Goal: Information Seeking & Learning: Learn about a topic

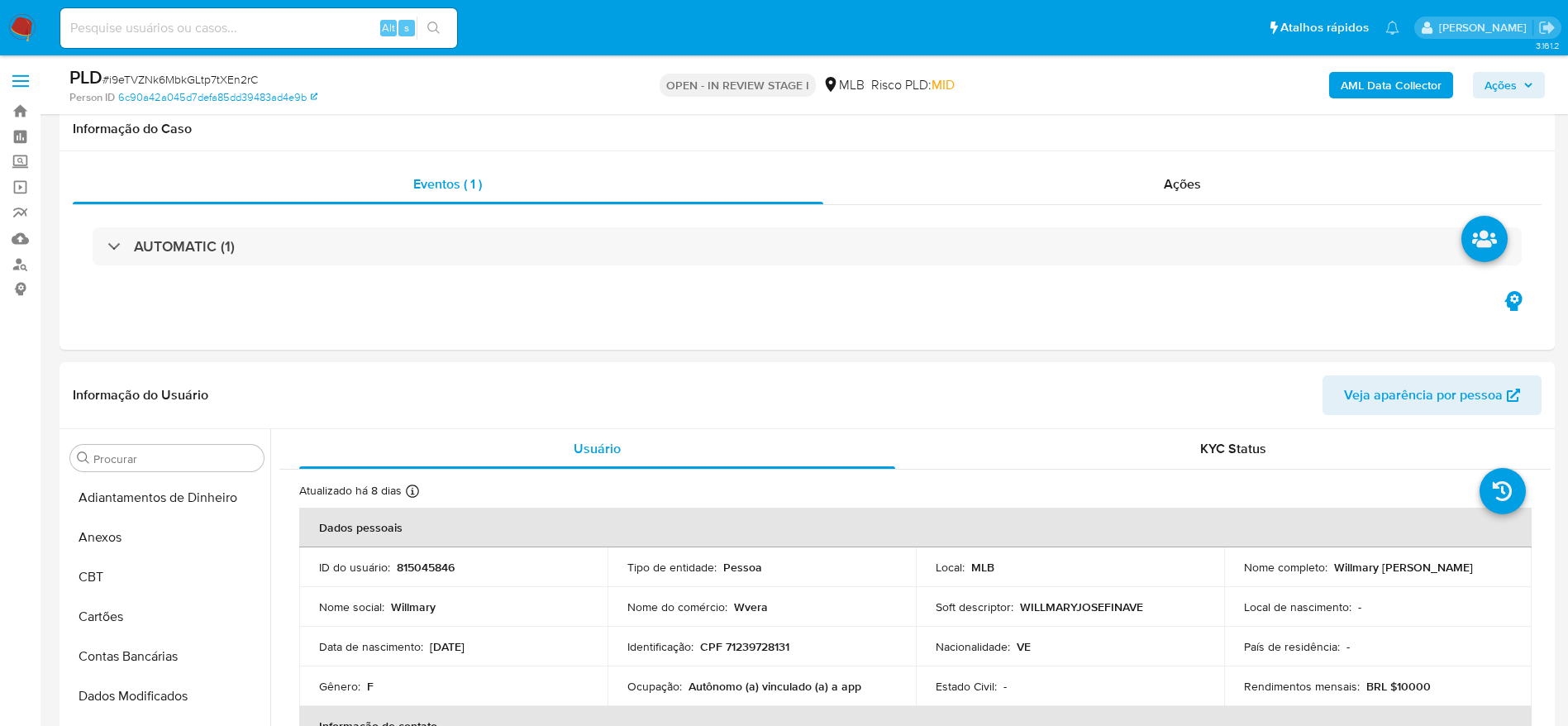
select select "10"
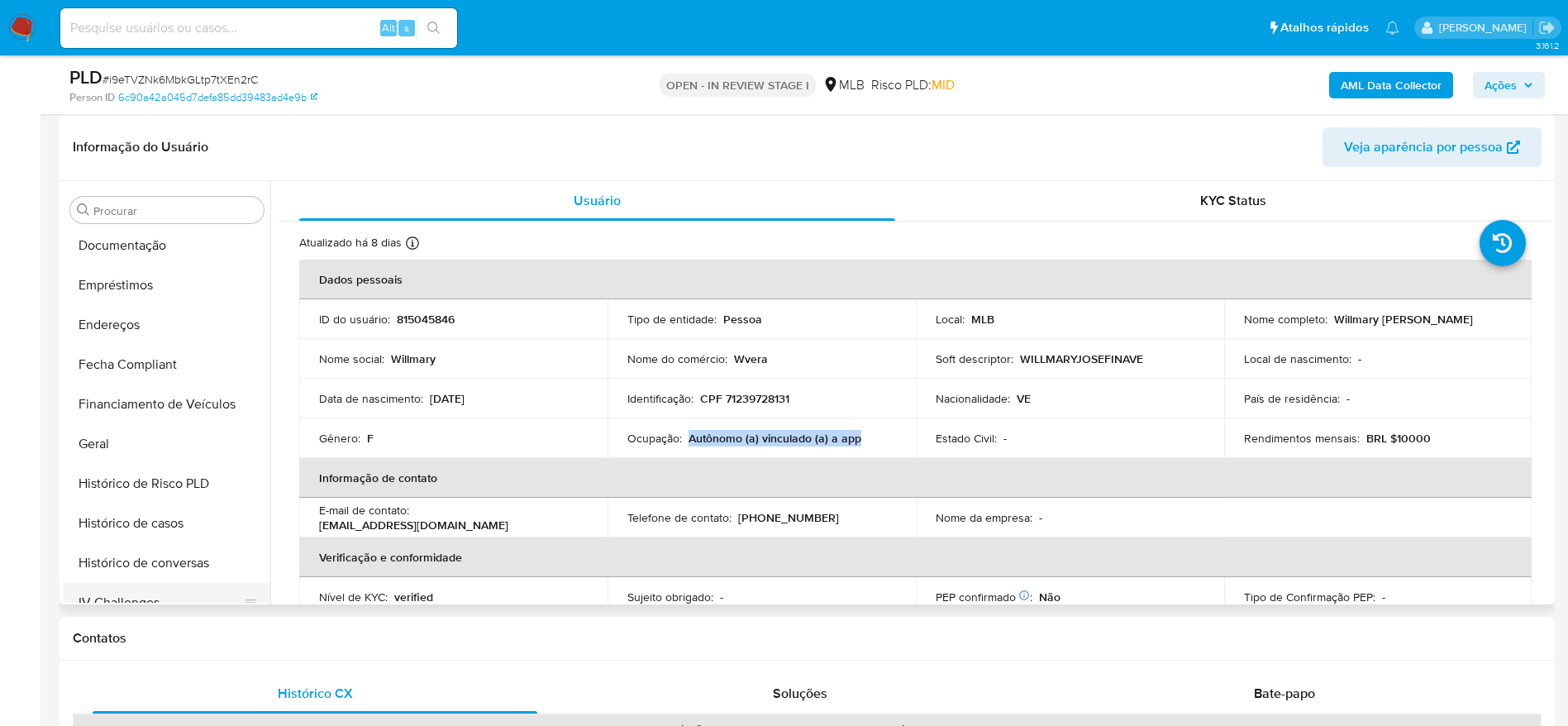
scroll to position [237, 0]
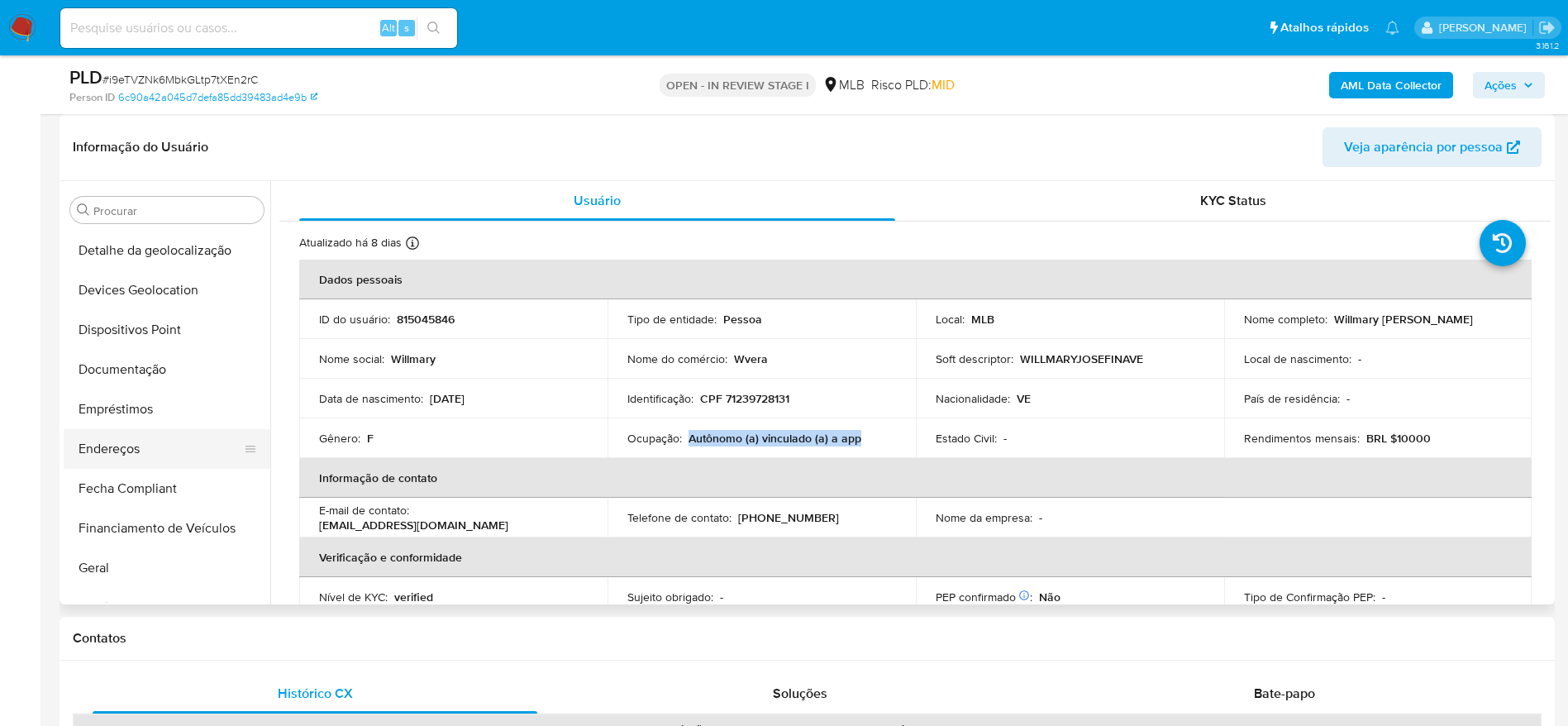
click at [135, 444] on button "Endereços" at bounding box center [160, 448] width 194 height 40
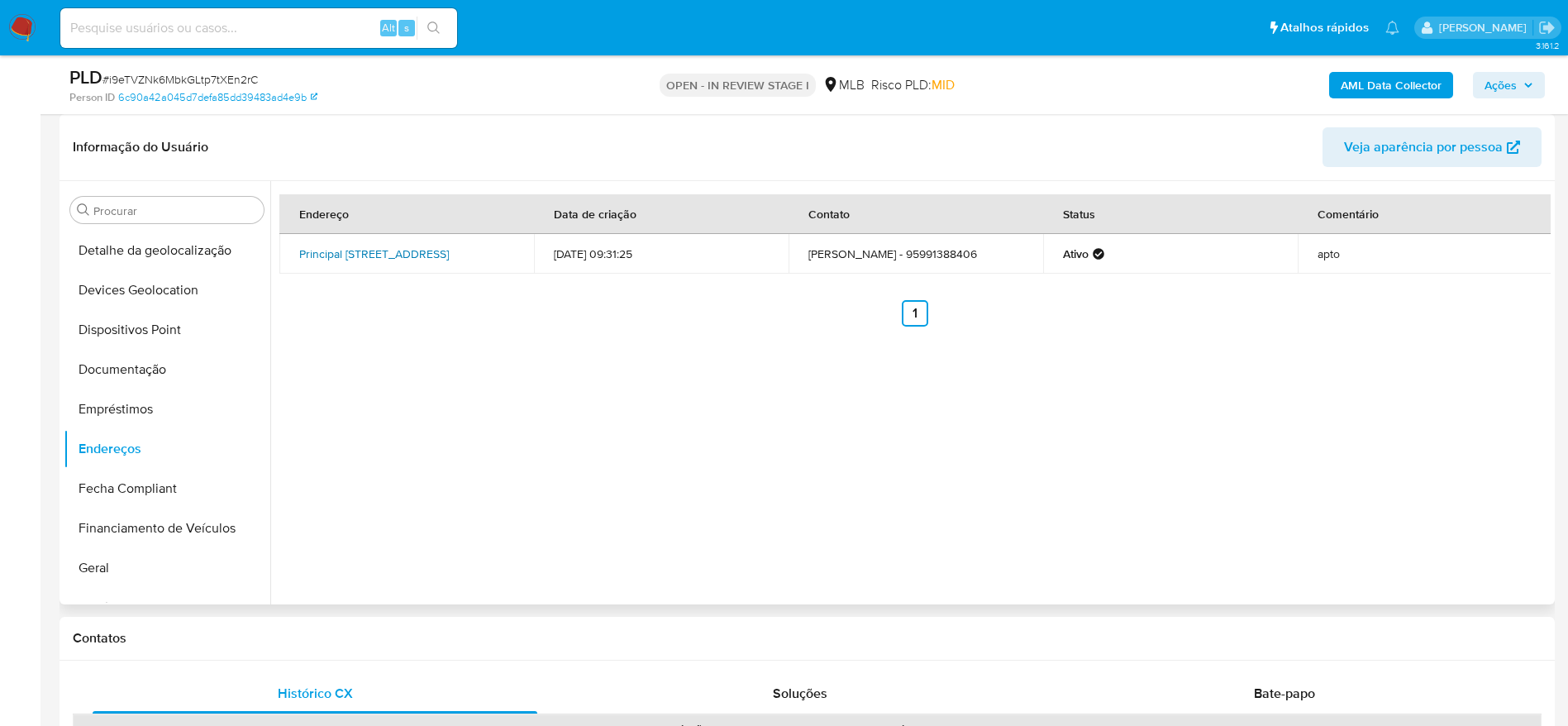
click at [403, 246] on link "Principal 120, Pacaraima, Roraima, 69345000, Brasil 120" at bounding box center [373, 254] width 149 height 17
click at [1533, 79] on button "Ações" at bounding box center [1509, 85] width 72 height 27
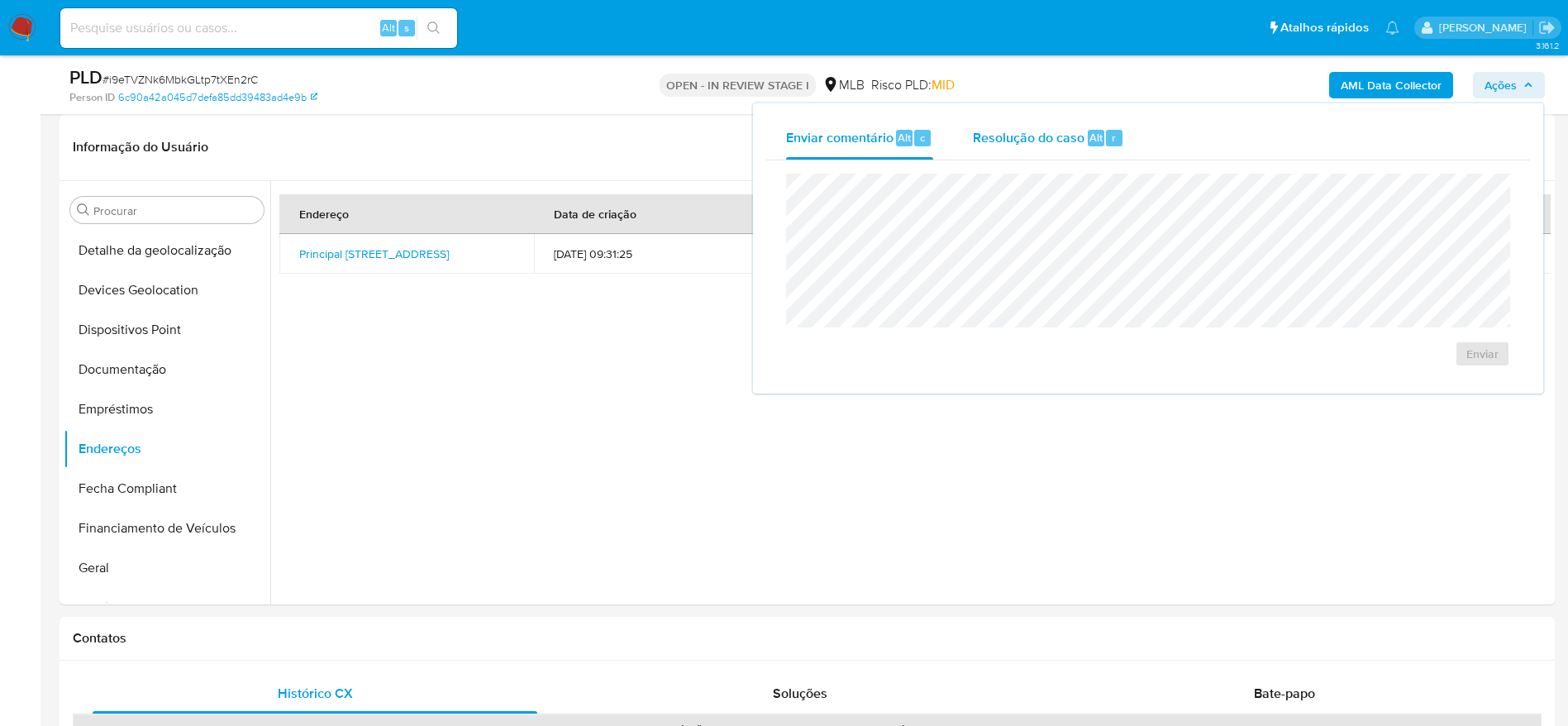
click at [1003, 145] on span "Resolução do caso" at bounding box center [1028, 136] width 112 height 19
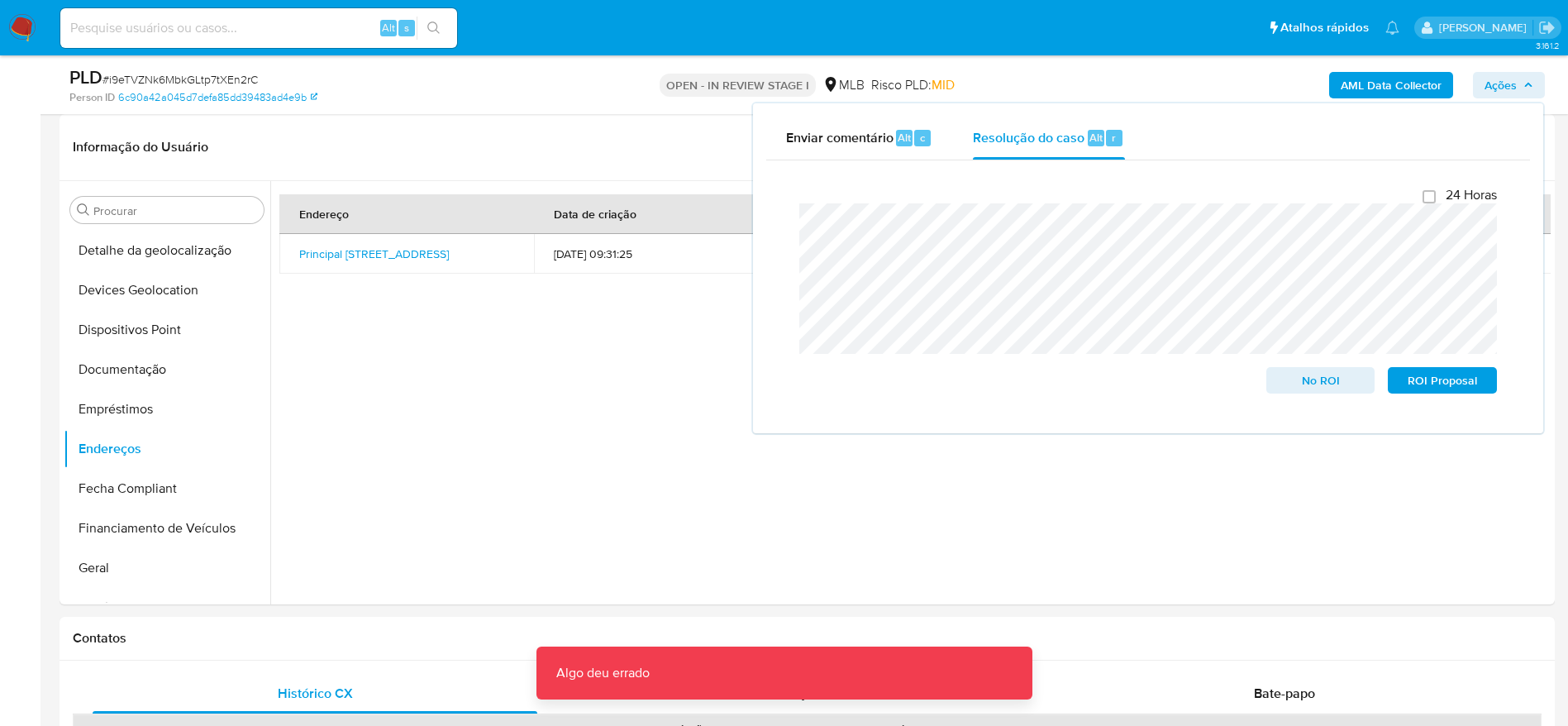
click at [1362, 86] on b "AML Data Collector" at bounding box center [1391, 85] width 101 height 27
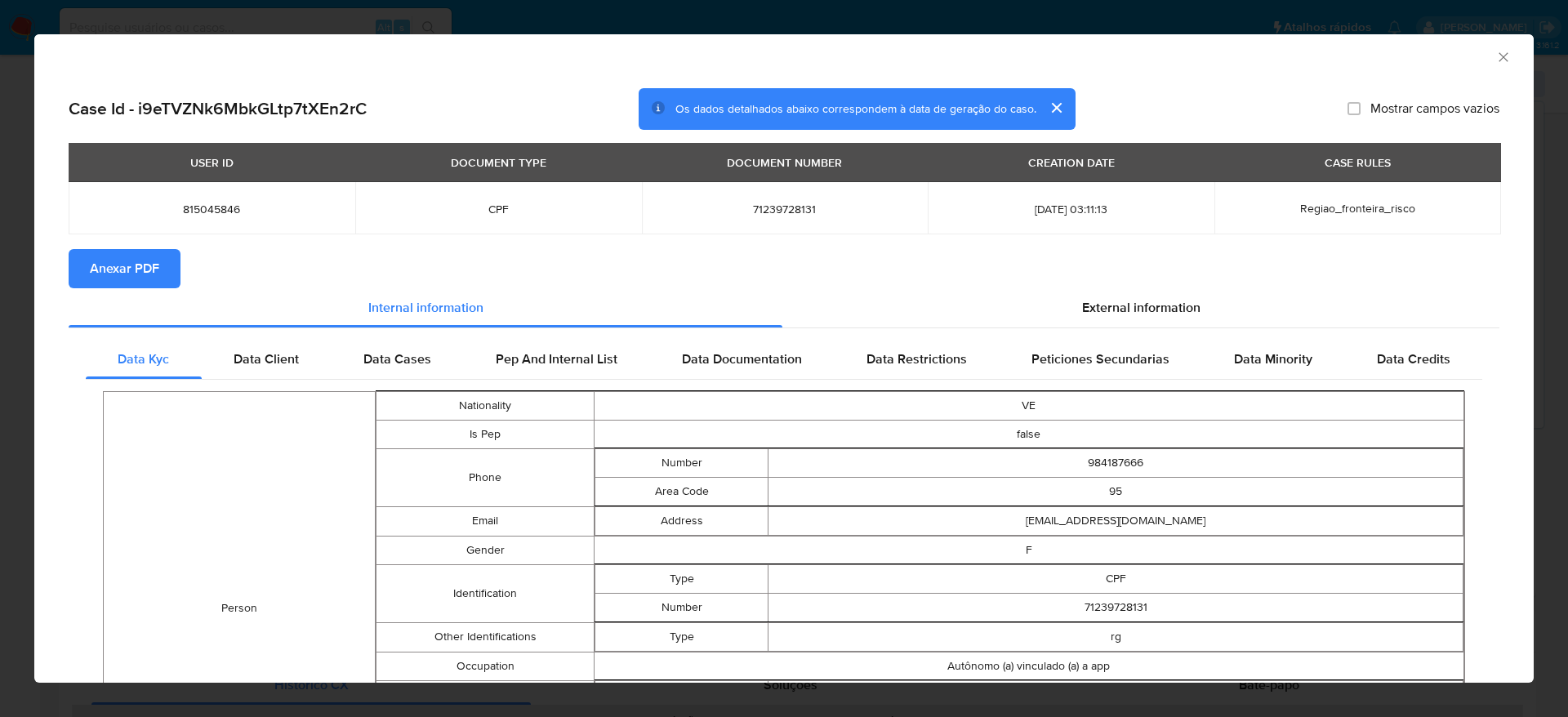
click at [147, 275] on span "Anexar PDF" at bounding box center [124, 268] width 69 height 36
drag, startPoint x: 783, startPoint y: 276, endPoint x: 994, endPoint y: 219, distance: 218.6
click at [783, 276] on section "Anexar PDF" at bounding box center [784, 268] width 1430 height 39
click at [1496, 53] on icon "Fechar a janela" at bounding box center [1504, 57] width 17 height 17
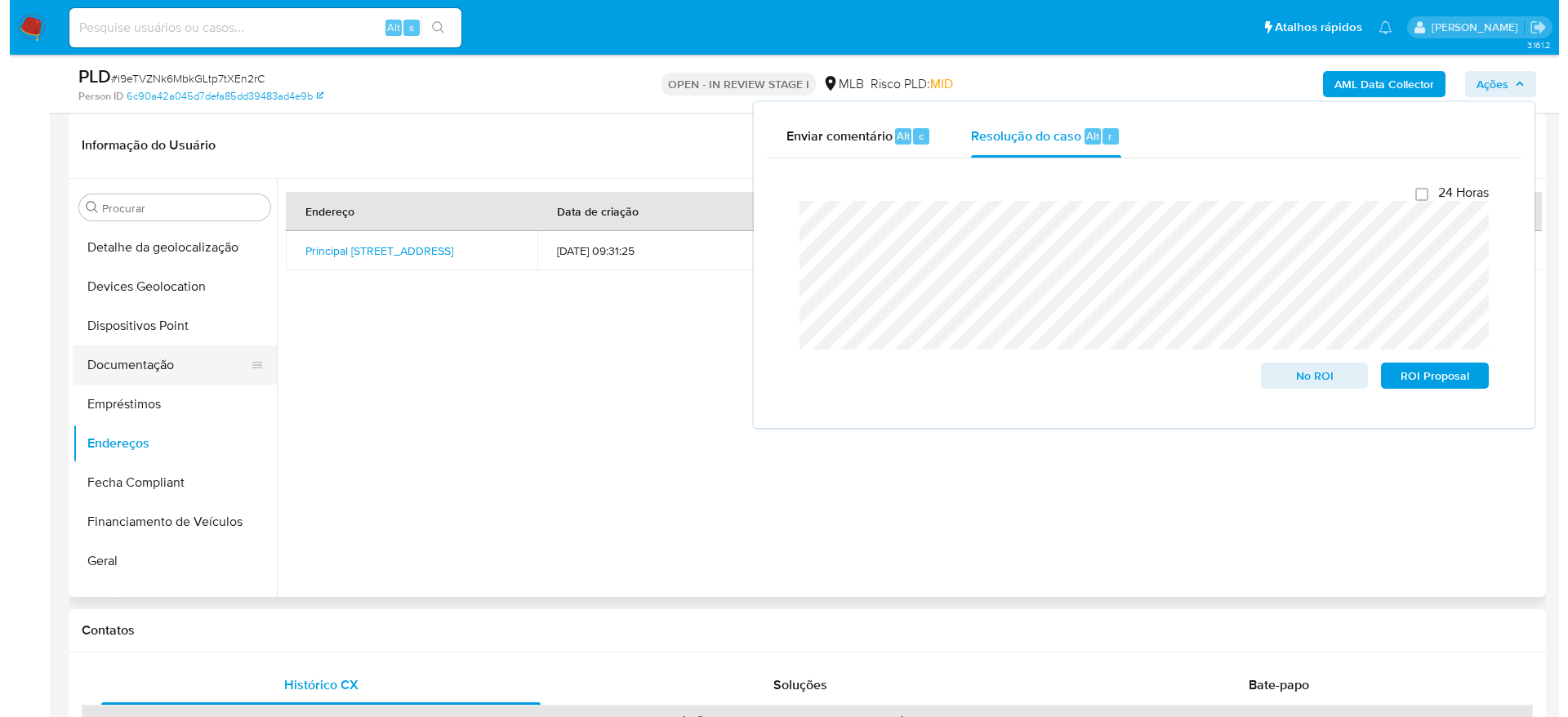
scroll to position [0, 0]
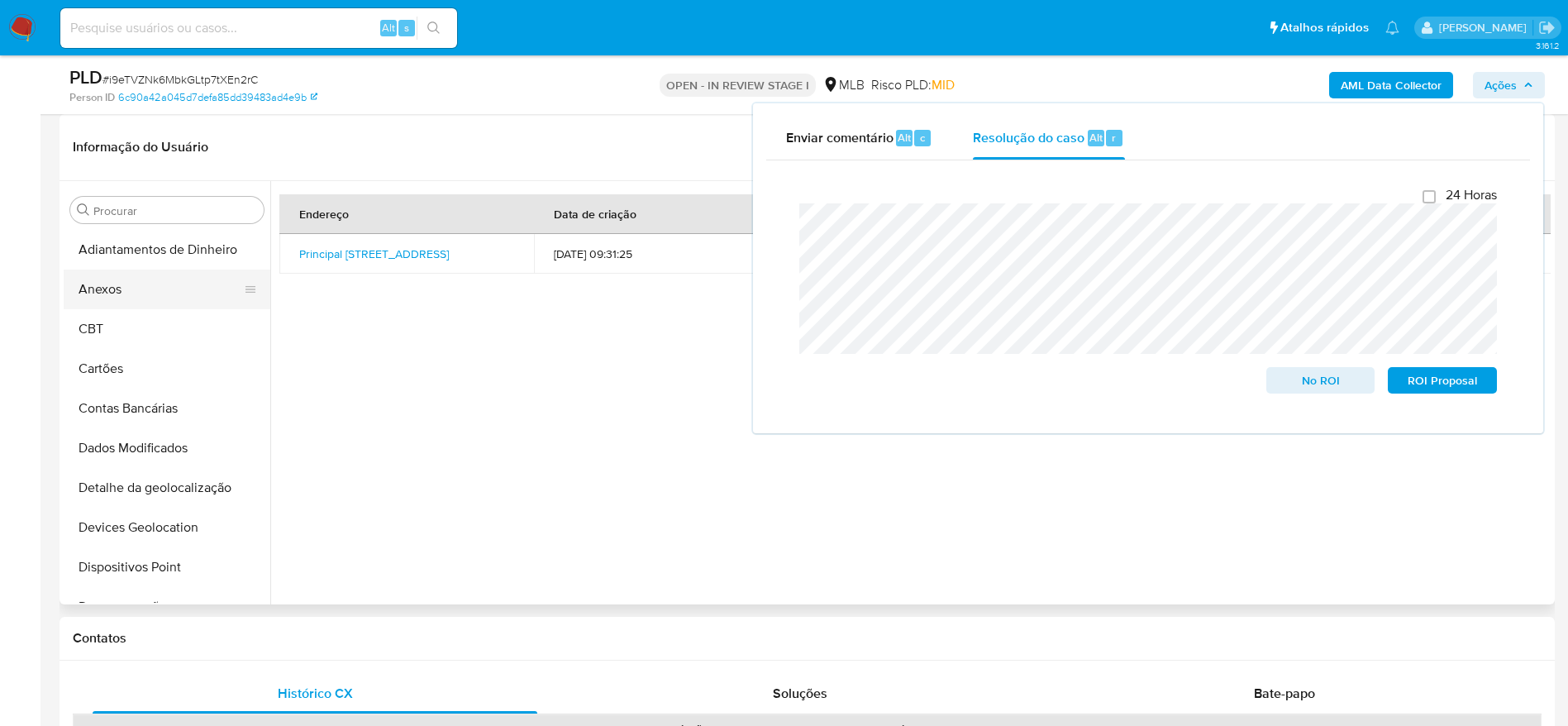
click at [154, 292] on button "Anexos" at bounding box center [160, 289] width 194 height 40
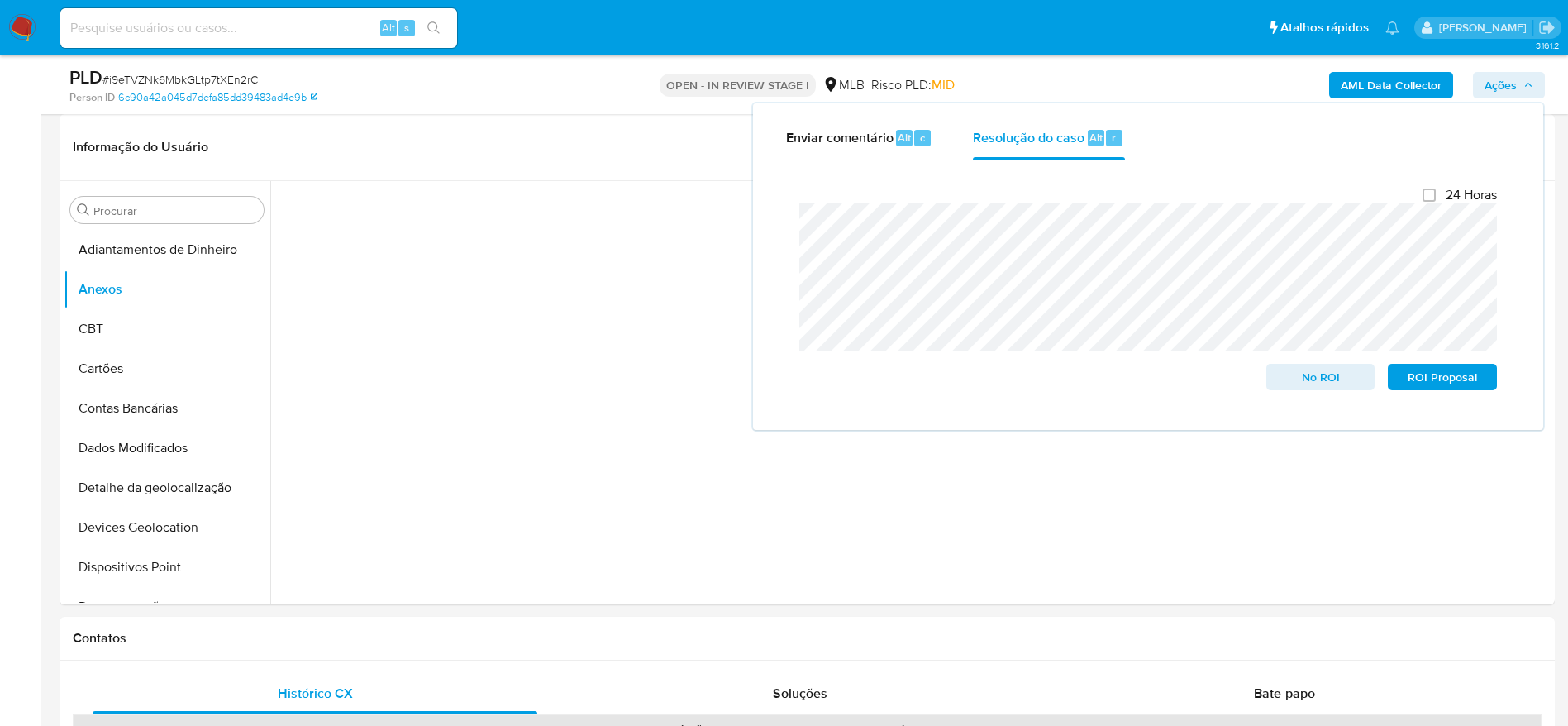
click at [1497, 84] on span "Ações" at bounding box center [1500, 85] width 33 height 27
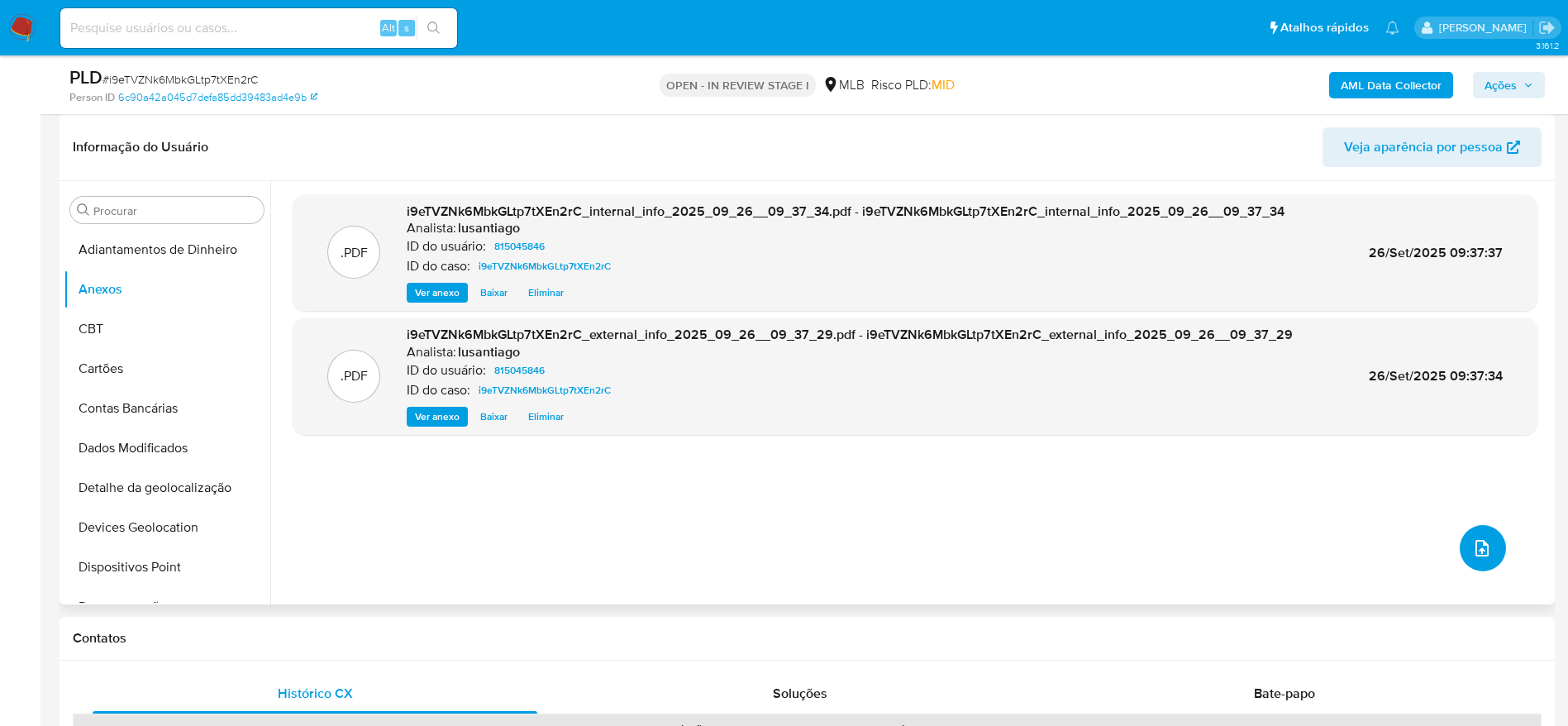
click at [1472, 544] on icon "upload-file" at bounding box center [1482, 548] width 20 height 20
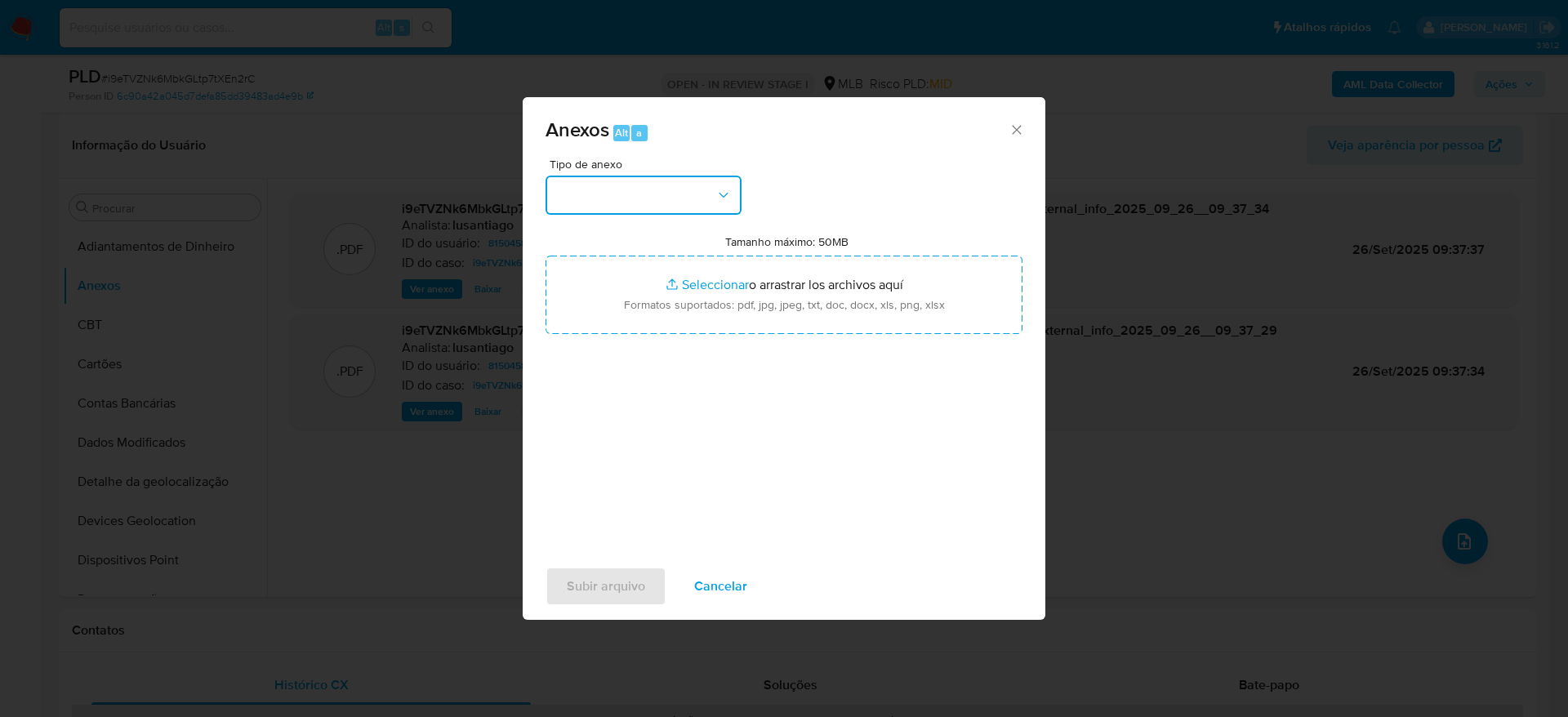
click at [704, 204] on button "button" at bounding box center [643, 195] width 196 height 39
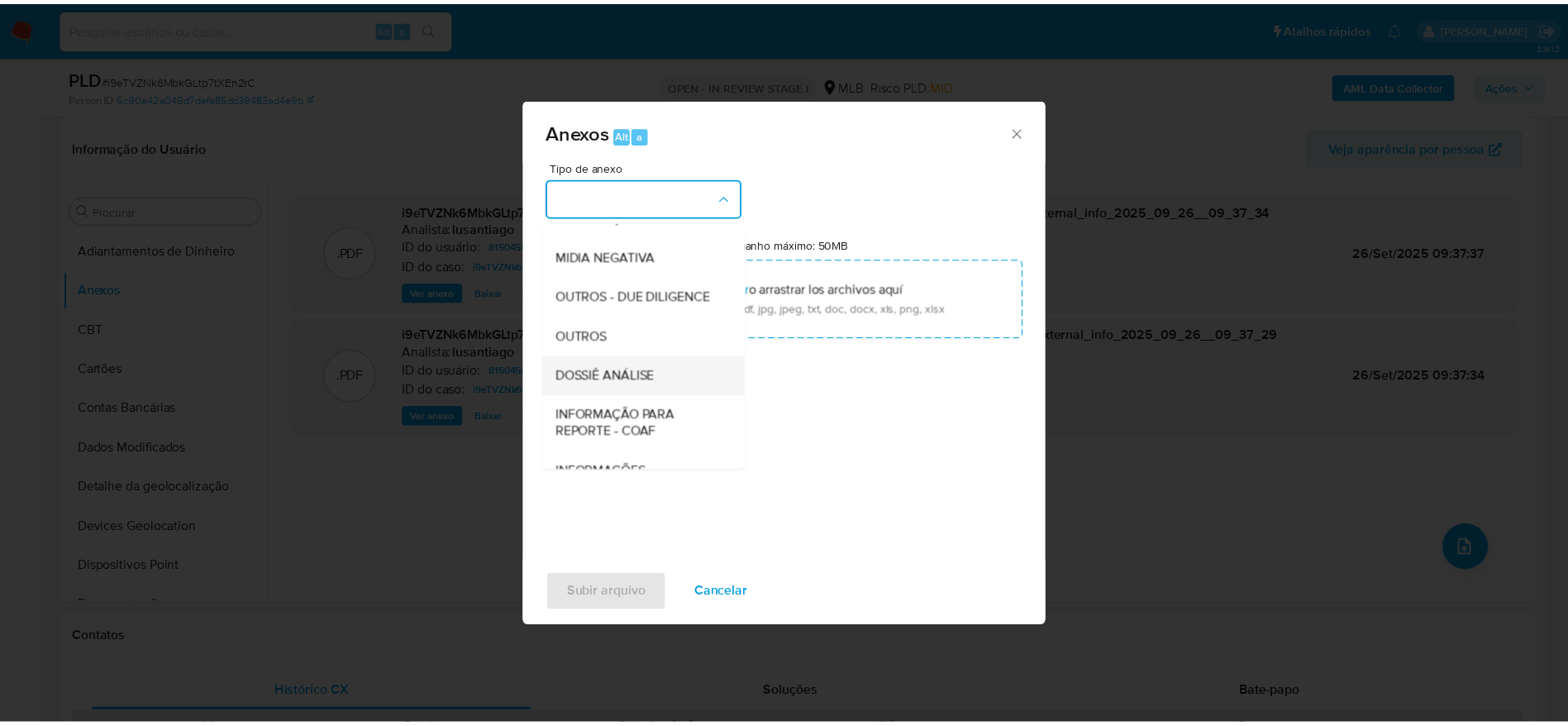
scroll to position [255, 0]
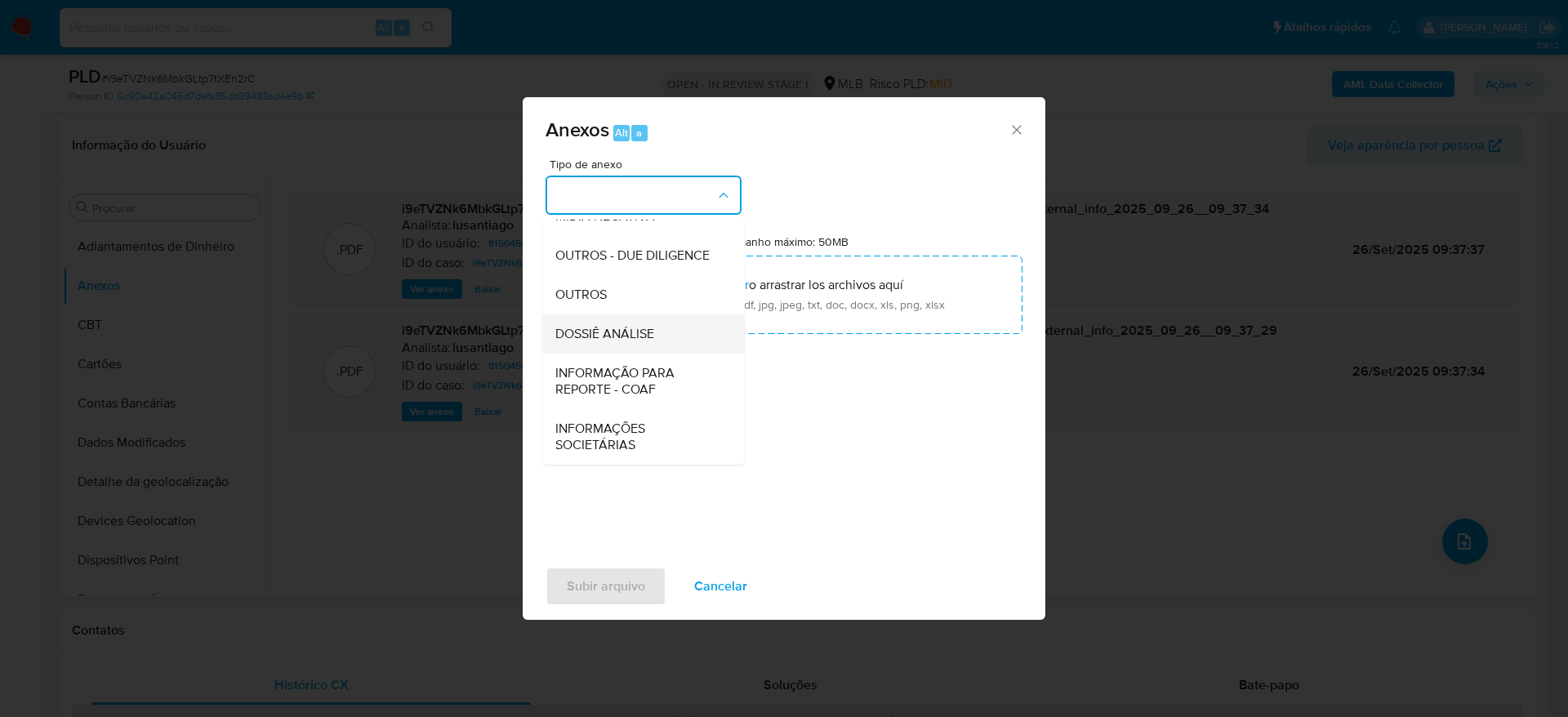
click at [641, 330] on span "DOSSIÊ ANÁLISE" at bounding box center [604, 334] width 99 height 17
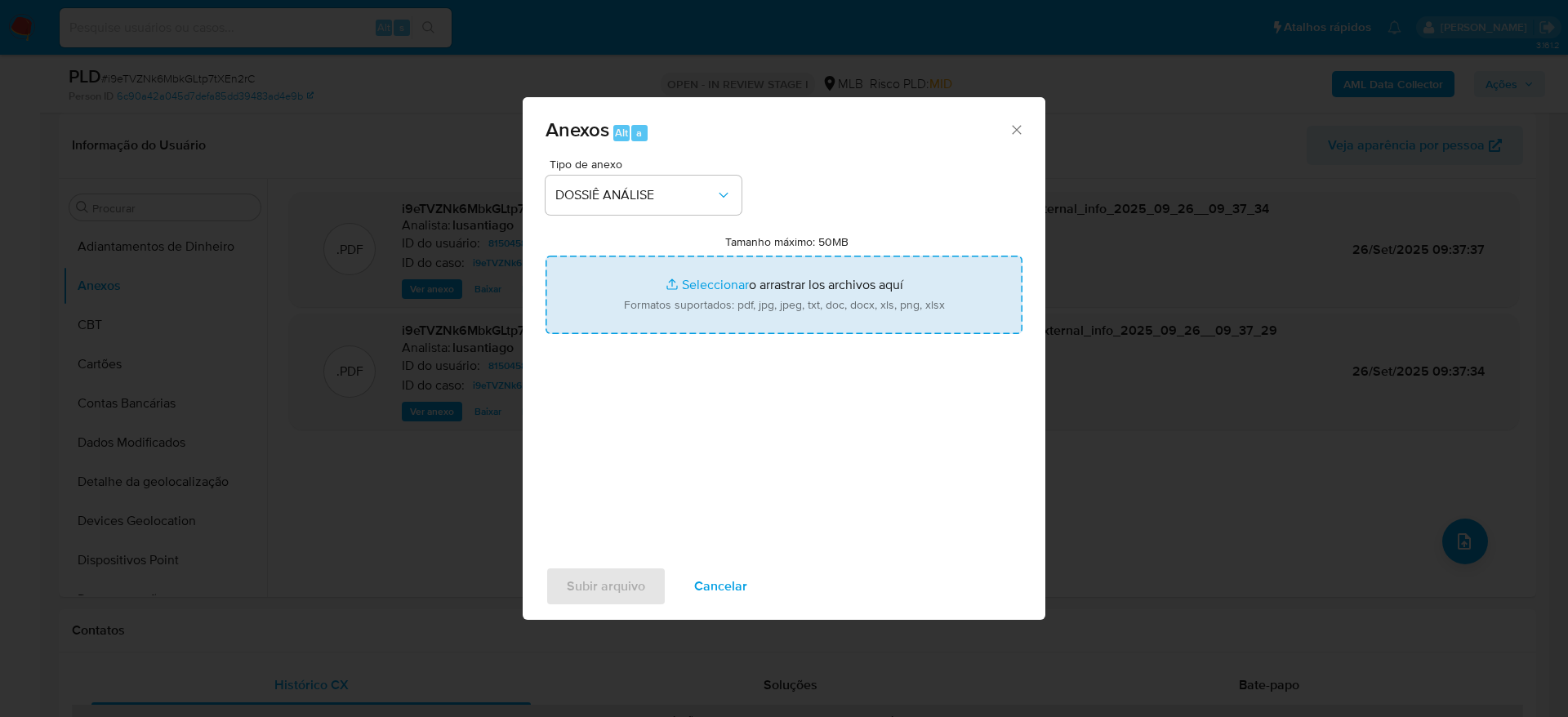
type input "C:\fakepath\Mulan 815045846_2025_09_25_12_02_49.xlsx"
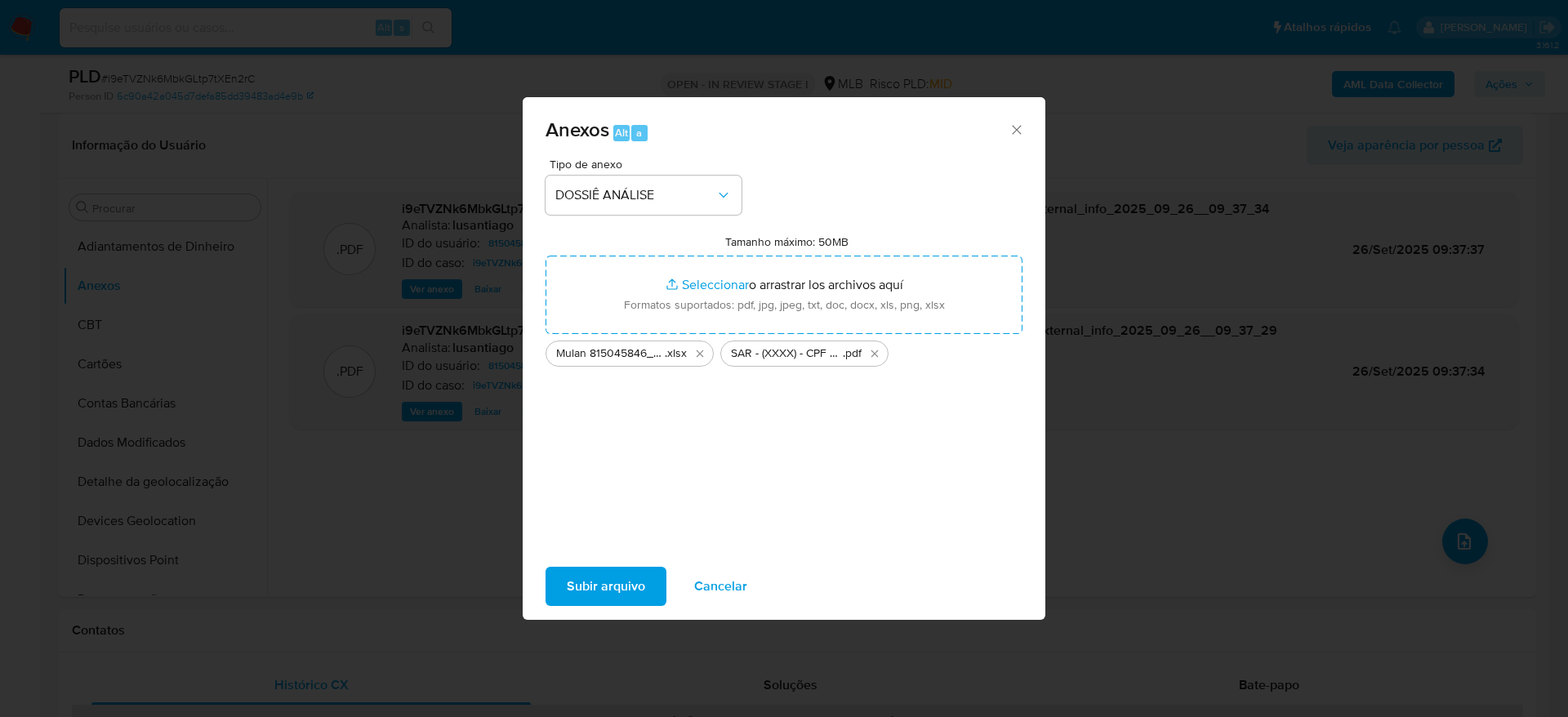
click at [585, 575] on span "Subir arquivo" at bounding box center [606, 586] width 78 height 36
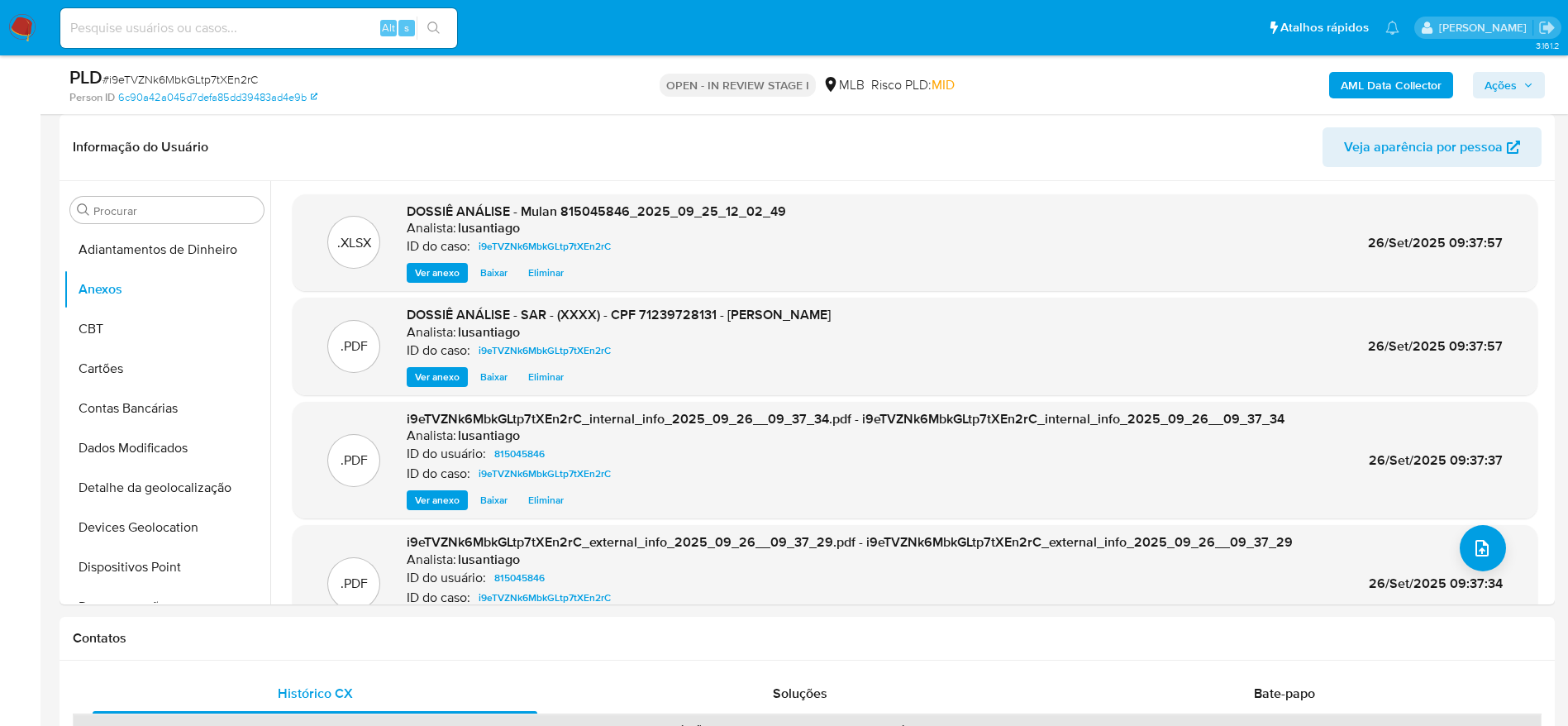
click at [1507, 83] on span "Ações" at bounding box center [1500, 85] width 33 height 27
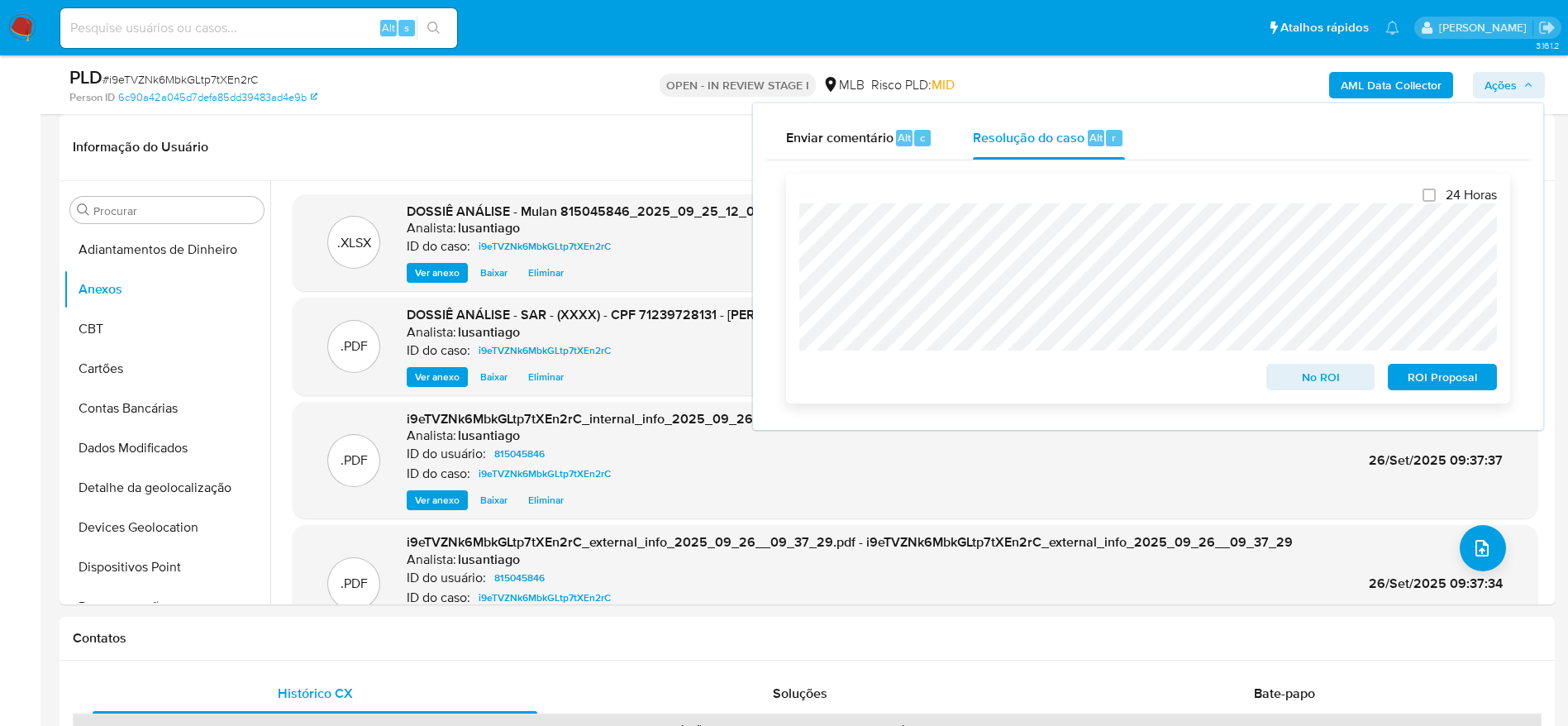
click at [1420, 378] on span "ROI Proposal" at bounding box center [1442, 376] width 86 height 23
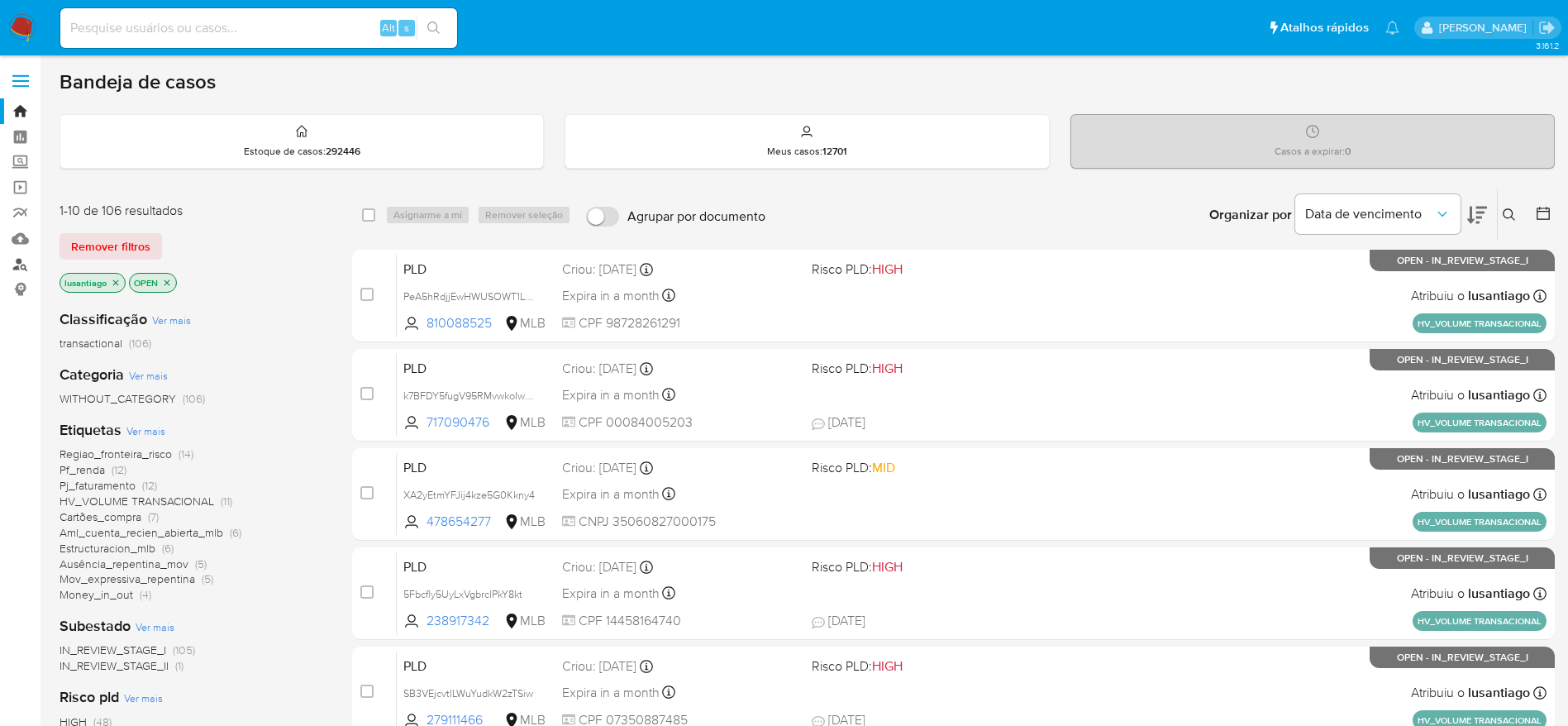
click at [17, 269] on link "Localizador de pessoas" at bounding box center [98, 264] width 196 height 26
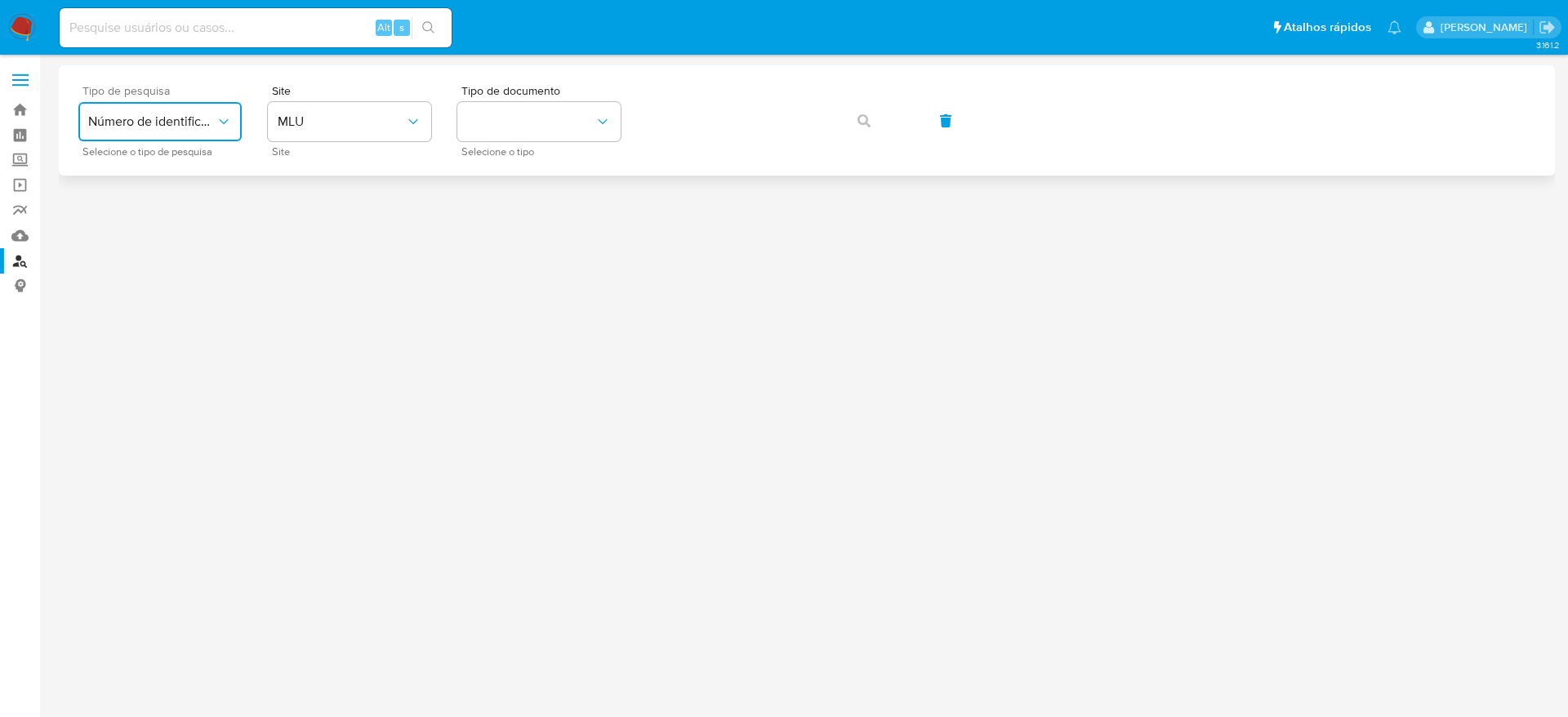
click at [208, 120] on span "Número de identificação" at bounding box center [151, 121] width 128 height 17
click at [380, 133] on button "MLU" at bounding box center [349, 122] width 163 height 39
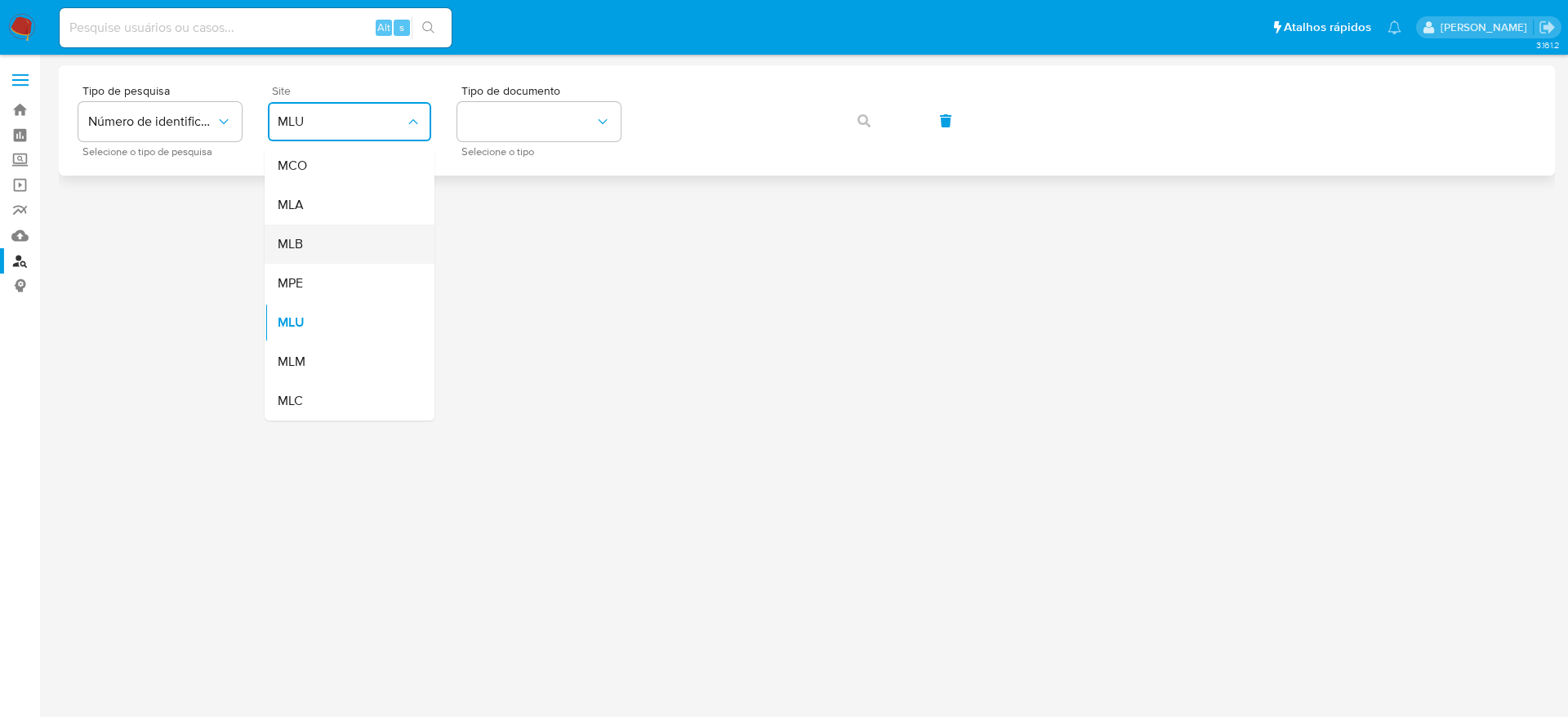
click at [353, 239] on div "MLB" at bounding box center [344, 244] width 134 height 39
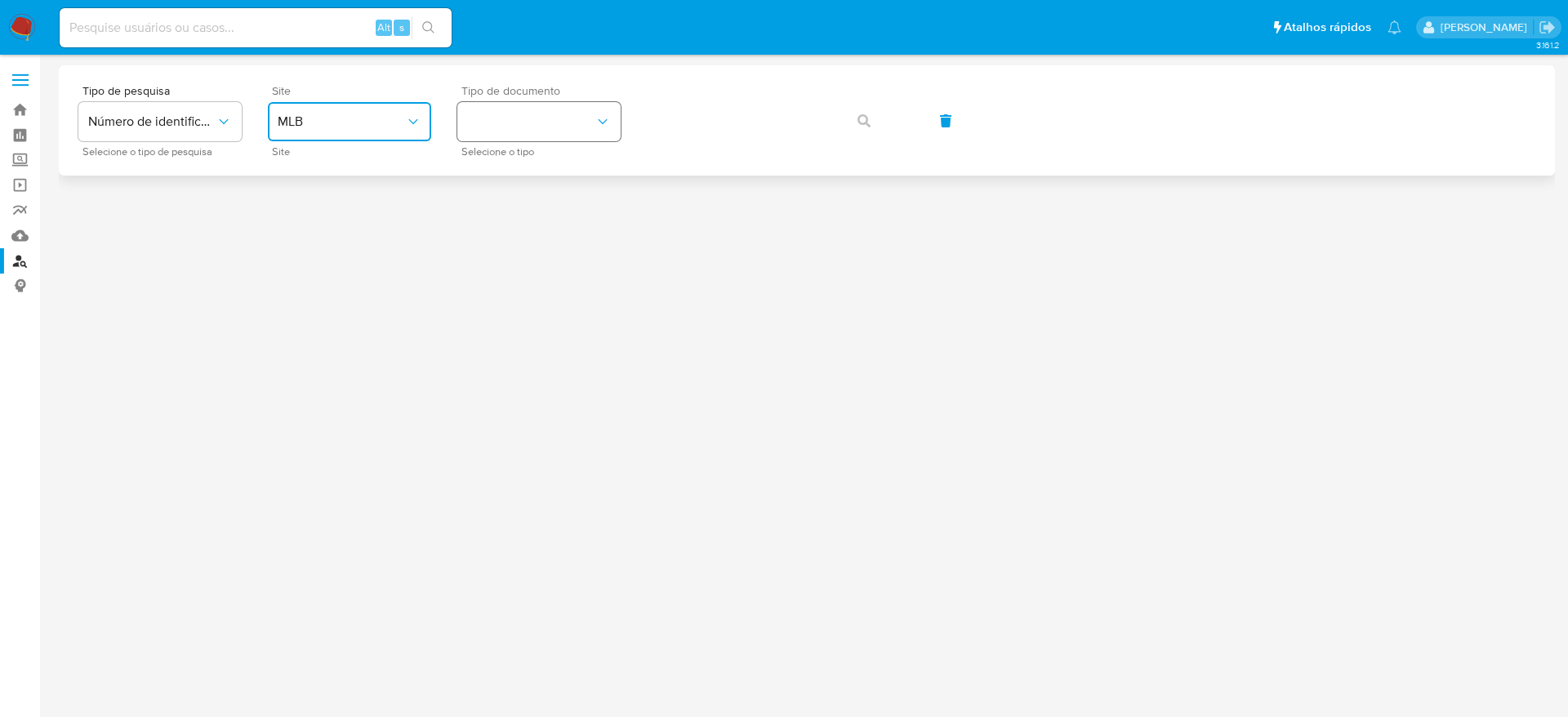
click at [495, 128] on button "identificationType" at bounding box center [539, 122] width 163 height 39
click at [523, 239] on div "CPF CPF" at bounding box center [534, 229] width 134 height 56
click at [874, 127] on button "button" at bounding box center [864, 121] width 56 height 39
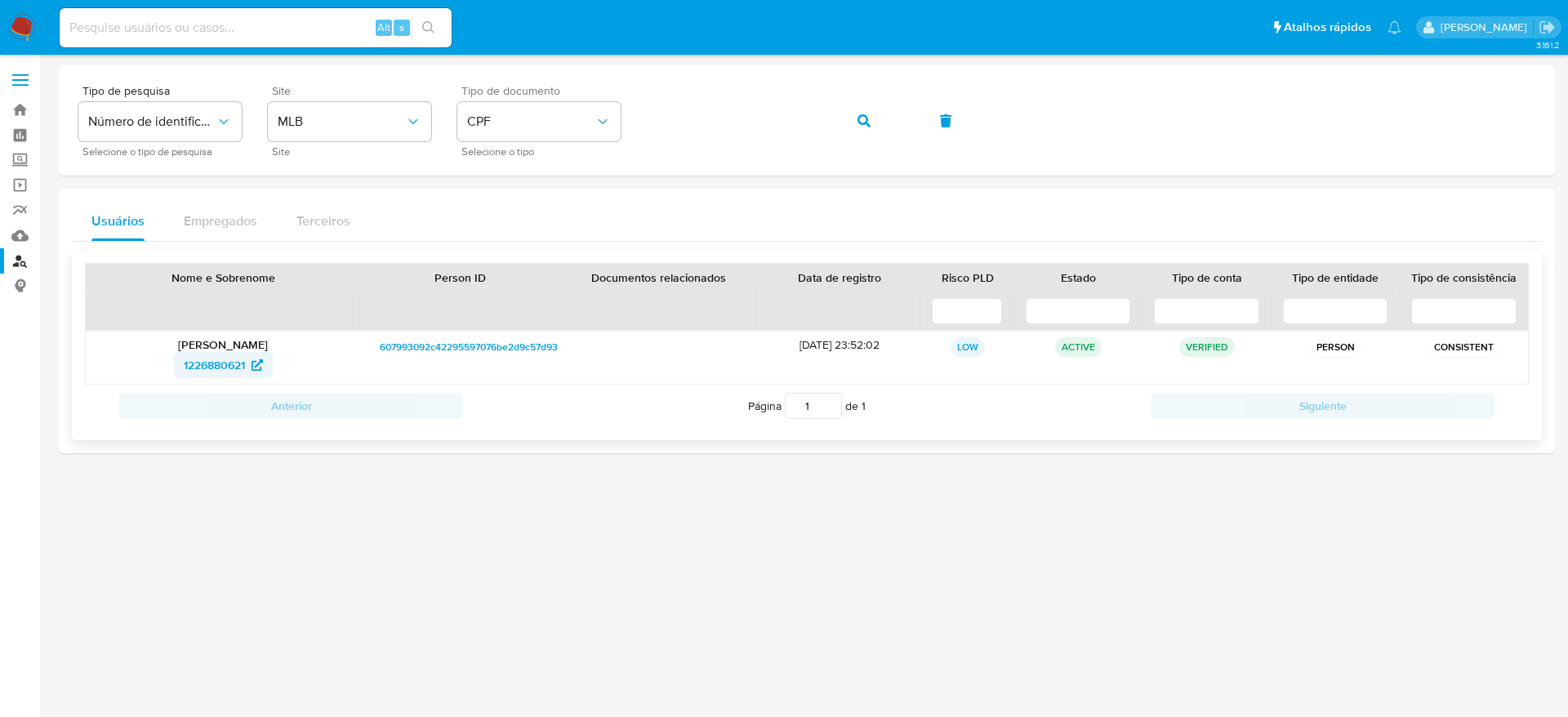
click at [206, 370] on span "1226880621" at bounding box center [214, 365] width 61 height 26
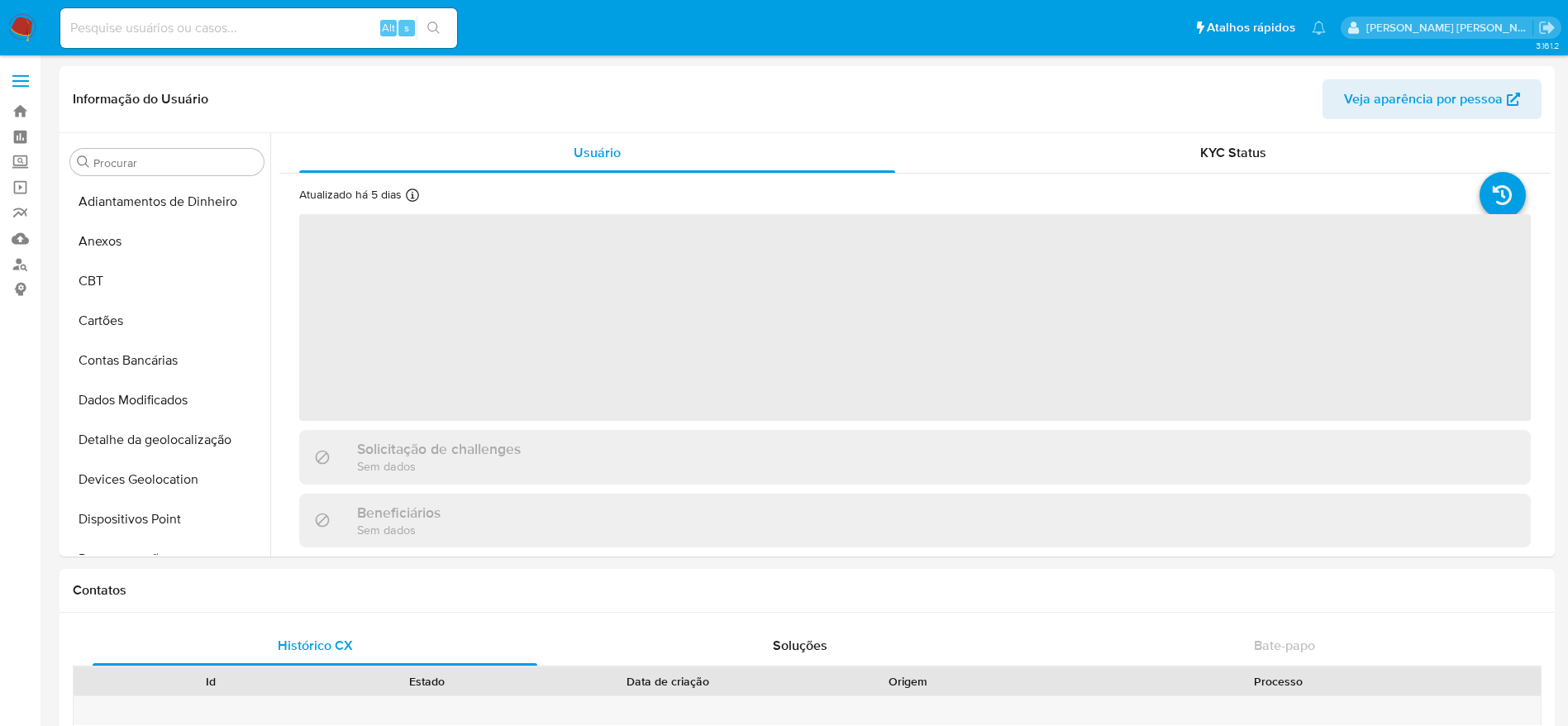
scroll to position [857, 0]
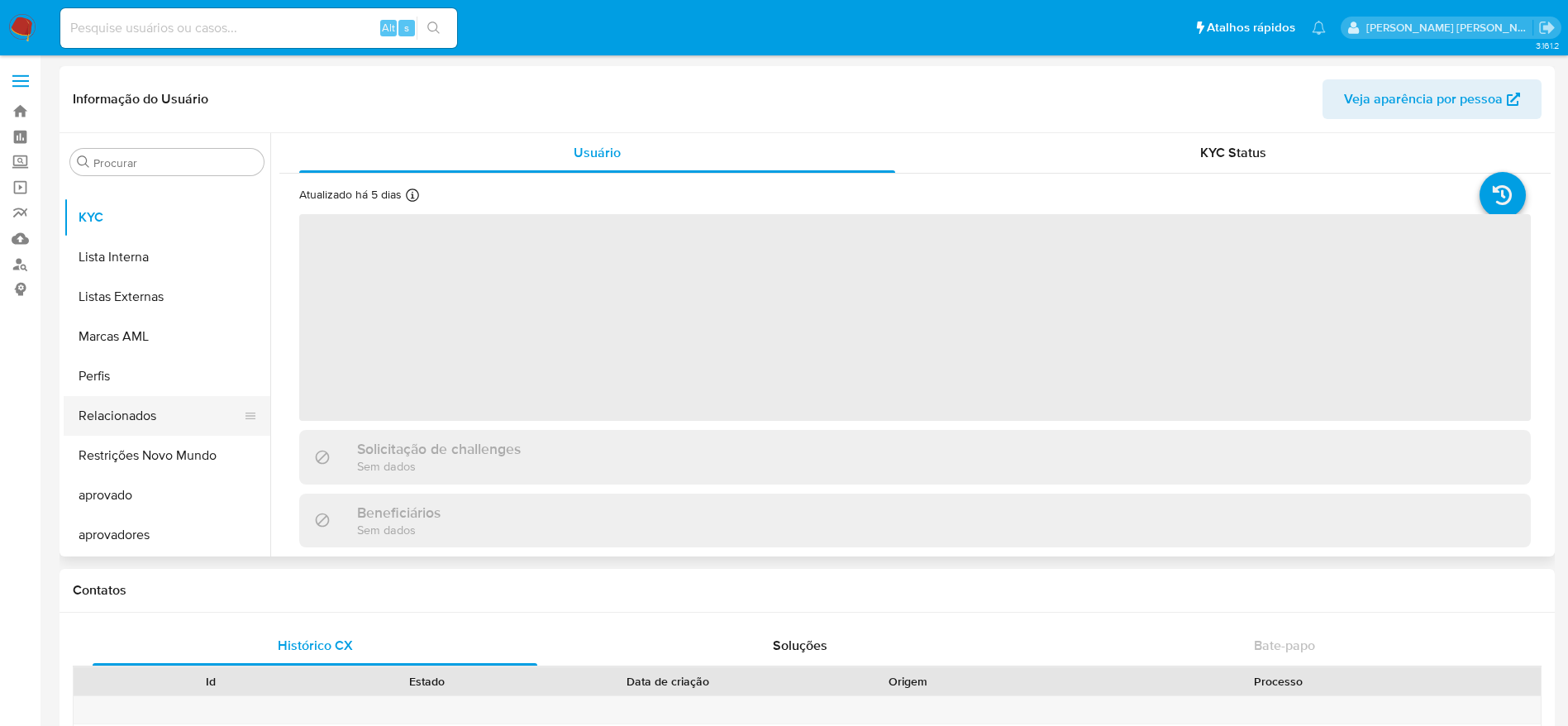
select select "10"
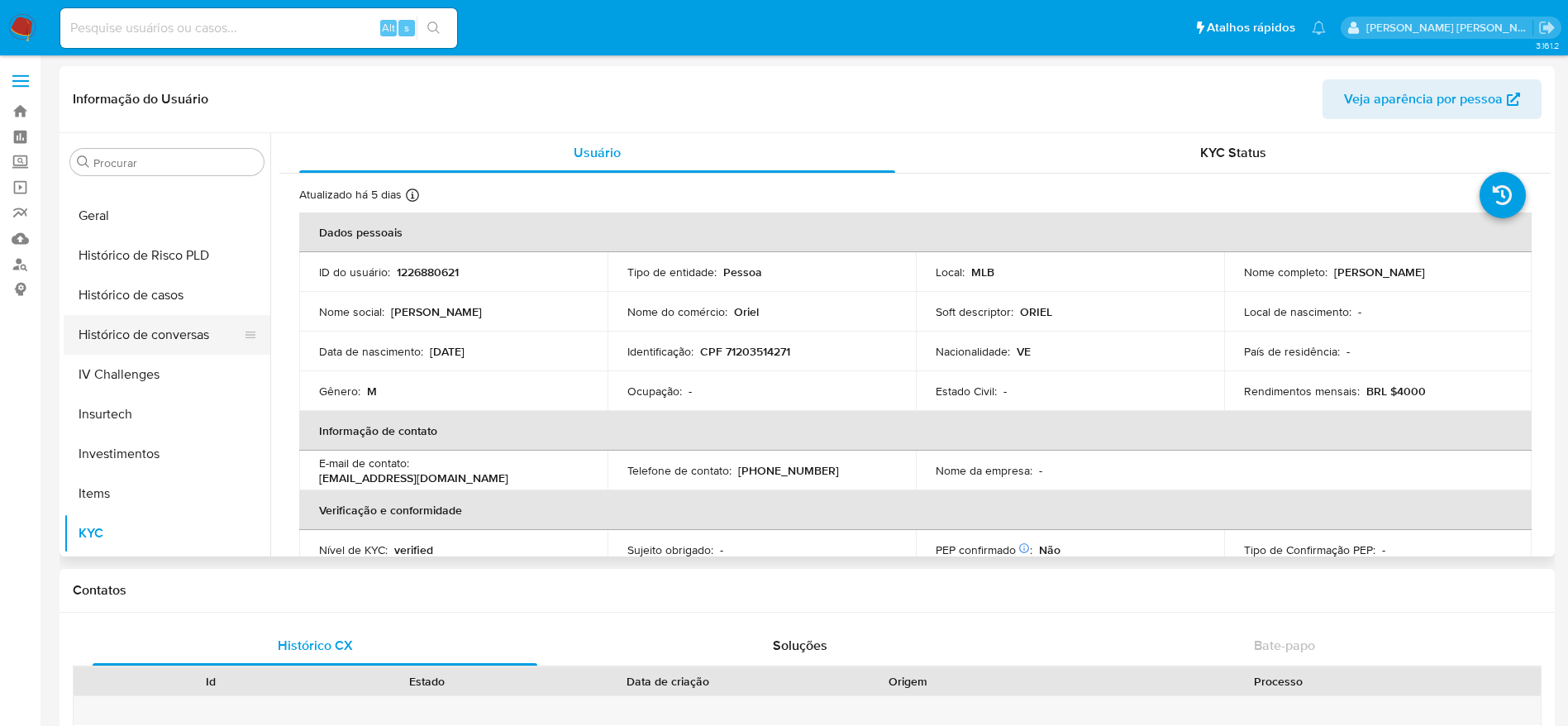
scroll to position [485, 0]
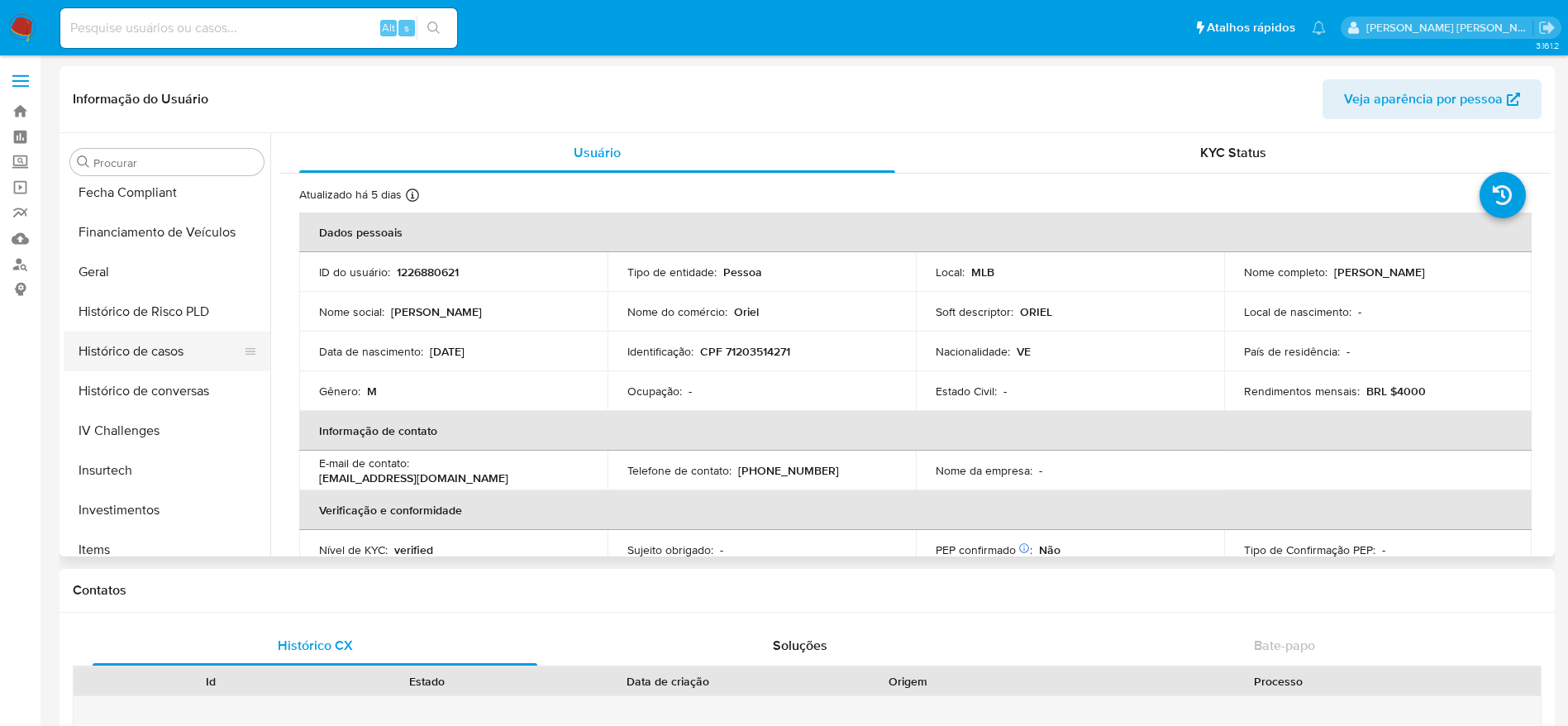
click at [150, 350] on button "Histórico de casos" at bounding box center [160, 352] width 194 height 40
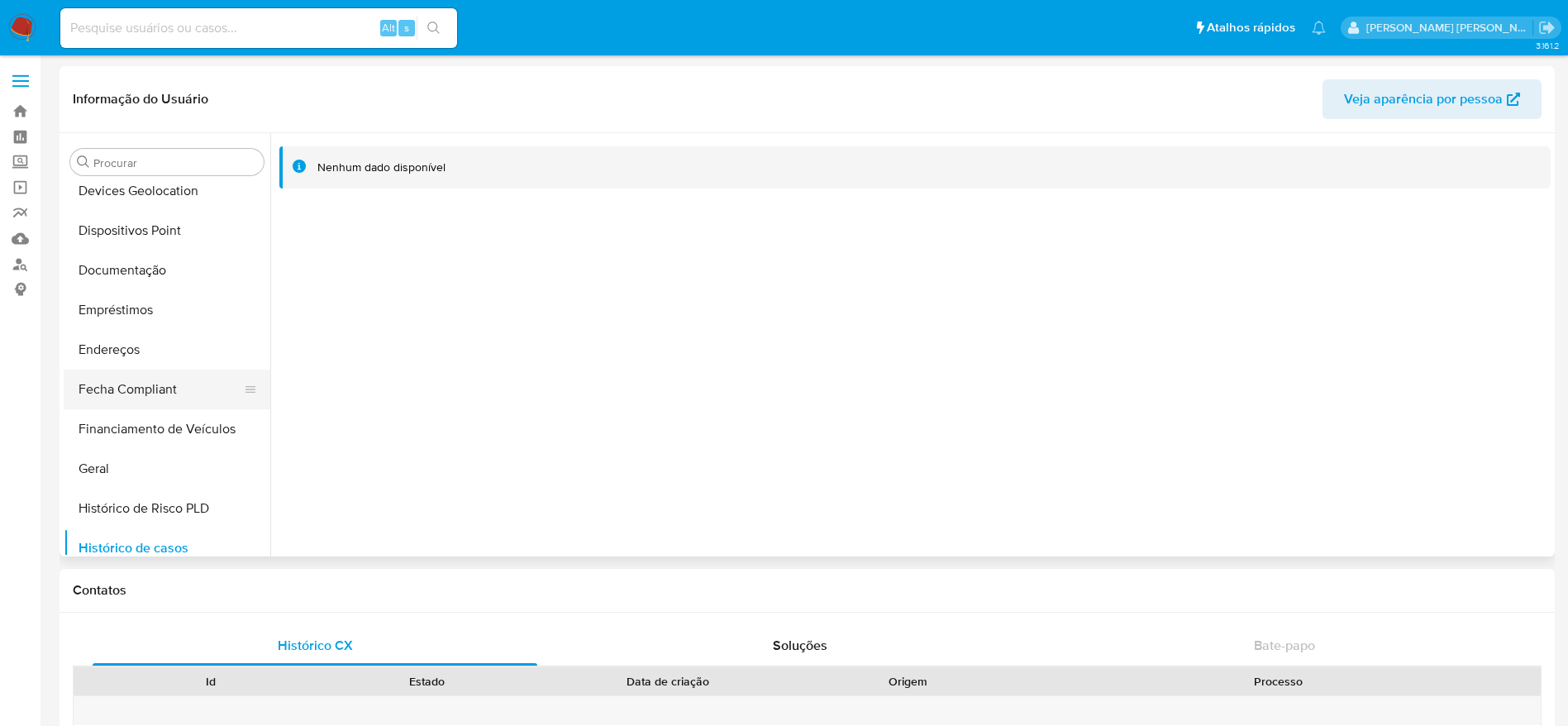
scroll to position [237, 0]
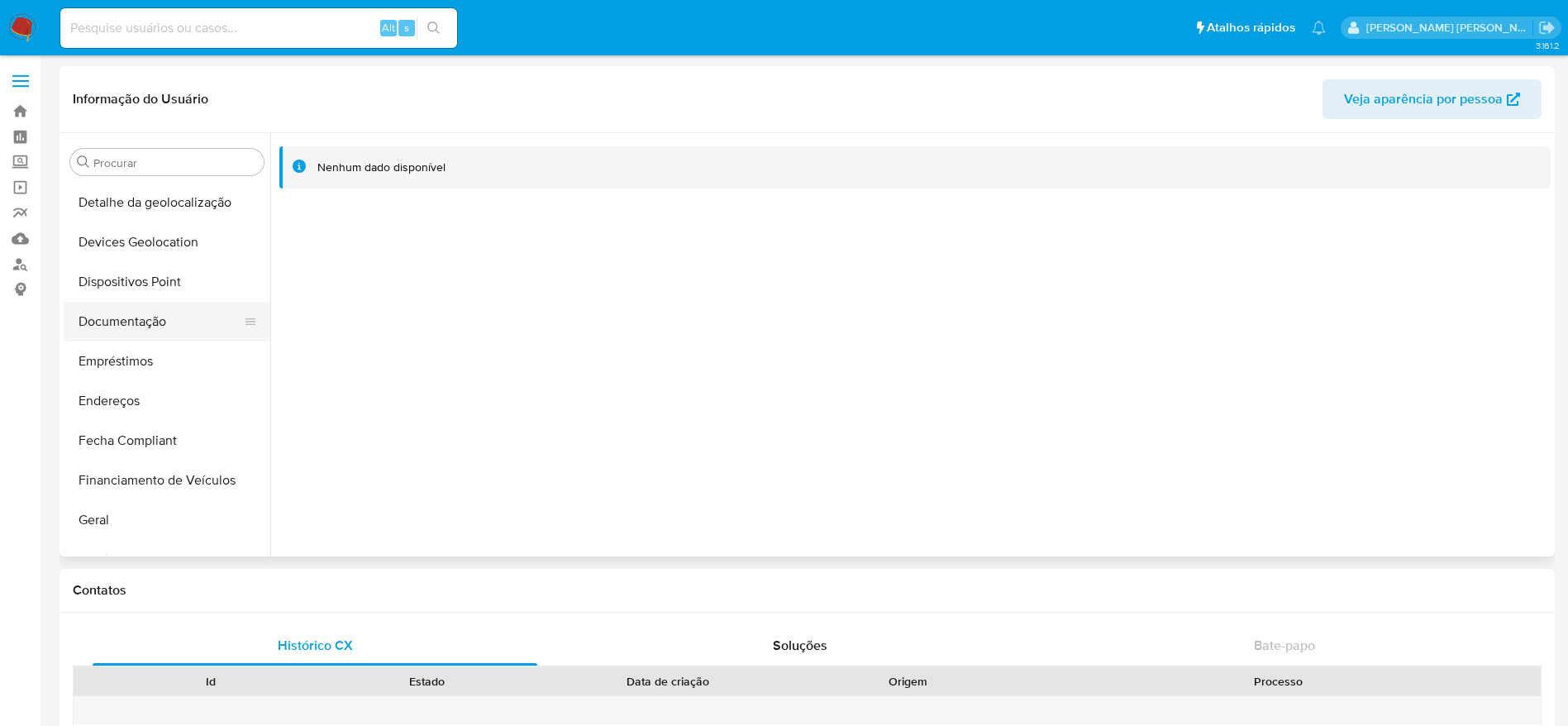
click at [135, 337] on button "Documentação" at bounding box center [160, 322] width 194 height 40
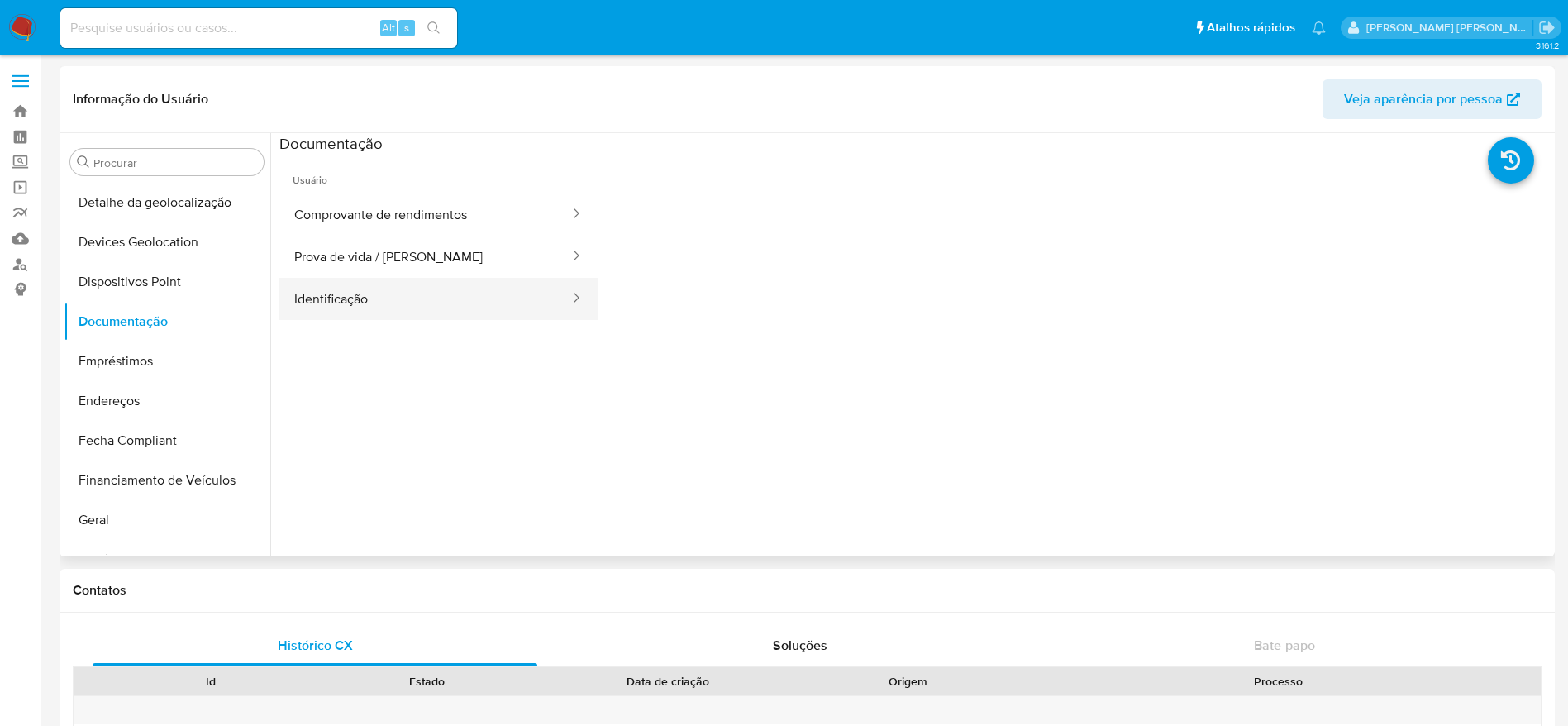
click at [392, 307] on button "Identificação" at bounding box center [425, 298] width 291 height 42
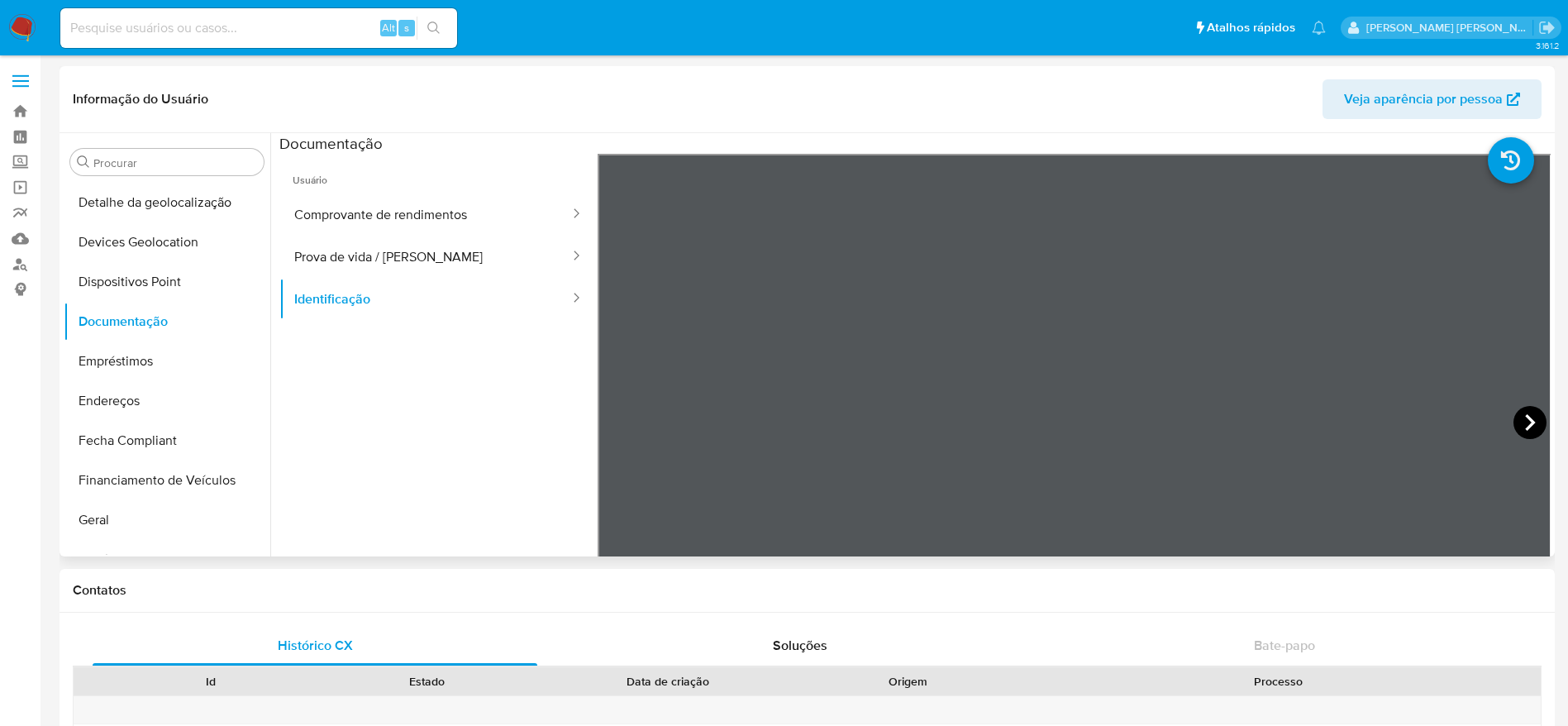
click at [1526, 419] on icon at bounding box center [1529, 422] width 10 height 17
click at [623, 429] on icon at bounding box center [617, 422] width 33 height 33
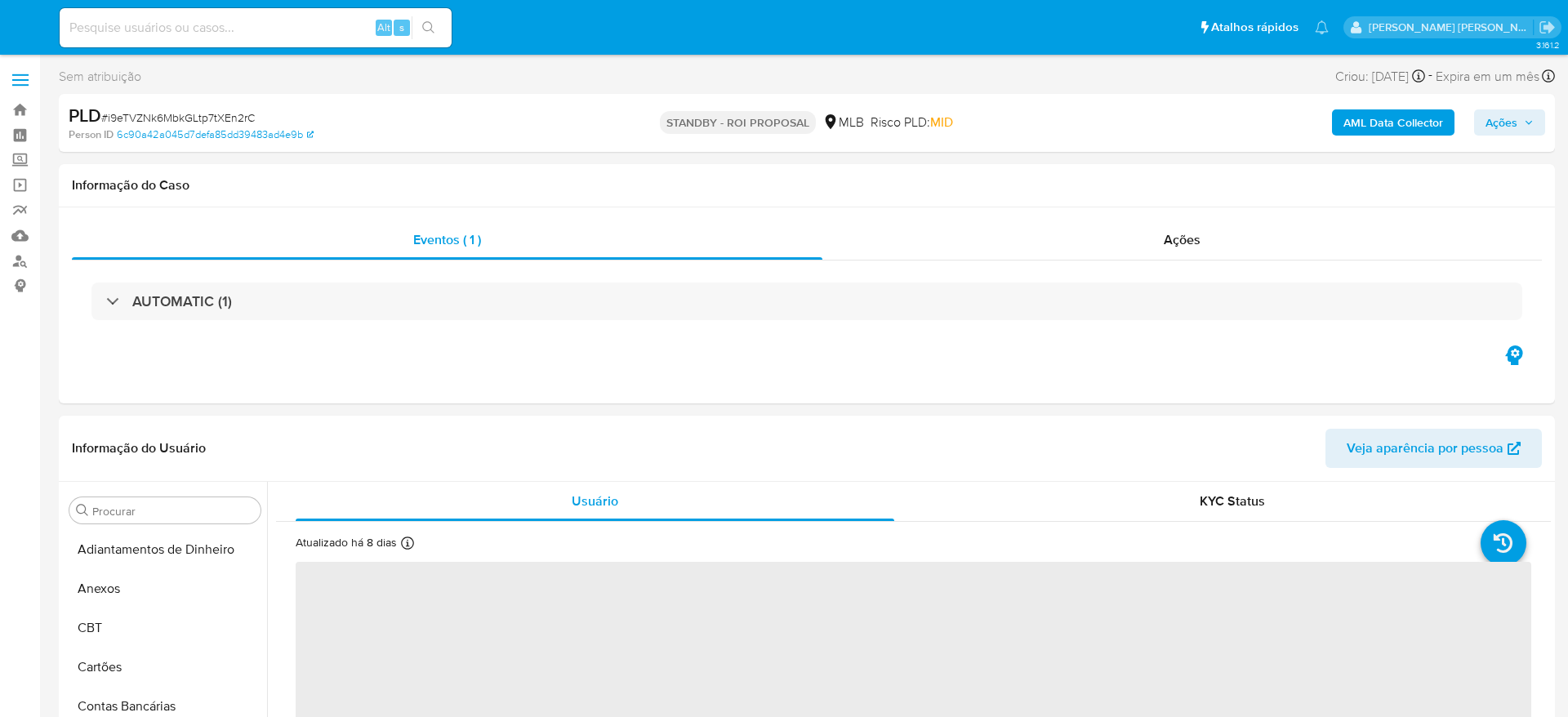
select select "10"
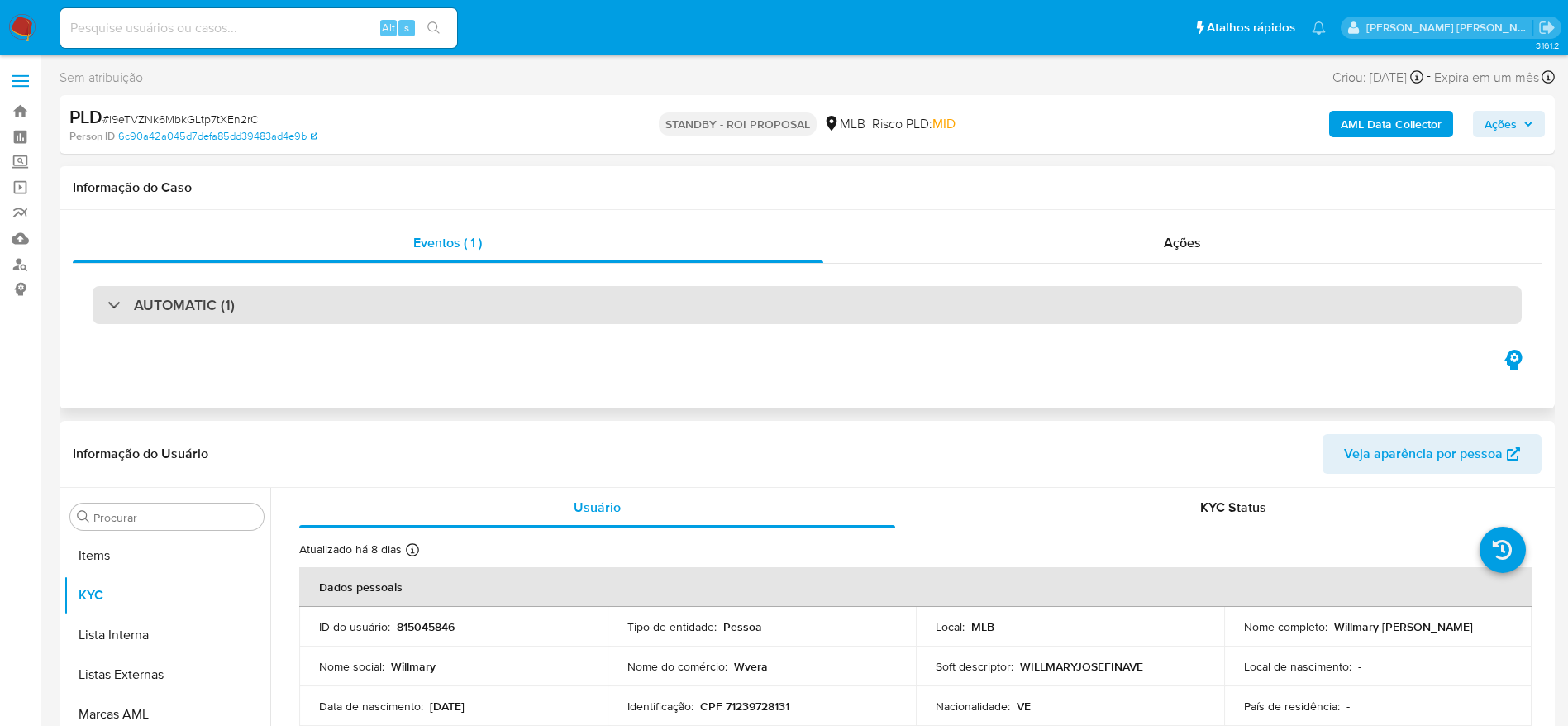
scroll to position [857, 0]
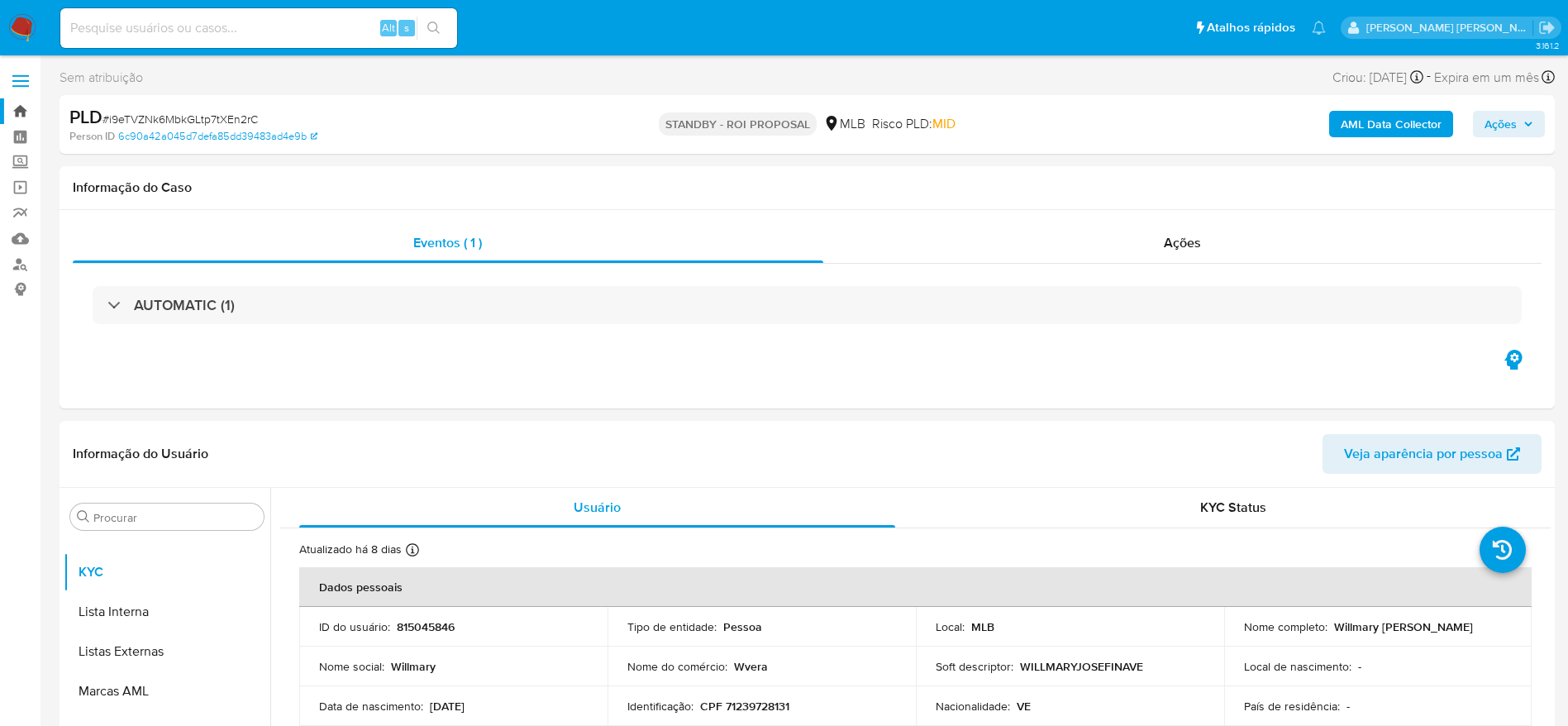
click at [16, 113] on link "Bandeja" at bounding box center [98, 112] width 196 height 26
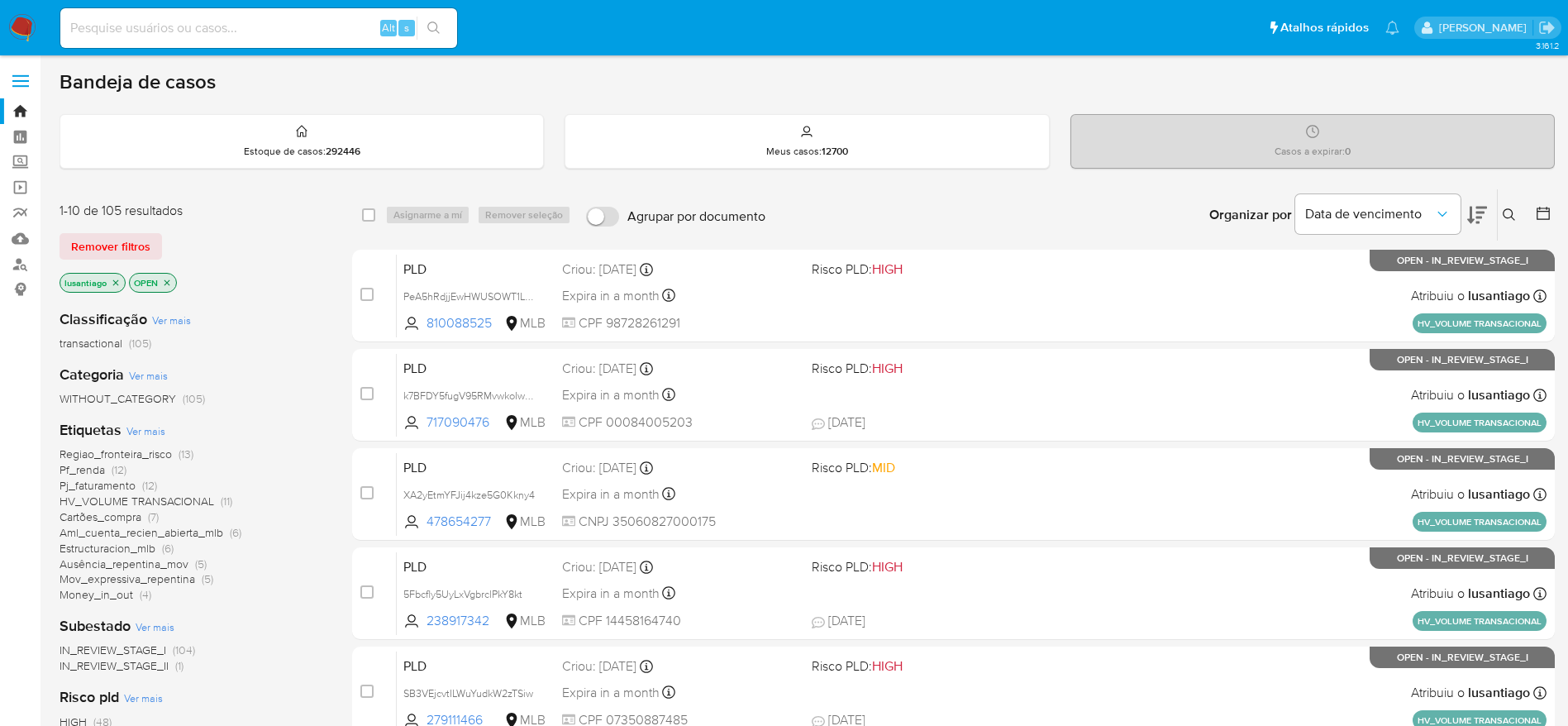
click at [85, 466] on span "Pf_renda" at bounding box center [82, 469] width 45 height 17
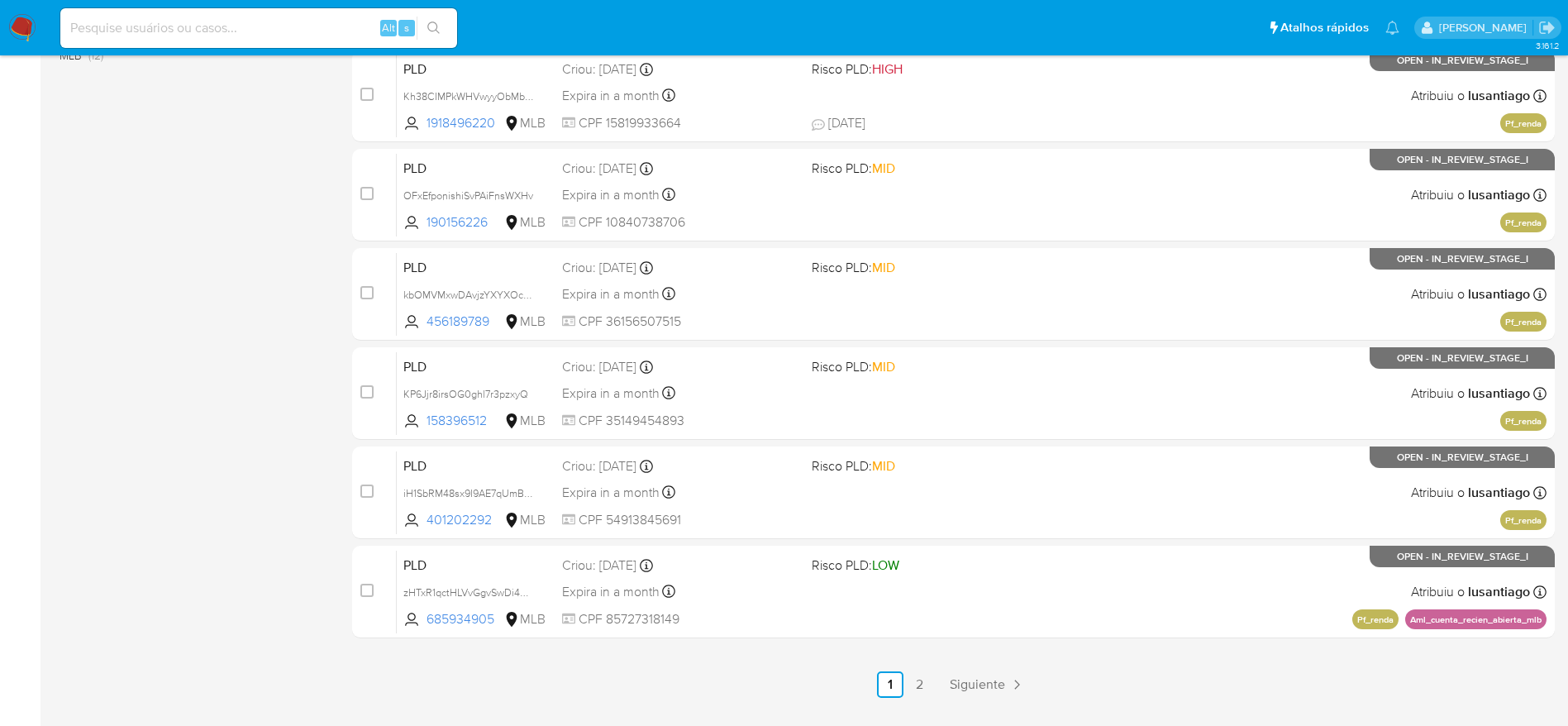
scroll to position [620, 0]
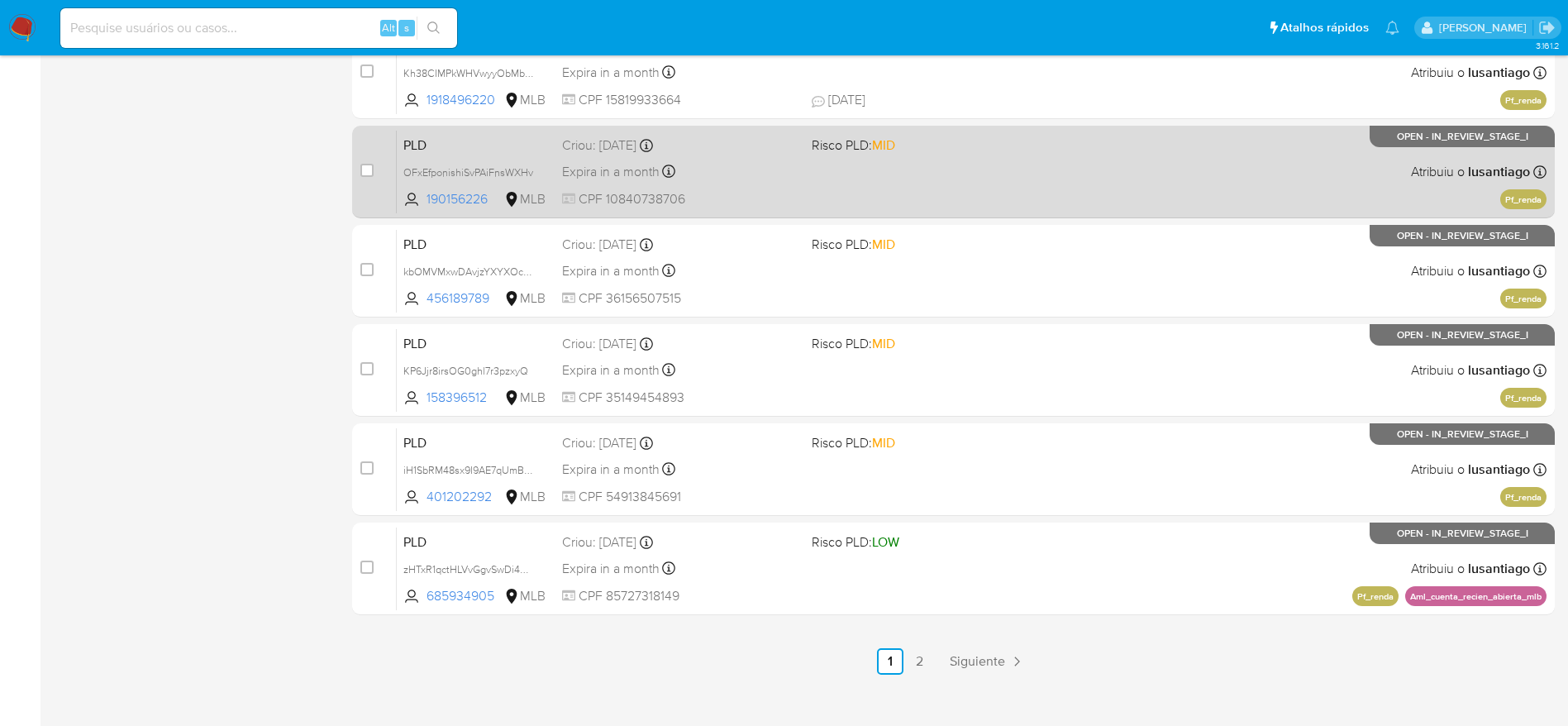
click at [753, 188] on div "PLD OFxEfponishiSvPAiFnsWXHv 190156226 MLB Risco PLD: MID Criou: 12/09/2025 Cri…" at bounding box center [972, 171] width 1149 height 84
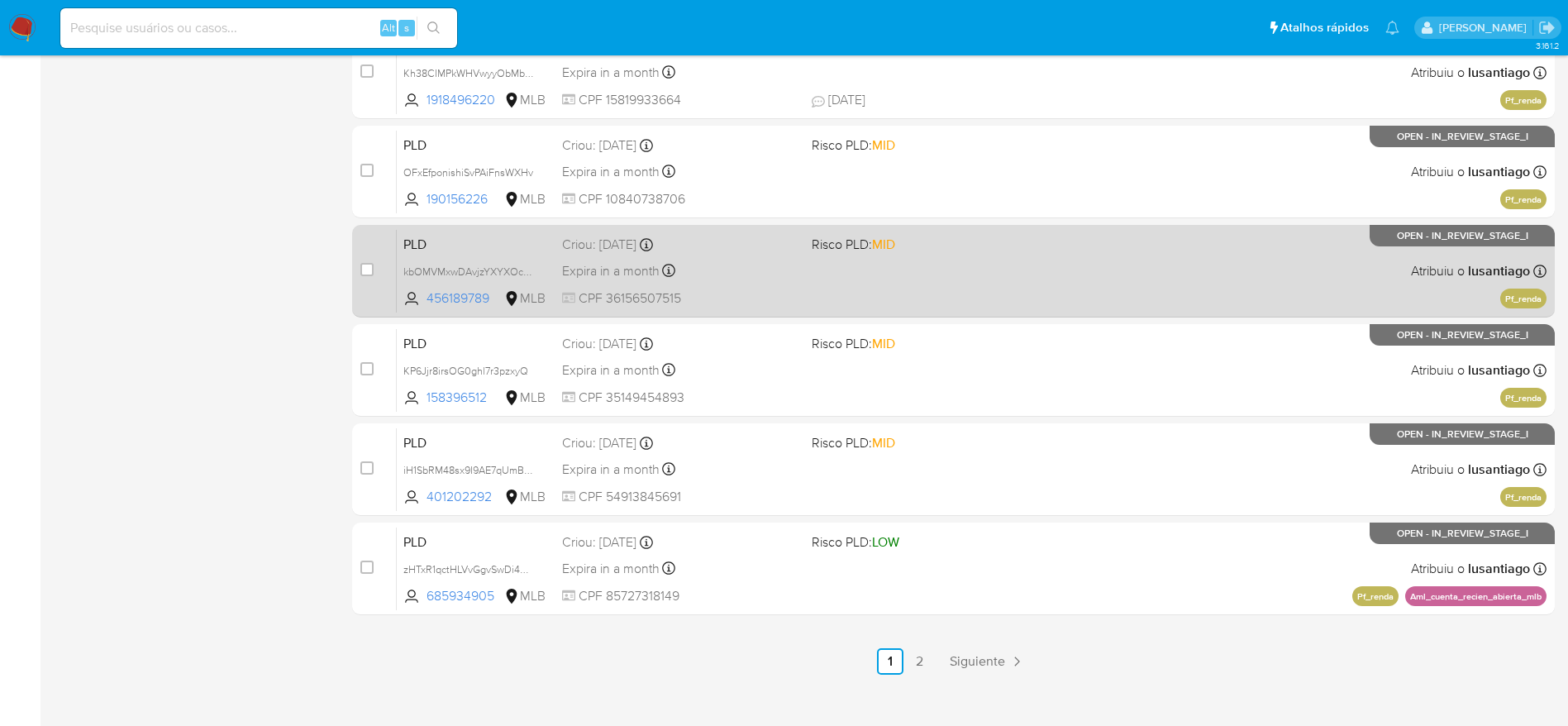
click at [766, 284] on div "PLD kbOMVMxwDAvjzYXYXOcVQtkT 456189789 MLB Risco PLD: MID Criou: 12/09/2025 Cri…" at bounding box center [972, 271] width 1149 height 84
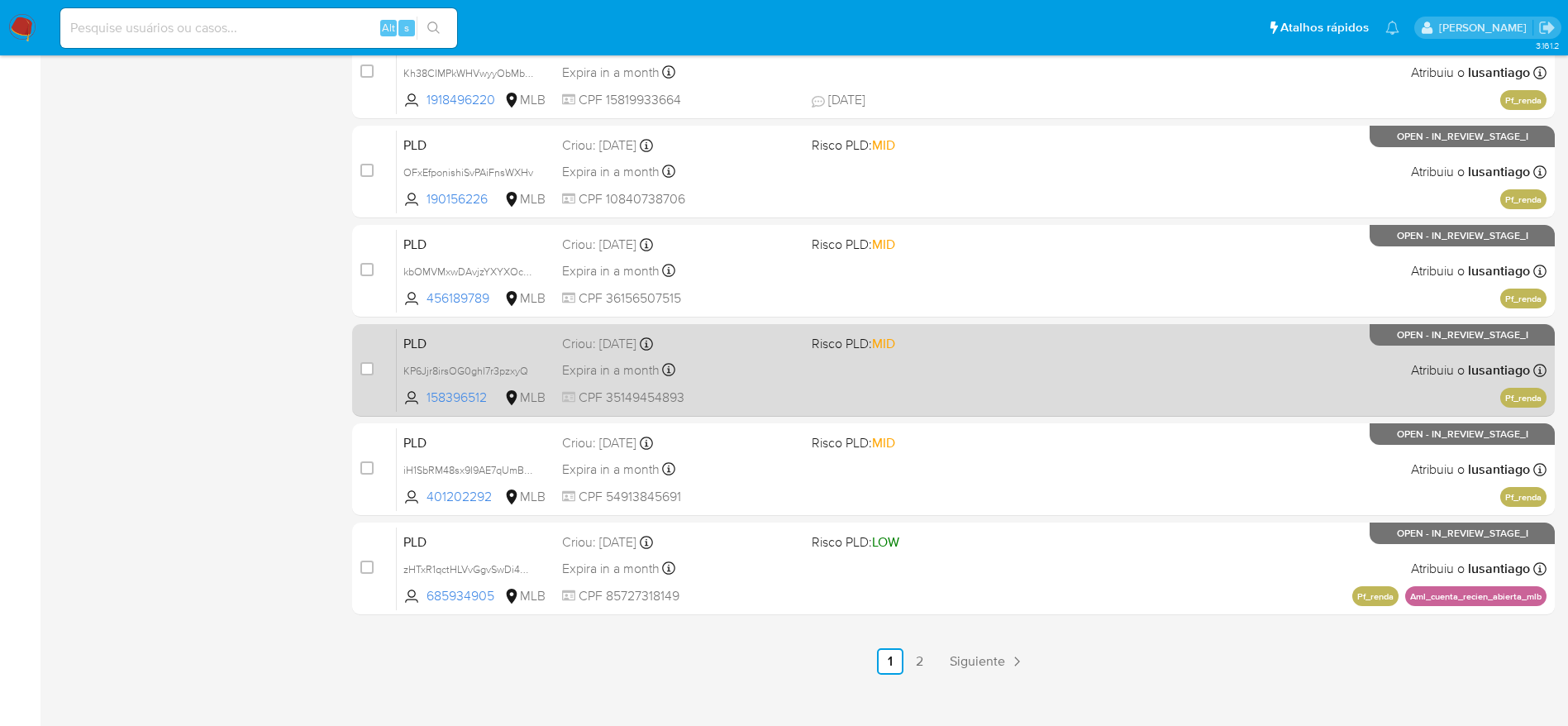
click at [785, 373] on div "Expira in a month Expira em 27/10/2025 00:23:47" at bounding box center [679, 369] width 236 height 23
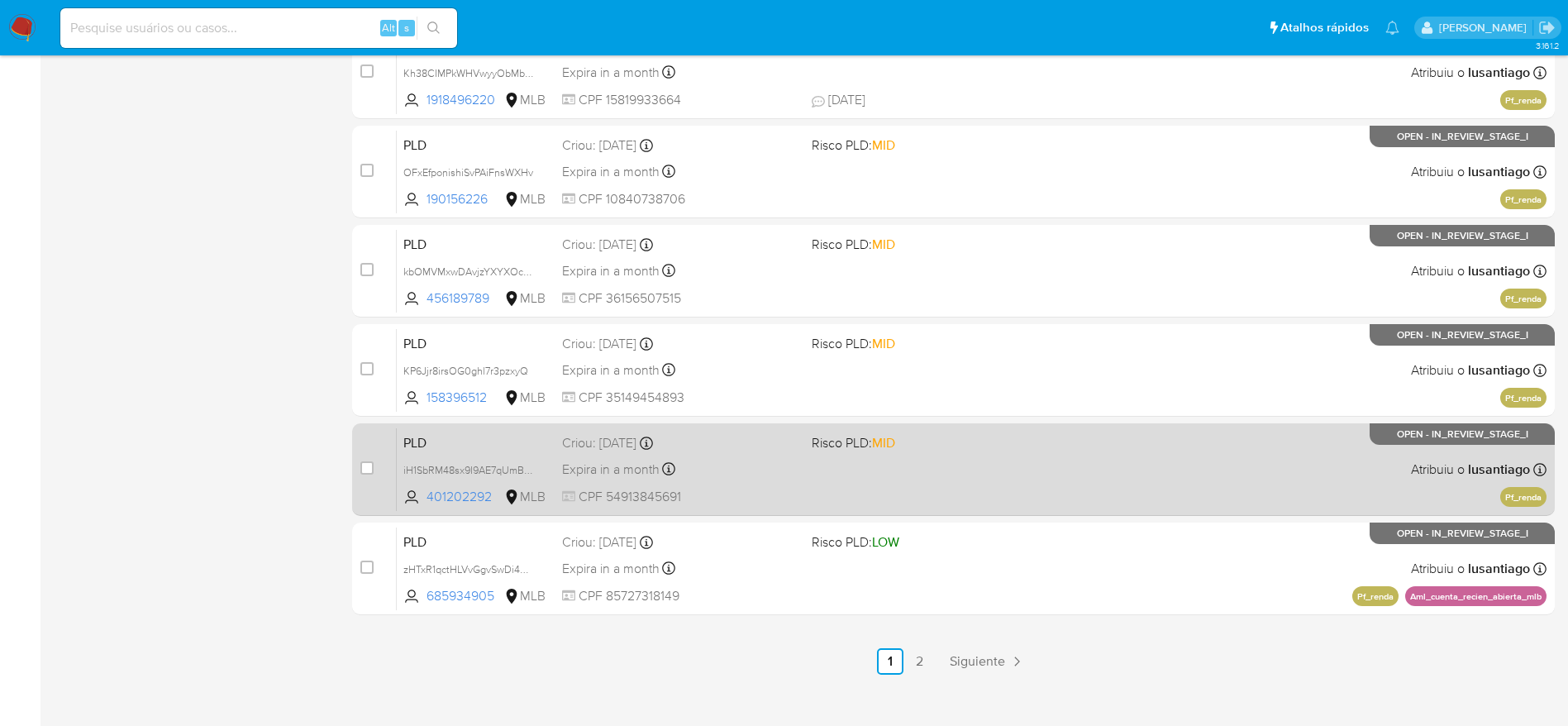
click at [723, 448] on div "Criou: 12/09/2025 Criou: 12/09/2025 00:20:48" at bounding box center [679, 443] width 236 height 18
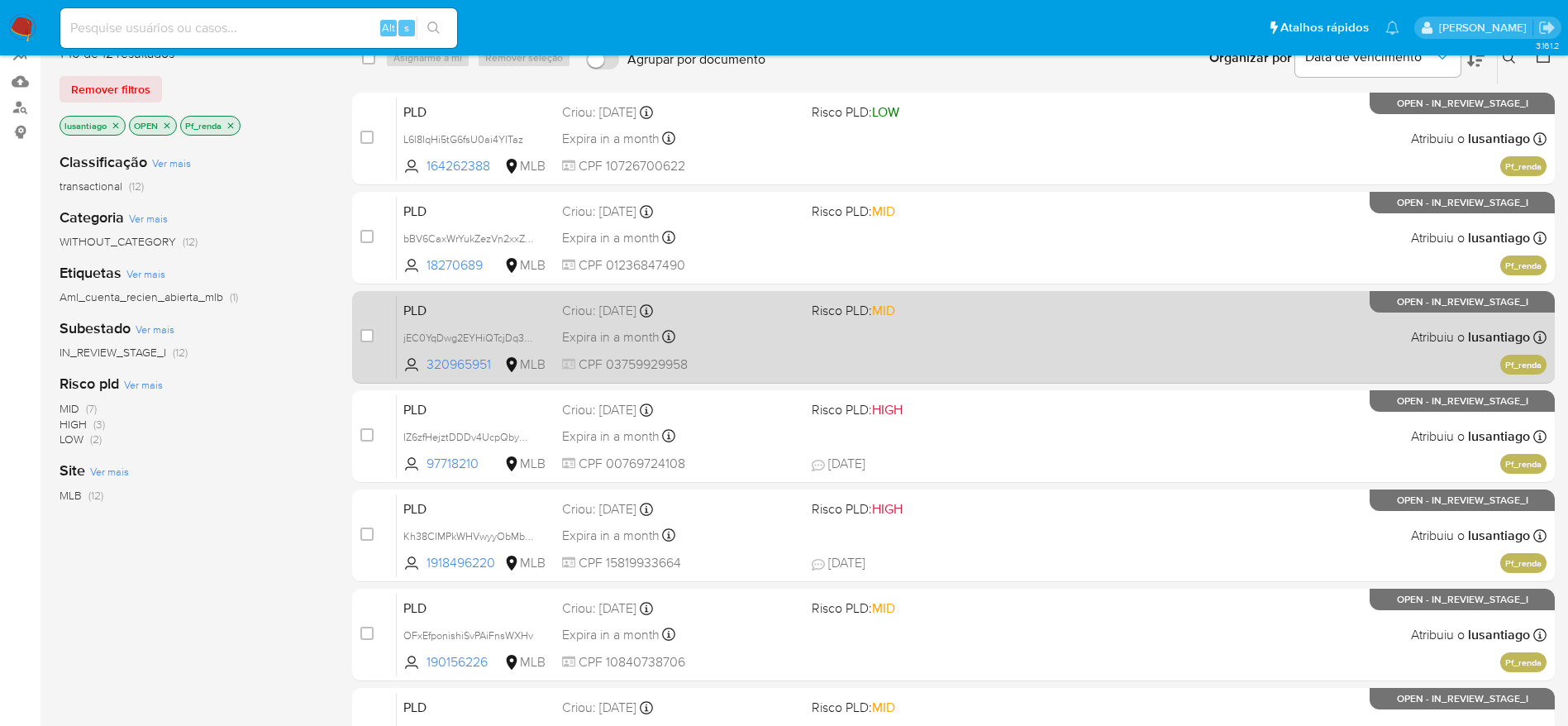
scroll to position [0, 0]
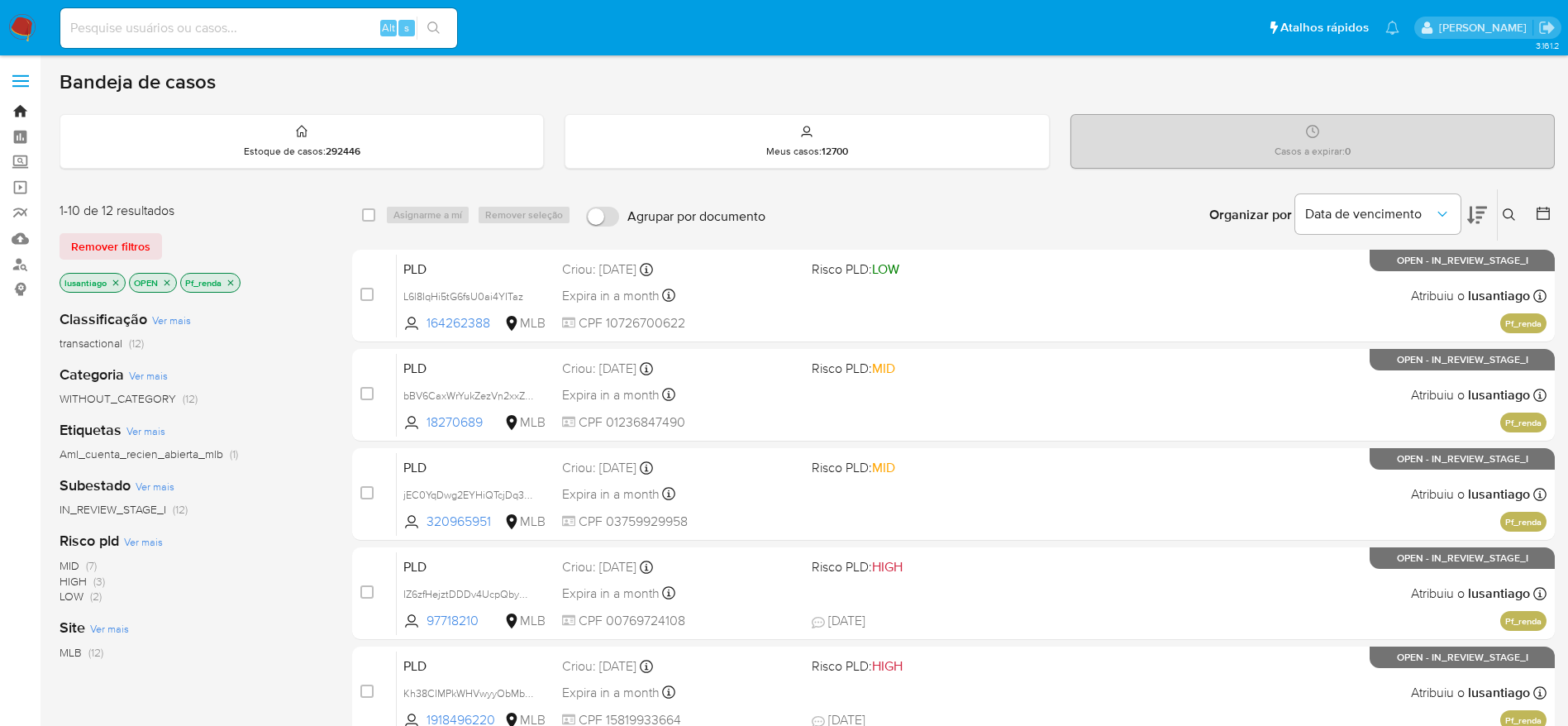
click at [23, 111] on link "Bandeja" at bounding box center [98, 112] width 196 height 26
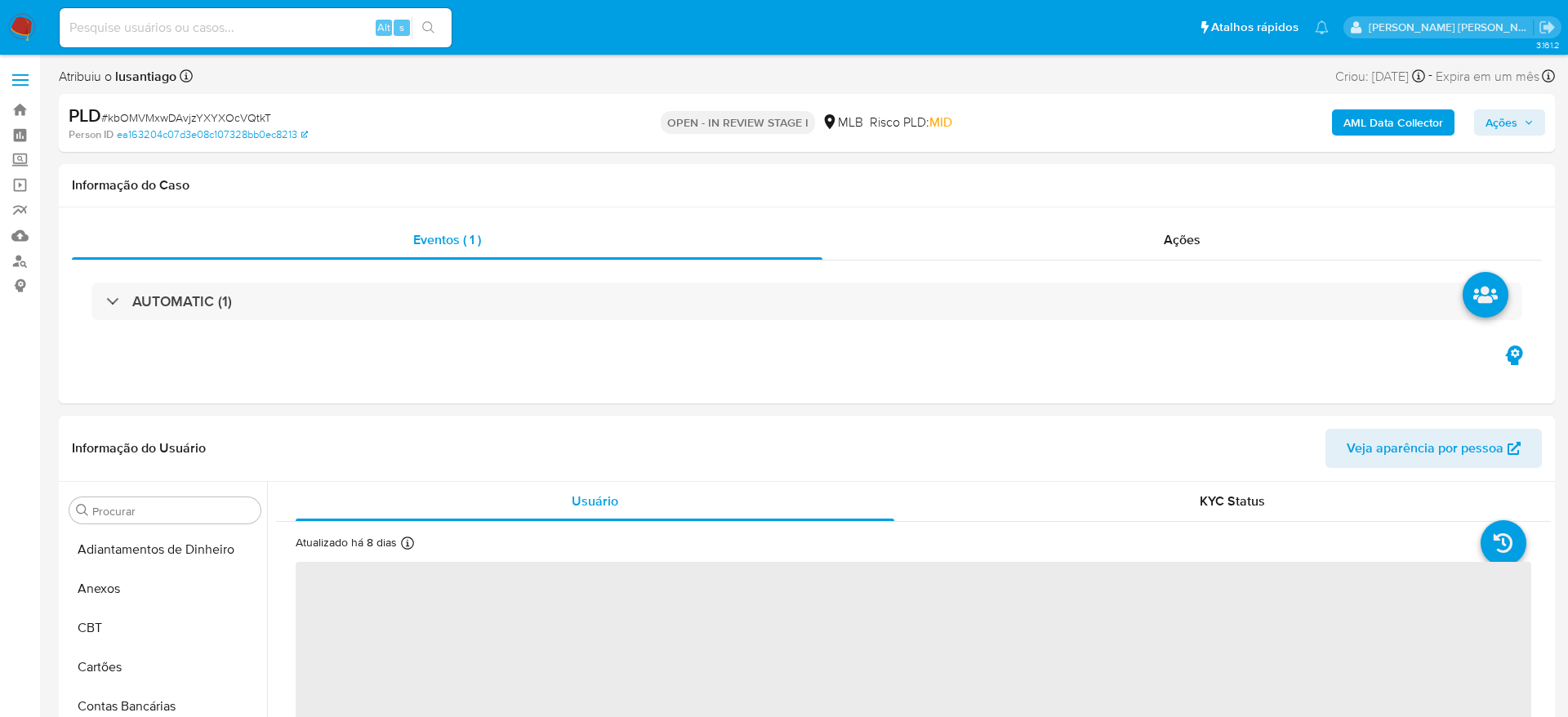
select select "10"
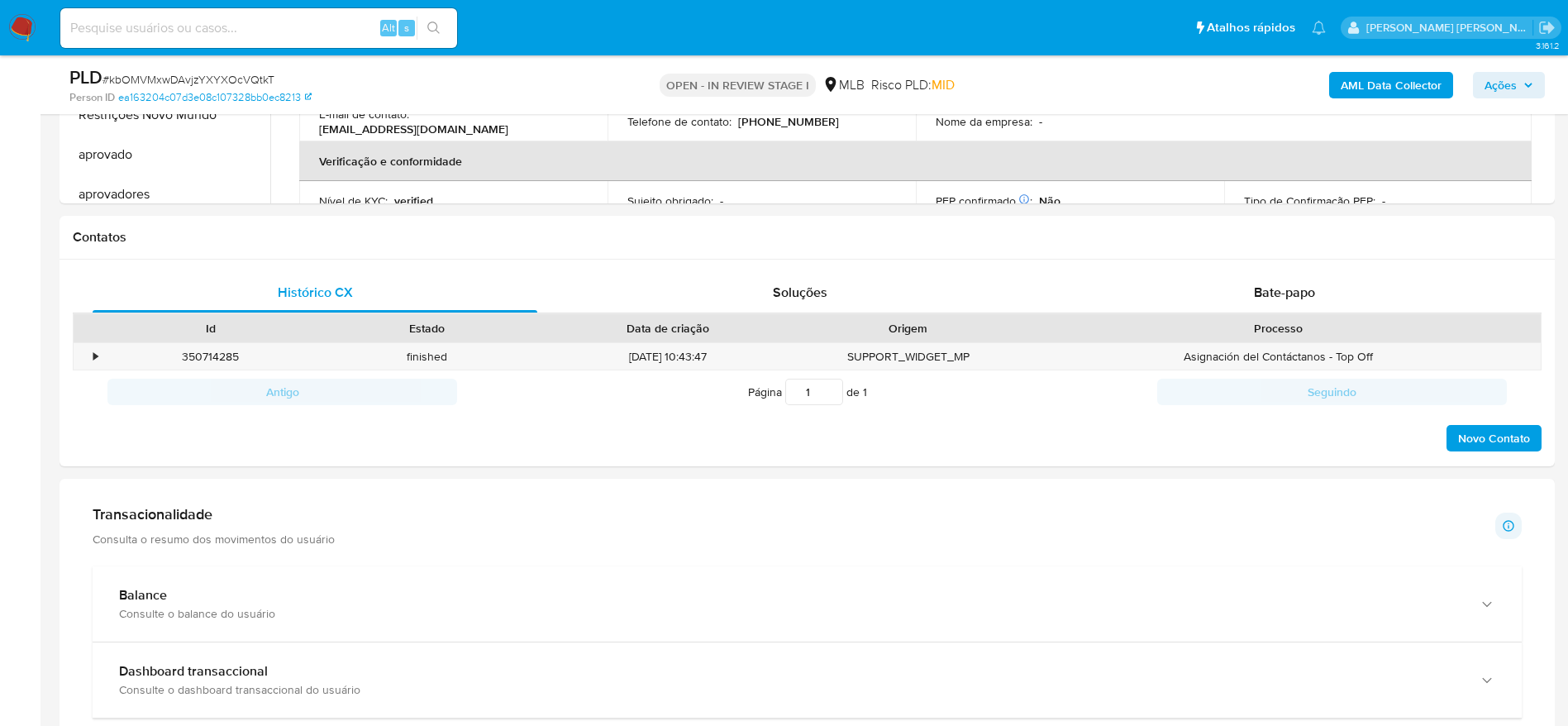
scroll to position [857, 0]
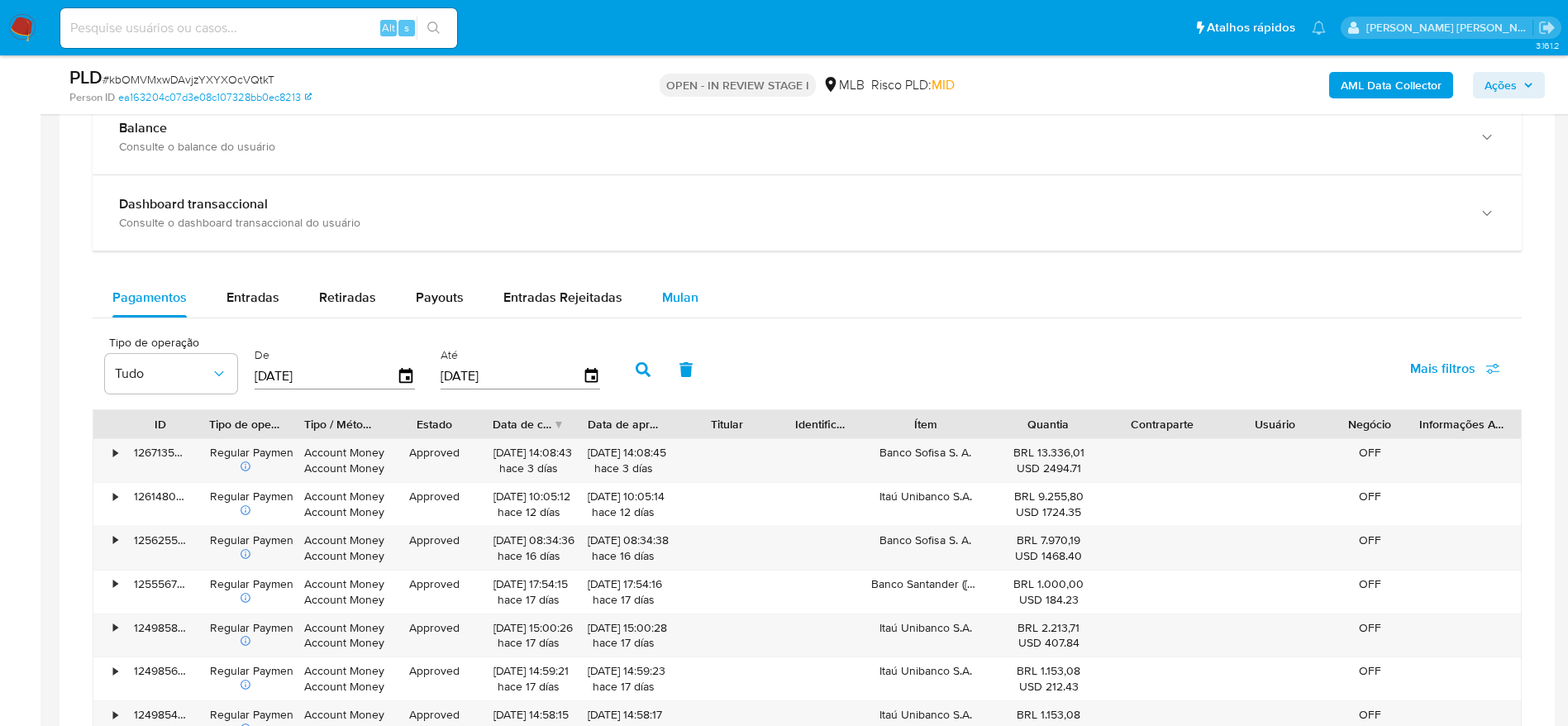
click at [679, 302] on span "Mulan" at bounding box center [679, 296] width 37 height 19
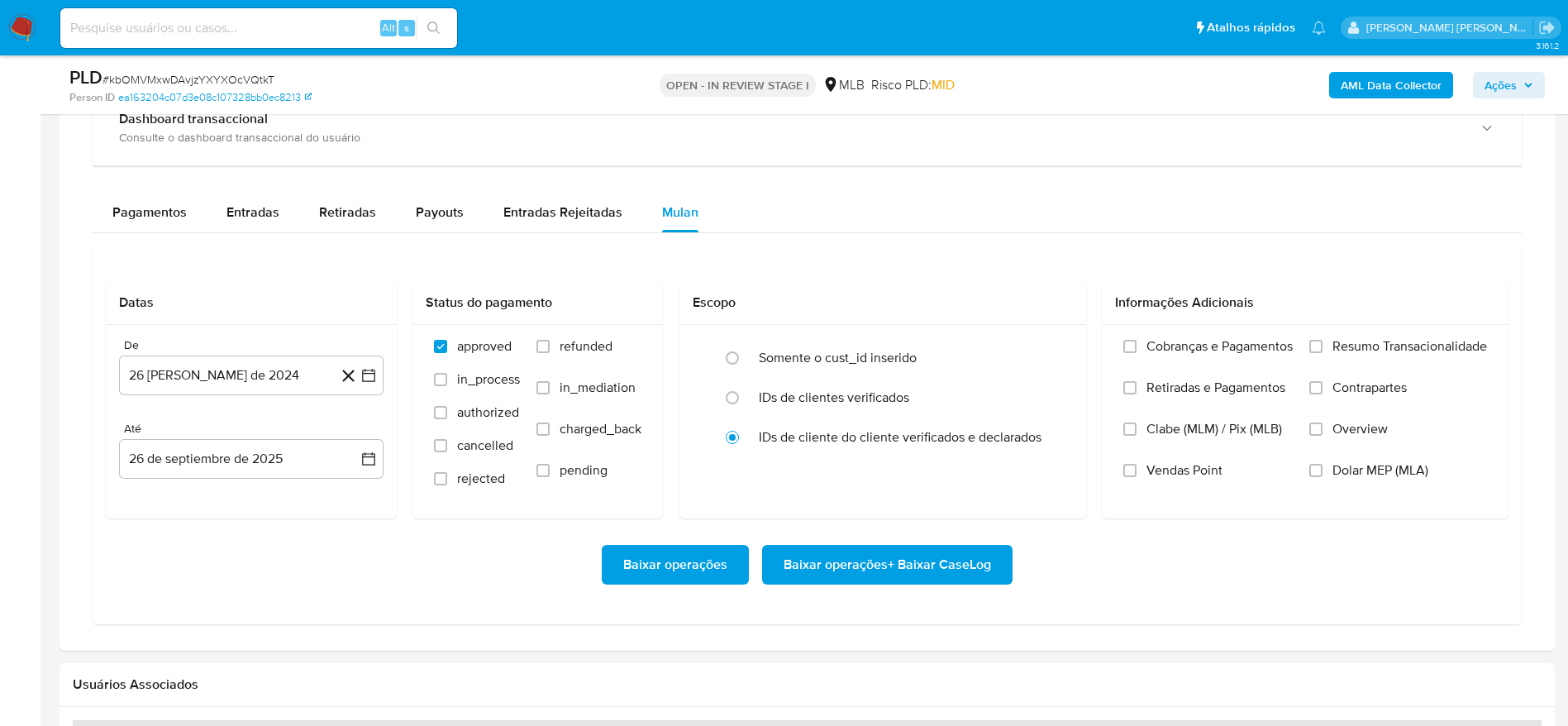
scroll to position [1240, 0]
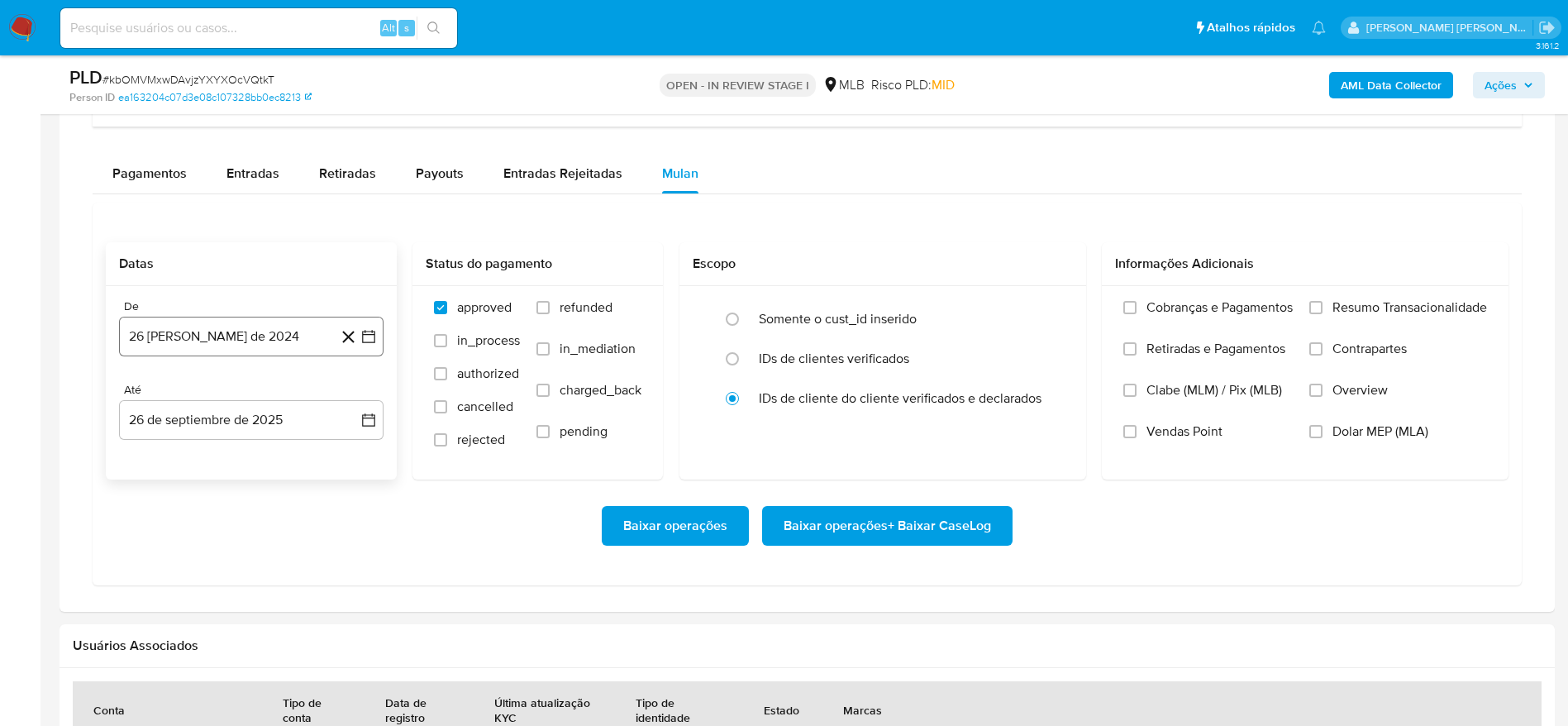
click at [205, 337] on button "26 [PERSON_NAME] de 2024" at bounding box center [252, 337] width 265 height 40
click at [245, 400] on span "agosto 2024" at bounding box center [243, 396] width 75 height 17
click at [347, 401] on icon "Año siguiente" at bounding box center [351, 396] width 20 height 20
click at [244, 549] on span "ago" at bounding box center [250, 548] width 21 height 13
click at [277, 448] on button "1" at bounding box center [284, 456] width 27 height 27
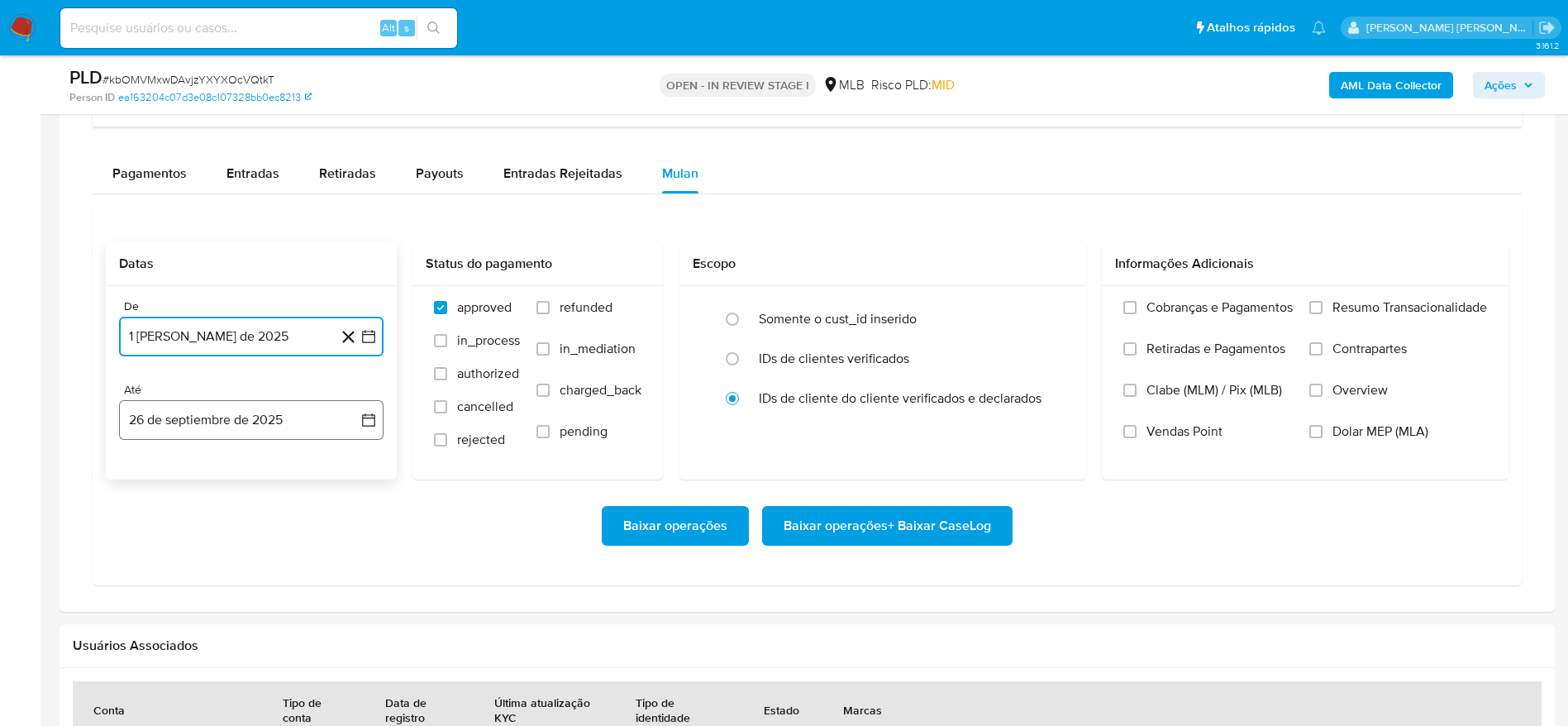
click at [242, 420] on button "26 de septiembre de 2025" at bounding box center [252, 420] width 265 height 40
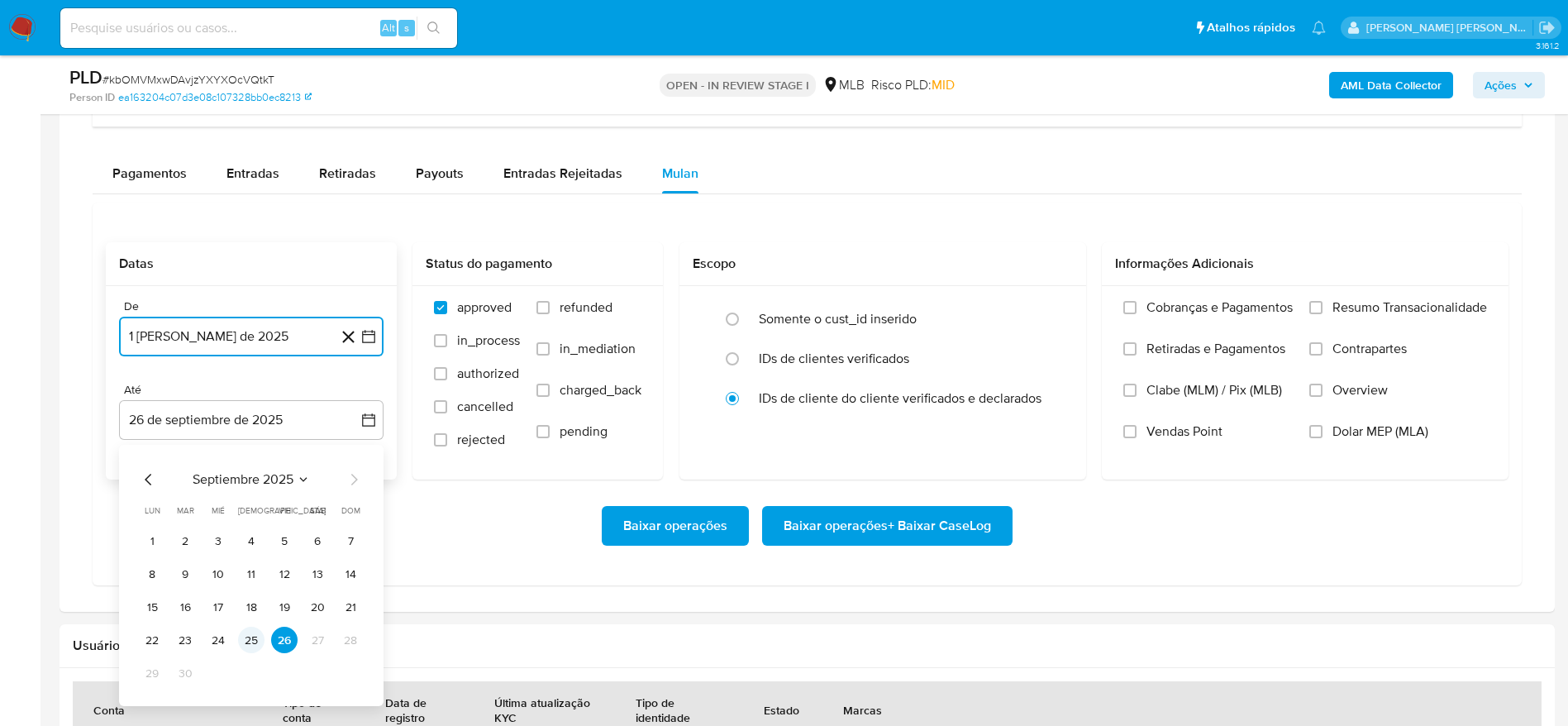
click at [245, 631] on button "25" at bounding box center [251, 639] width 27 height 27
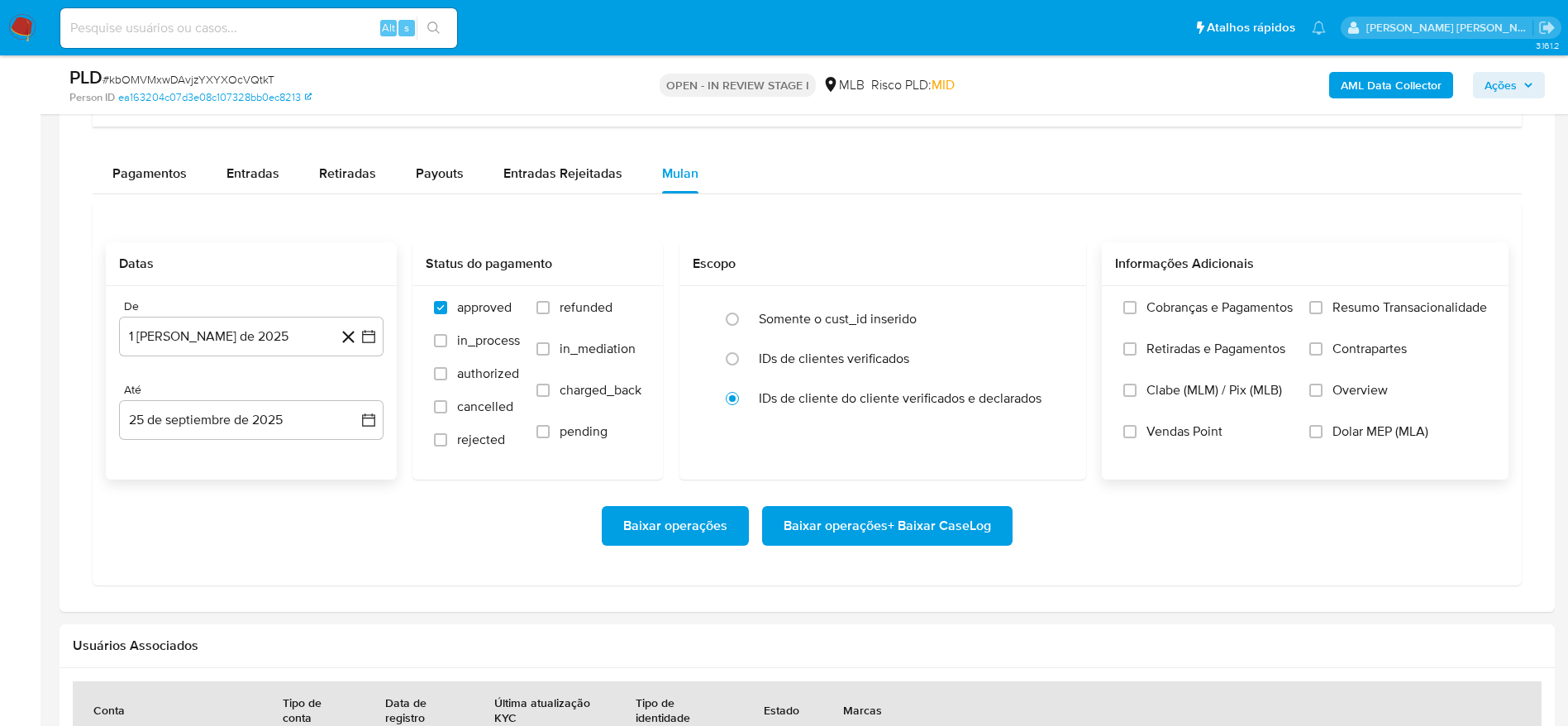
click at [1352, 307] on span "Resumo Transacionalidade" at bounding box center [1409, 307] width 155 height 17
click at [1322, 307] on input "Resumo Transacionalidade" at bounding box center [1315, 307] width 13 height 13
click at [936, 529] on span "Baixar operações + Baixar CaseLog" at bounding box center [887, 525] width 207 height 37
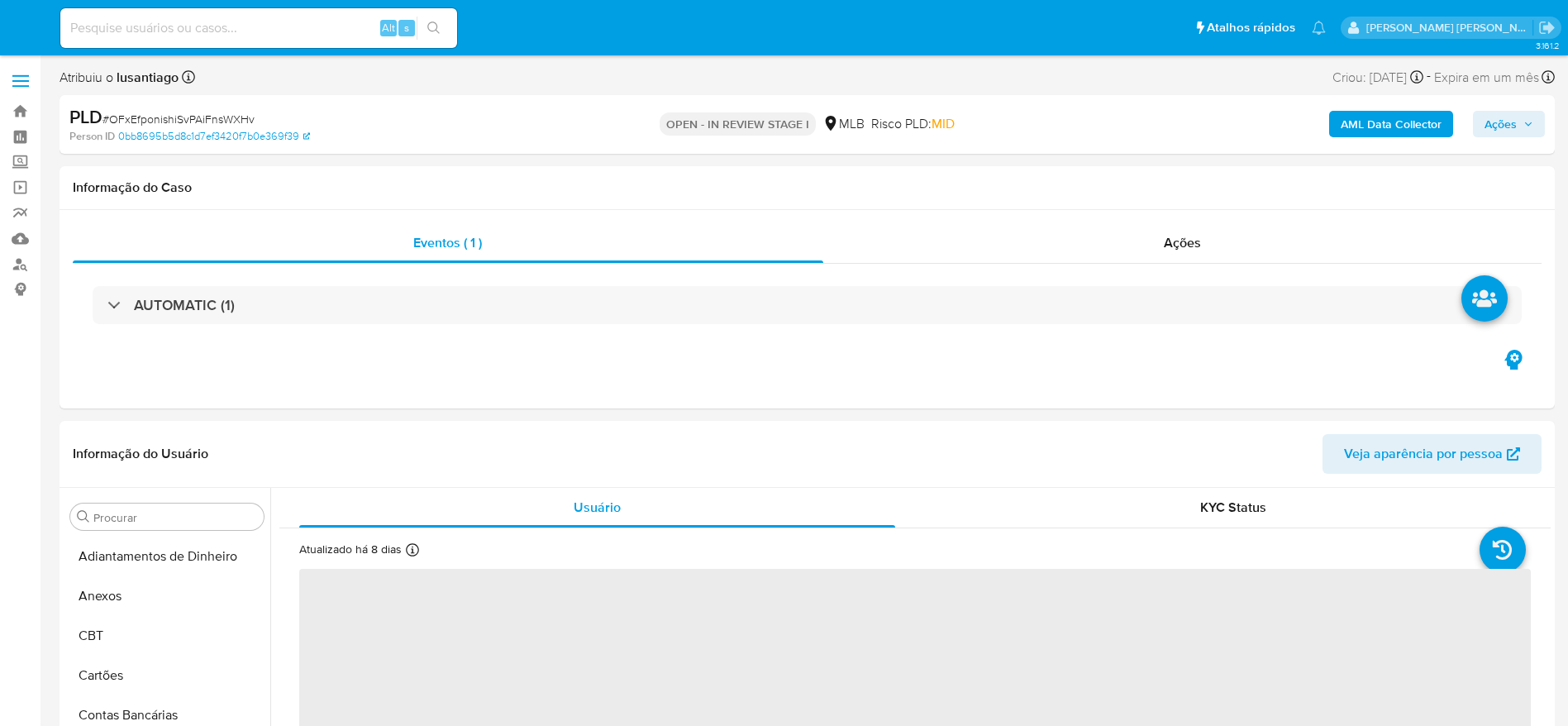
select select "10"
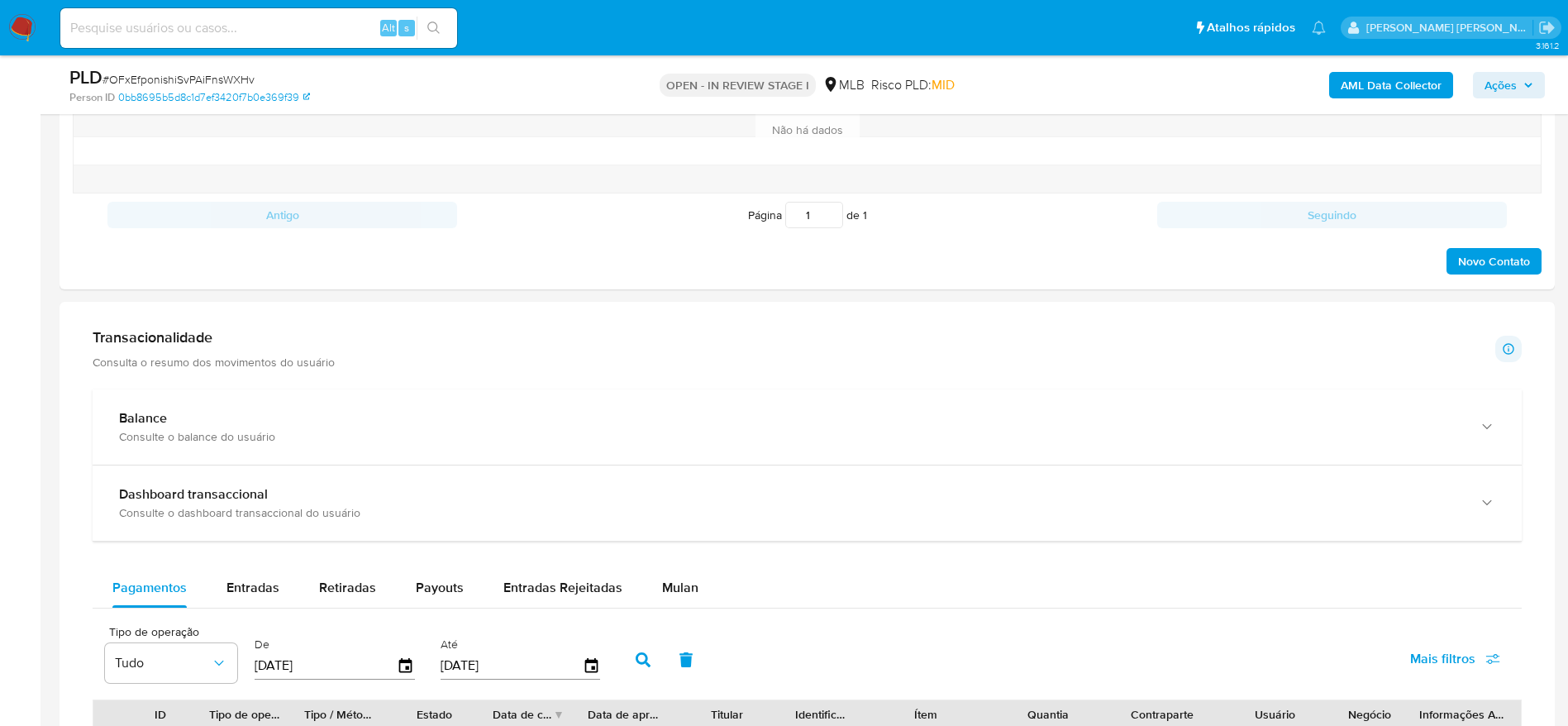
scroll to position [857, 0]
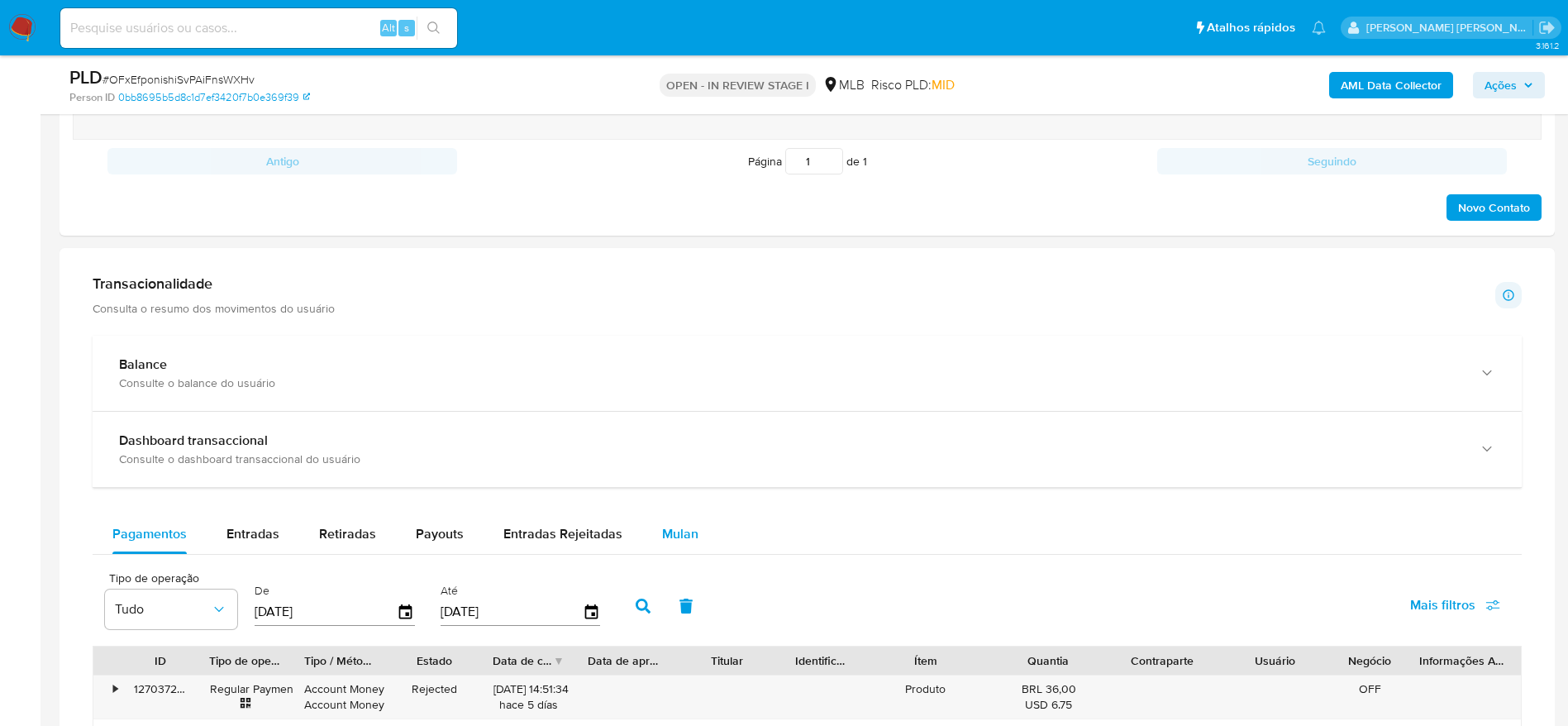
click at [666, 521] on div "Mulan" at bounding box center [679, 534] width 37 height 40
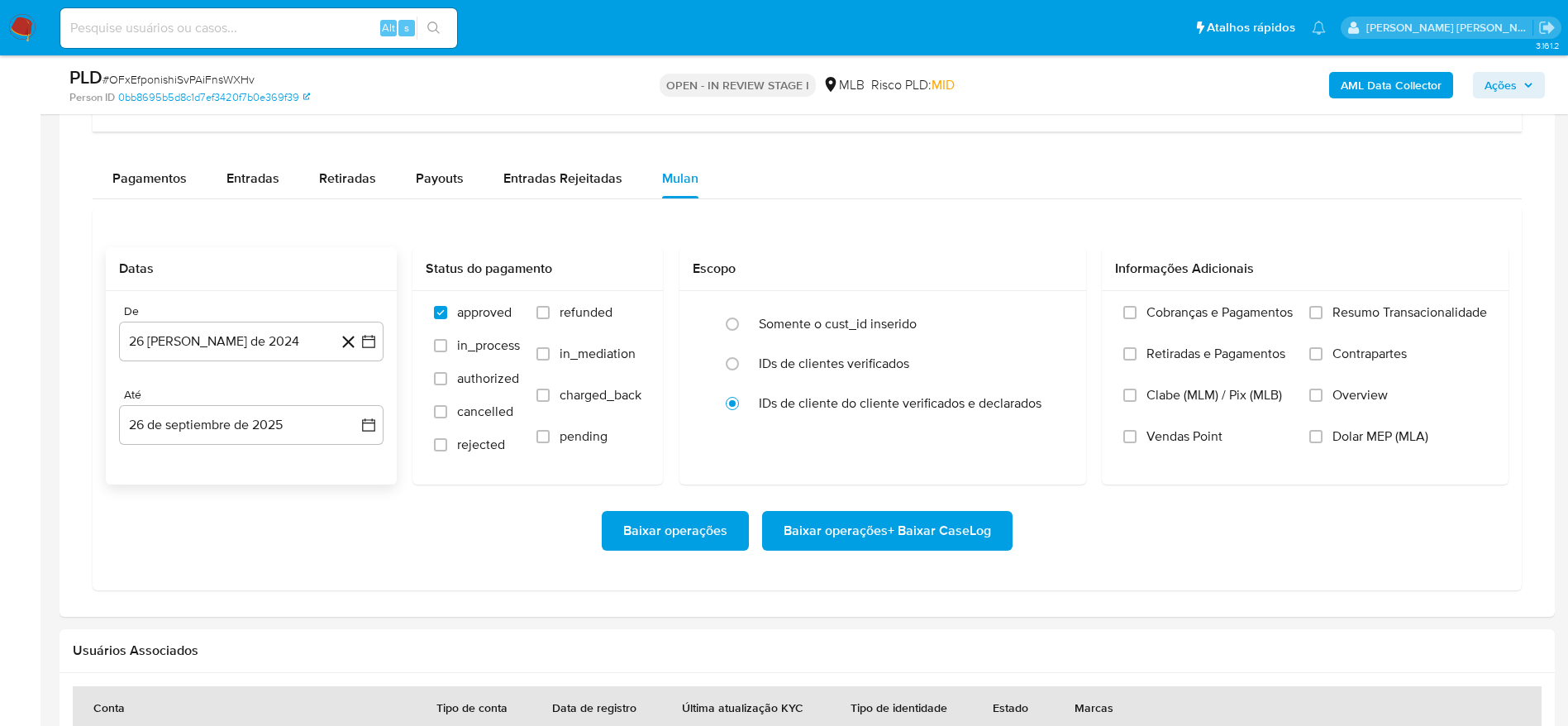
scroll to position [1364, 0]
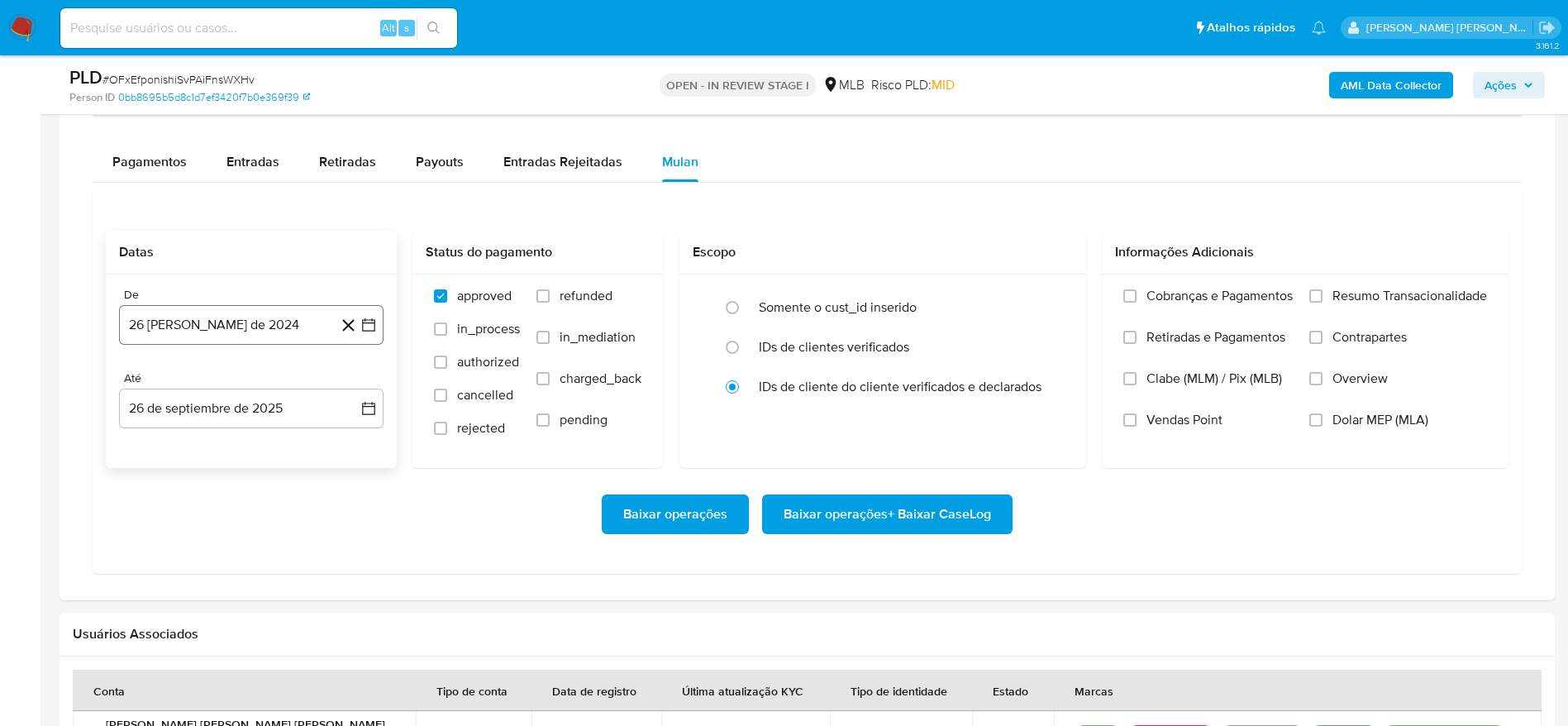
click at [229, 336] on button "26 [PERSON_NAME] de 2024" at bounding box center [252, 325] width 265 height 40
click at [258, 380] on span "agosto 2024" at bounding box center [243, 384] width 75 height 17
click at [351, 377] on icon "Año siguiente" at bounding box center [351, 384] width 20 height 20
click at [244, 540] on span "ago" at bounding box center [250, 536] width 21 height 13
click at [285, 443] on button "1" at bounding box center [284, 445] width 27 height 27
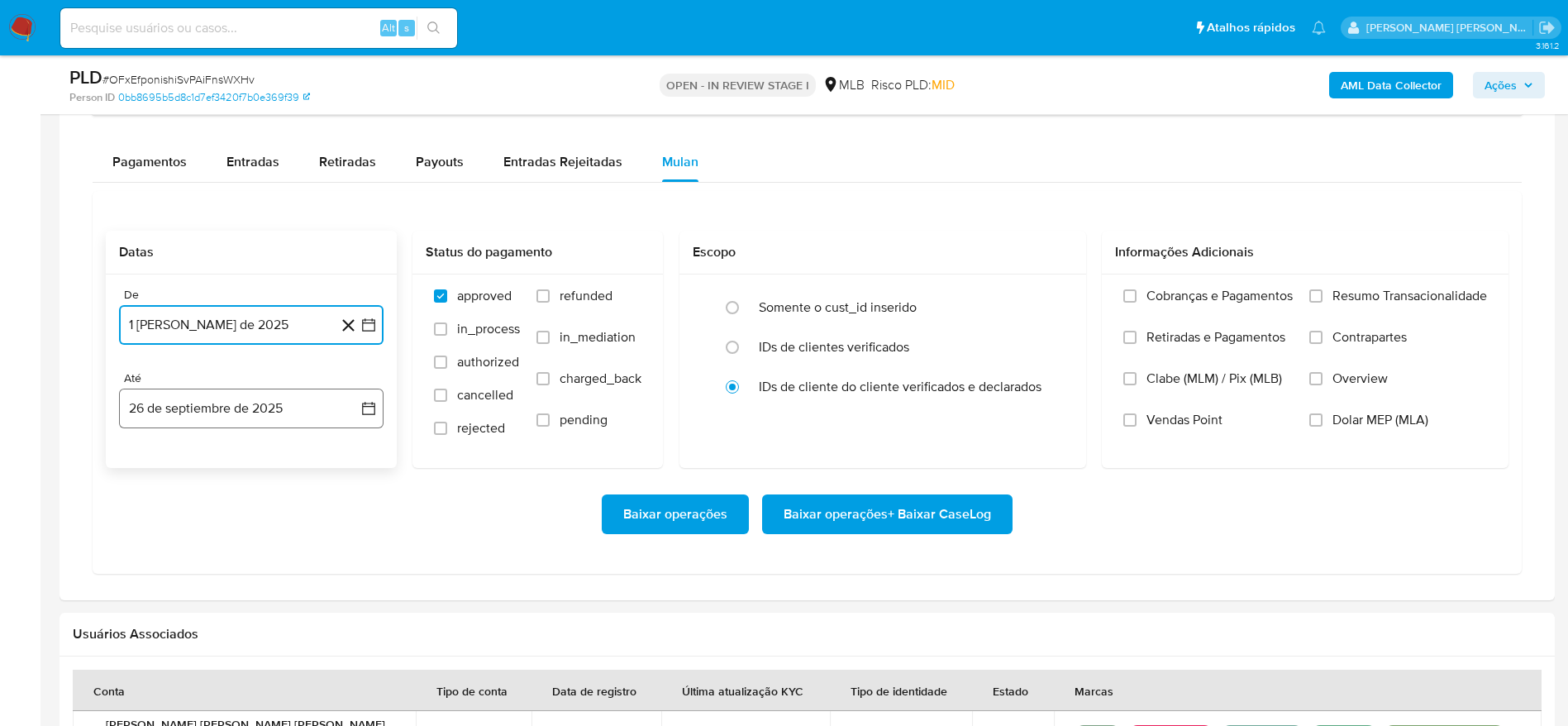
click at [219, 413] on button "26 de septiembre de 2025" at bounding box center [252, 408] width 265 height 40
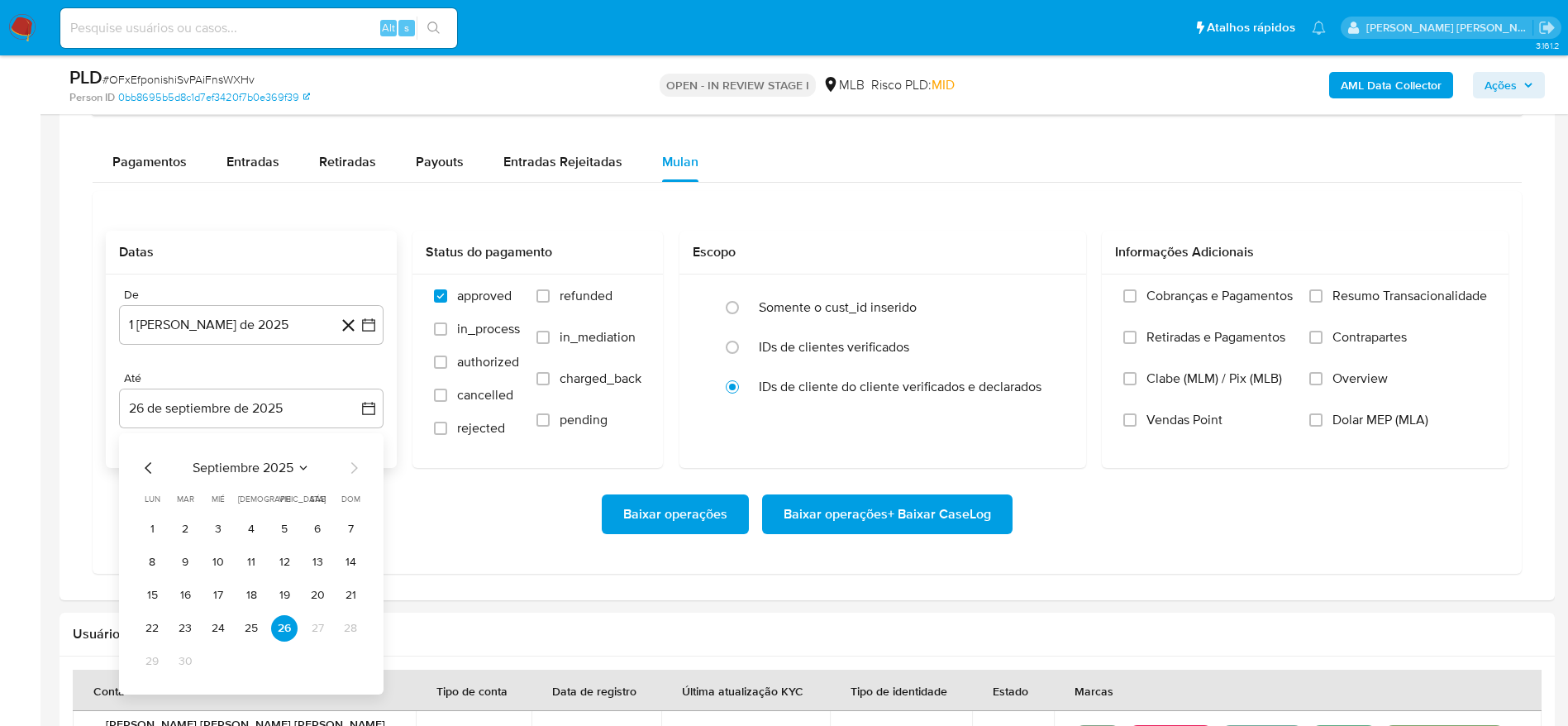
click at [257, 643] on tbody "1 2 3 4 5 6 7 8 9 10 11 12 13 14 15 16 17 18 19 20 21 22 23 24 25 26 27 28 29 30" at bounding box center [252, 595] width 225 height 159
click at [254, 636] on button "25" at bounding box center [251, 628] width 27 height 27
drag, startPoint x: 1403, startPoint y: 300, endPoint x: 1378, endPoint y: 307, distance: 26.0
click at [1402, 301] on span "Resumo Transacionalidade" at bounding box center [1409, 295] width 155 height 17
click at [1356, 291] on span "Resumo Transacionalidade" at bounding box center [1409, 295] width 155 height 17
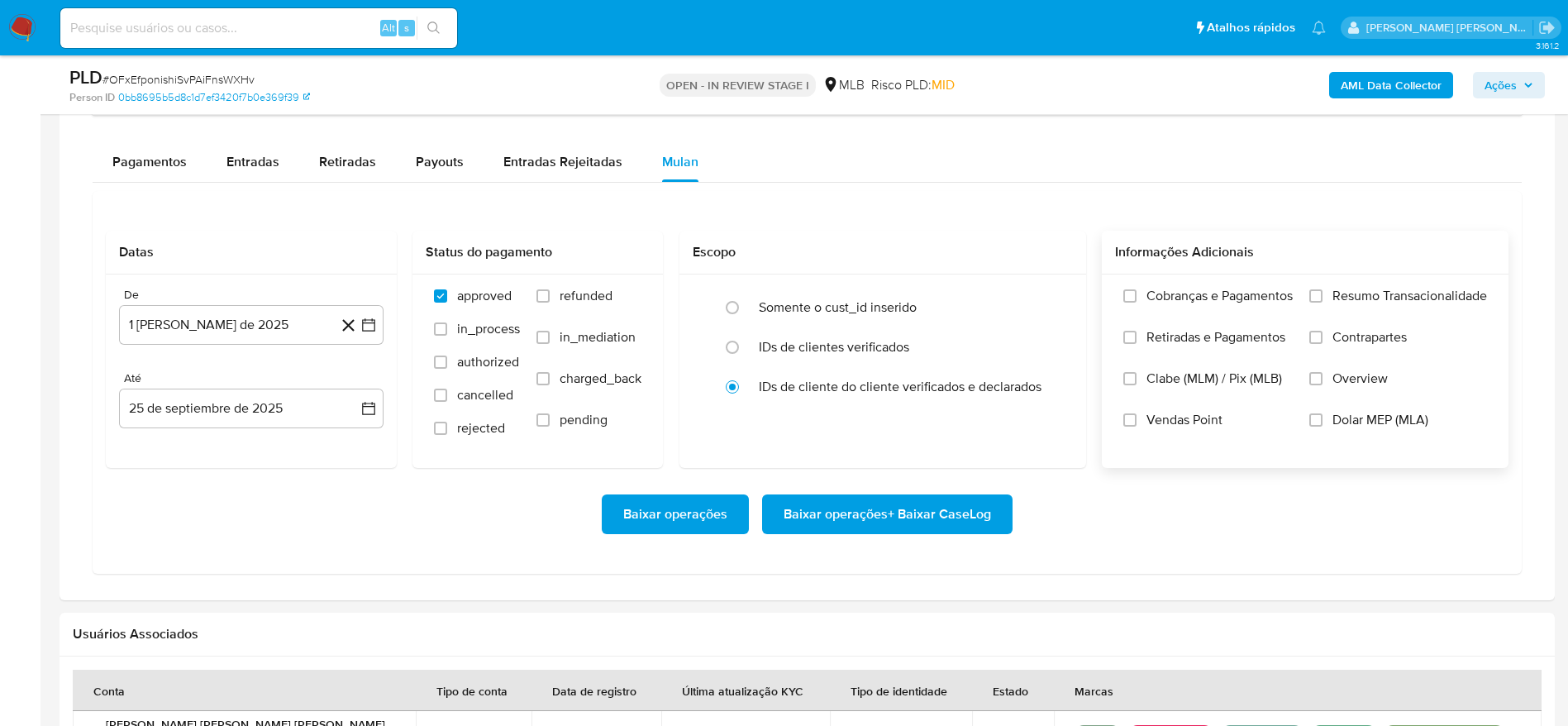
click at [1322, 291] on input "Resumo Transacionalidade" at bounding box center [1315, 295] width 13 height 13
click at [880, 524] on span "Baixar operações + Baixar CaseLog" at bounding box center [887, 514] width 207 height 37
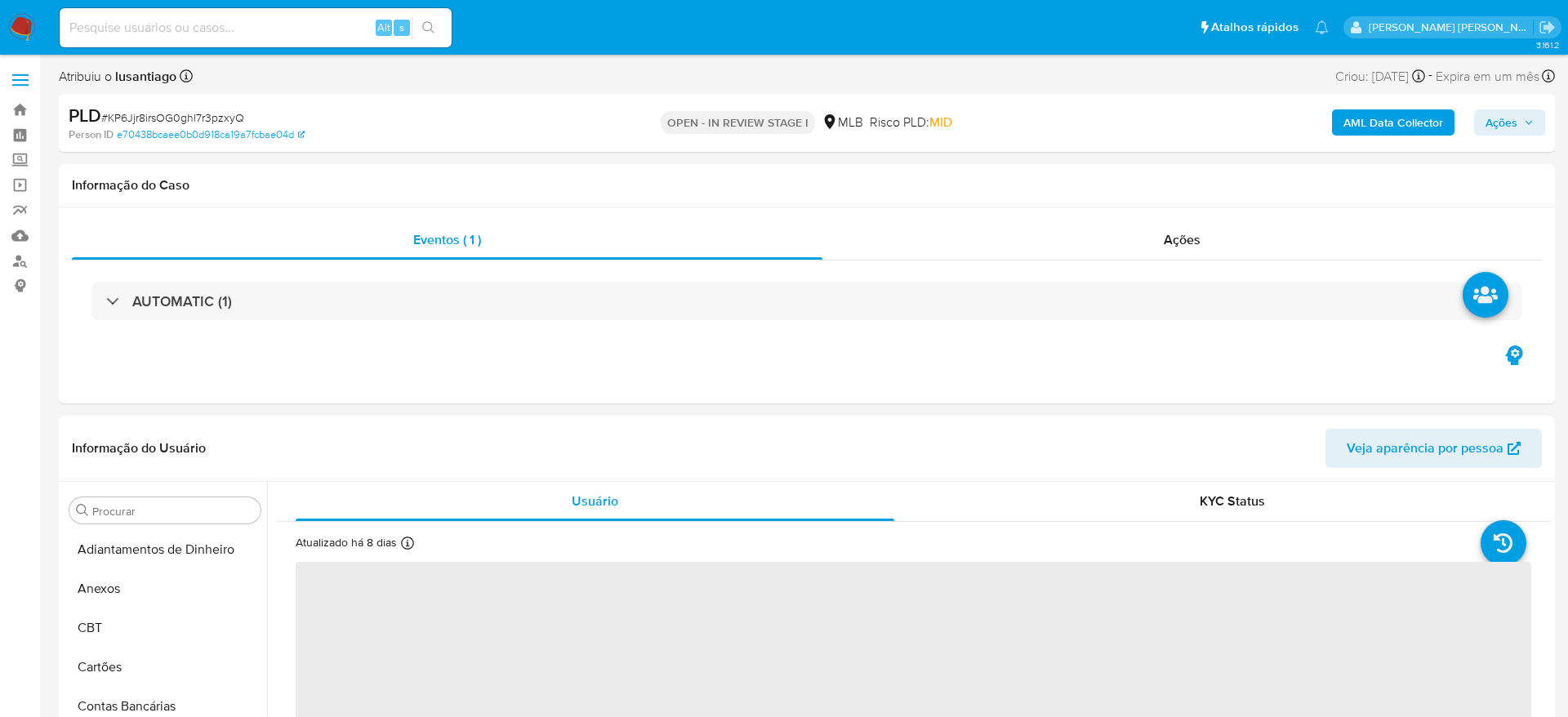
select select "10"
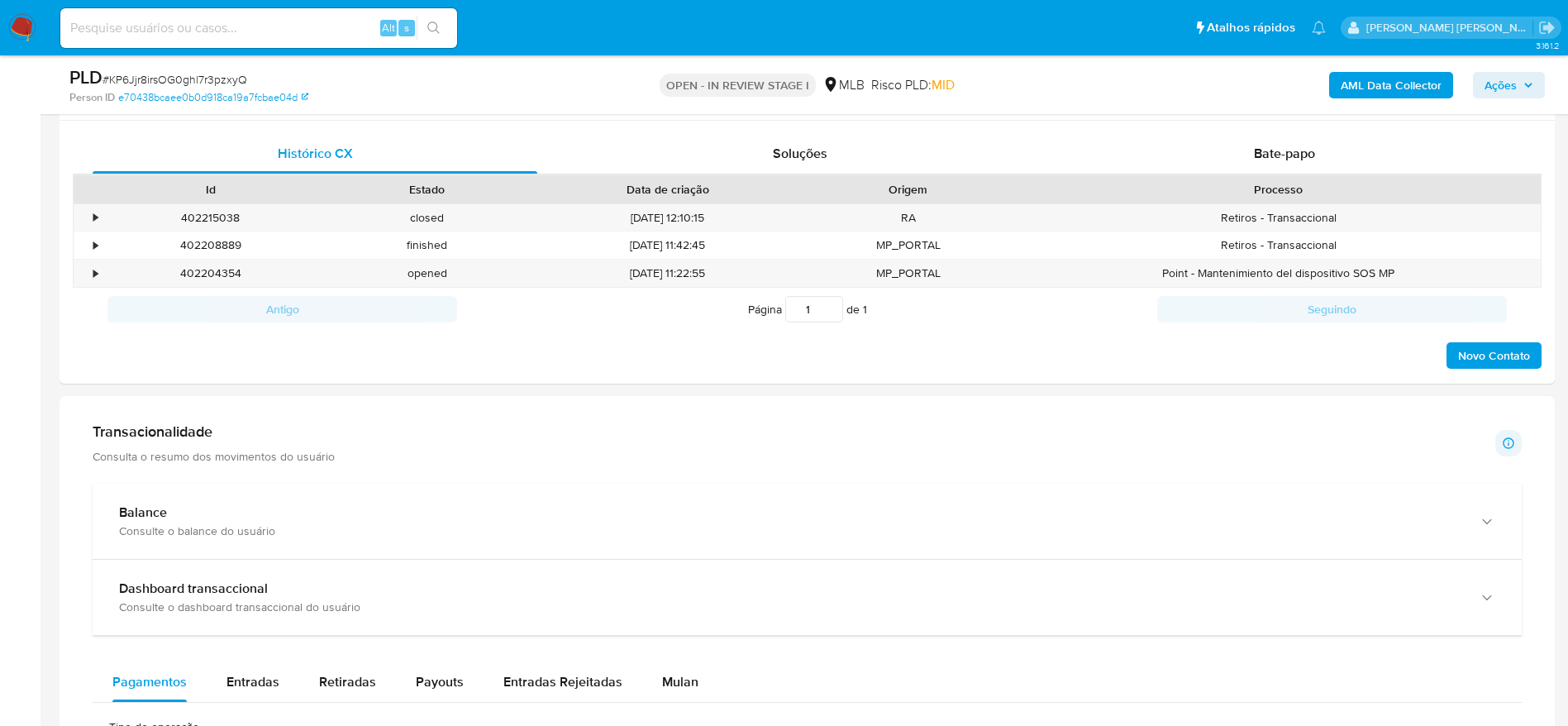
scroll to position [868, 0]
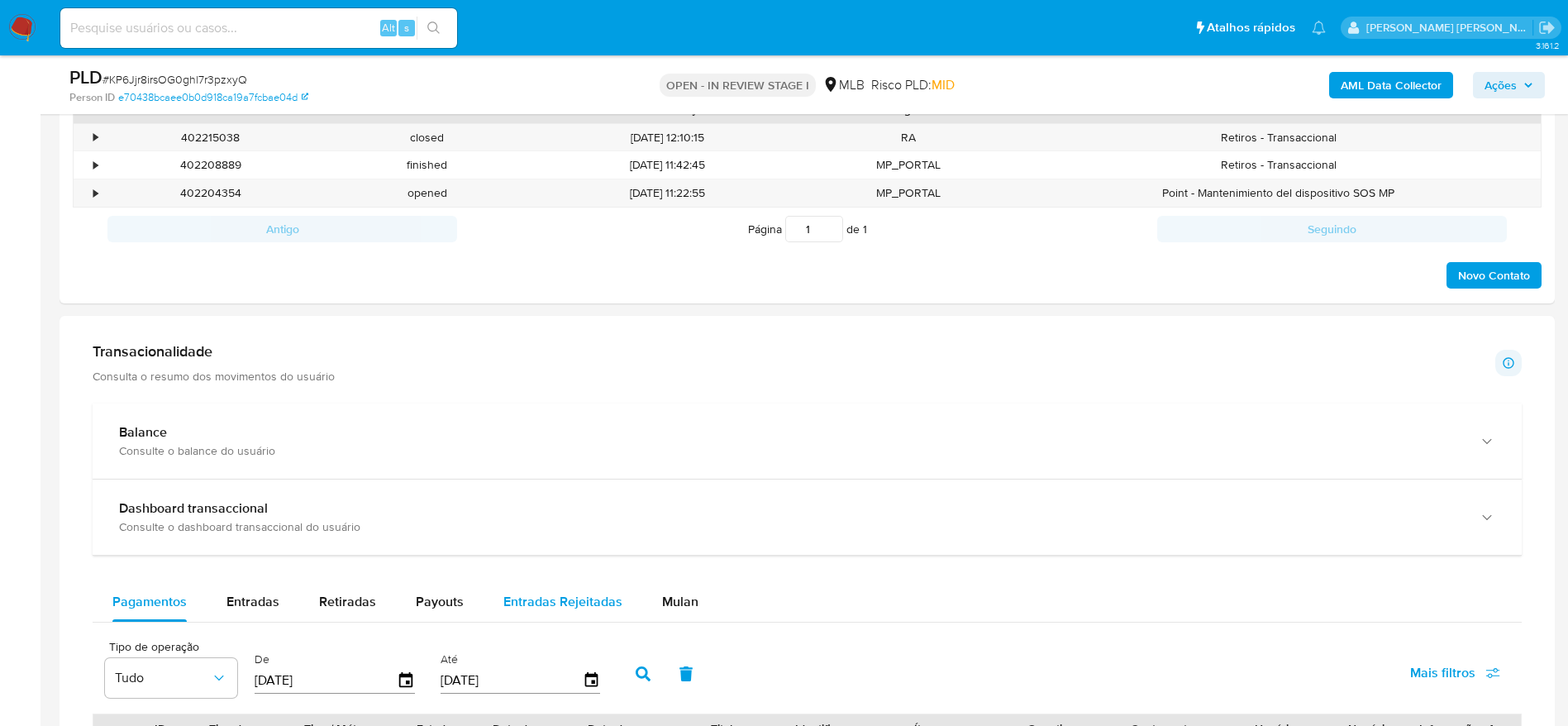
drag, startPoint x: 673, startPoint y: 599, endPoint x: 633, endPoint y: 586, distance: 42.1
click at [672, 599] on span "Mulan" at bounding box center [679, 601] width 37 height 19
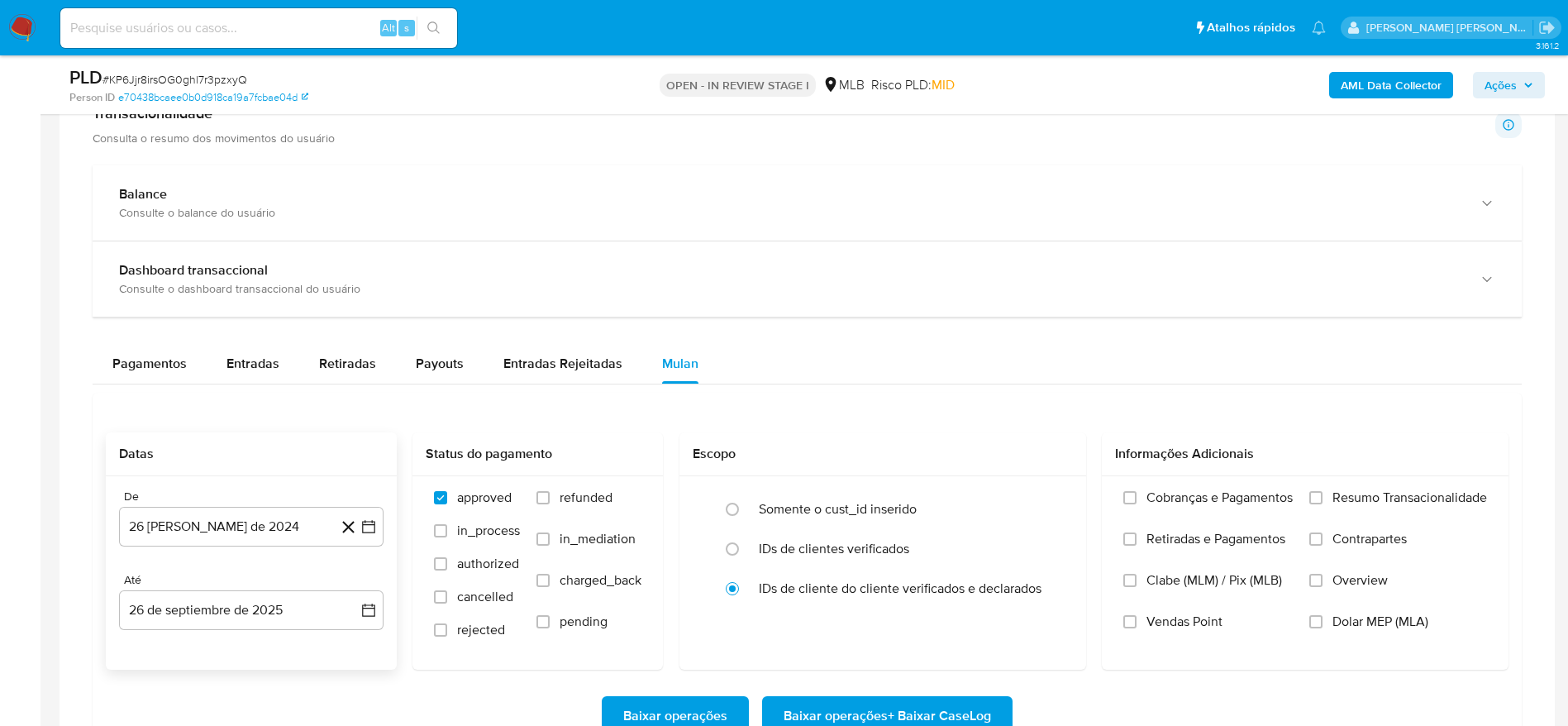
scroll to position [1116, 0]
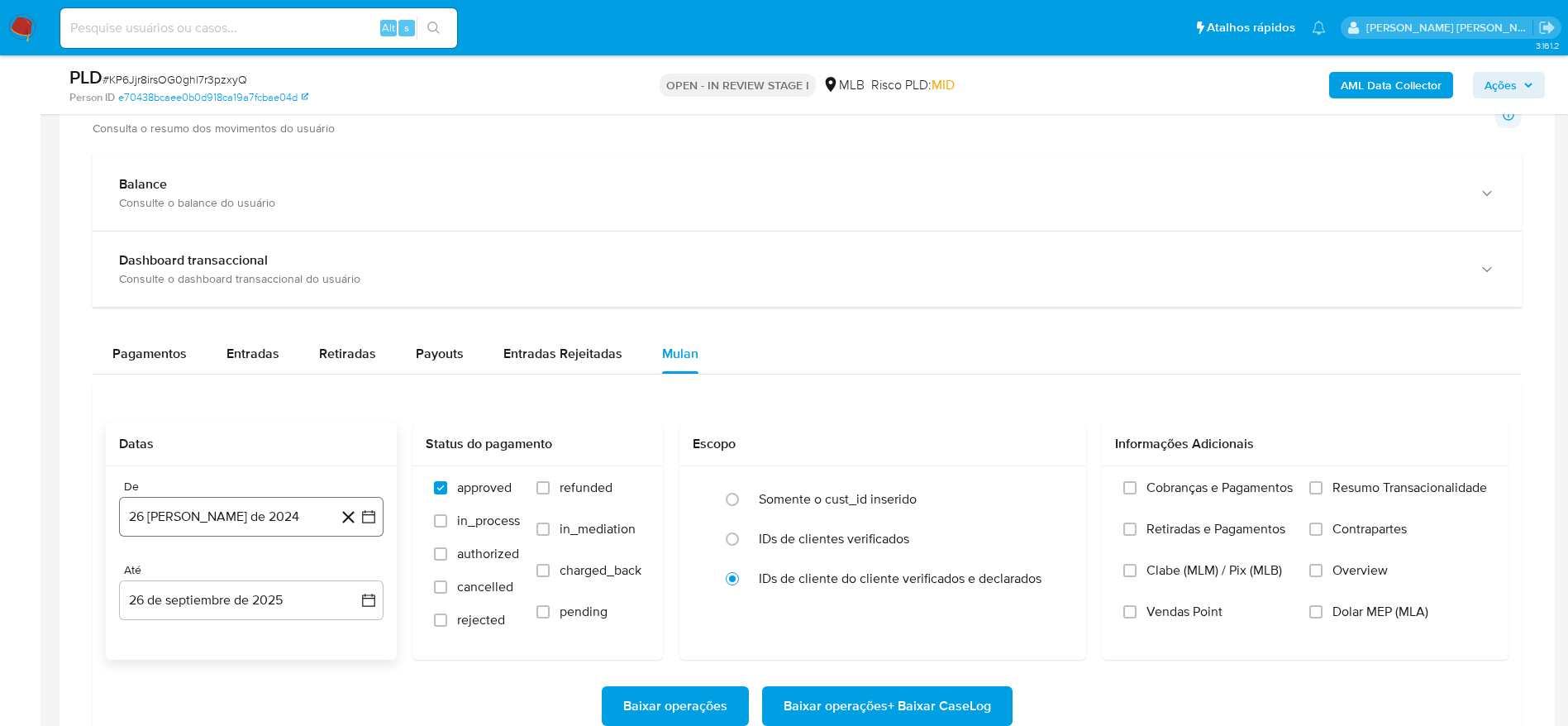
click at [249, 512] on button "26 [PERSON_NAME] de 2024" at bounding box center [252, 517] width 265 height 40
click at [242, 257] on span "agosto 2024" at bounding box center [243, 265] width 75 height 17
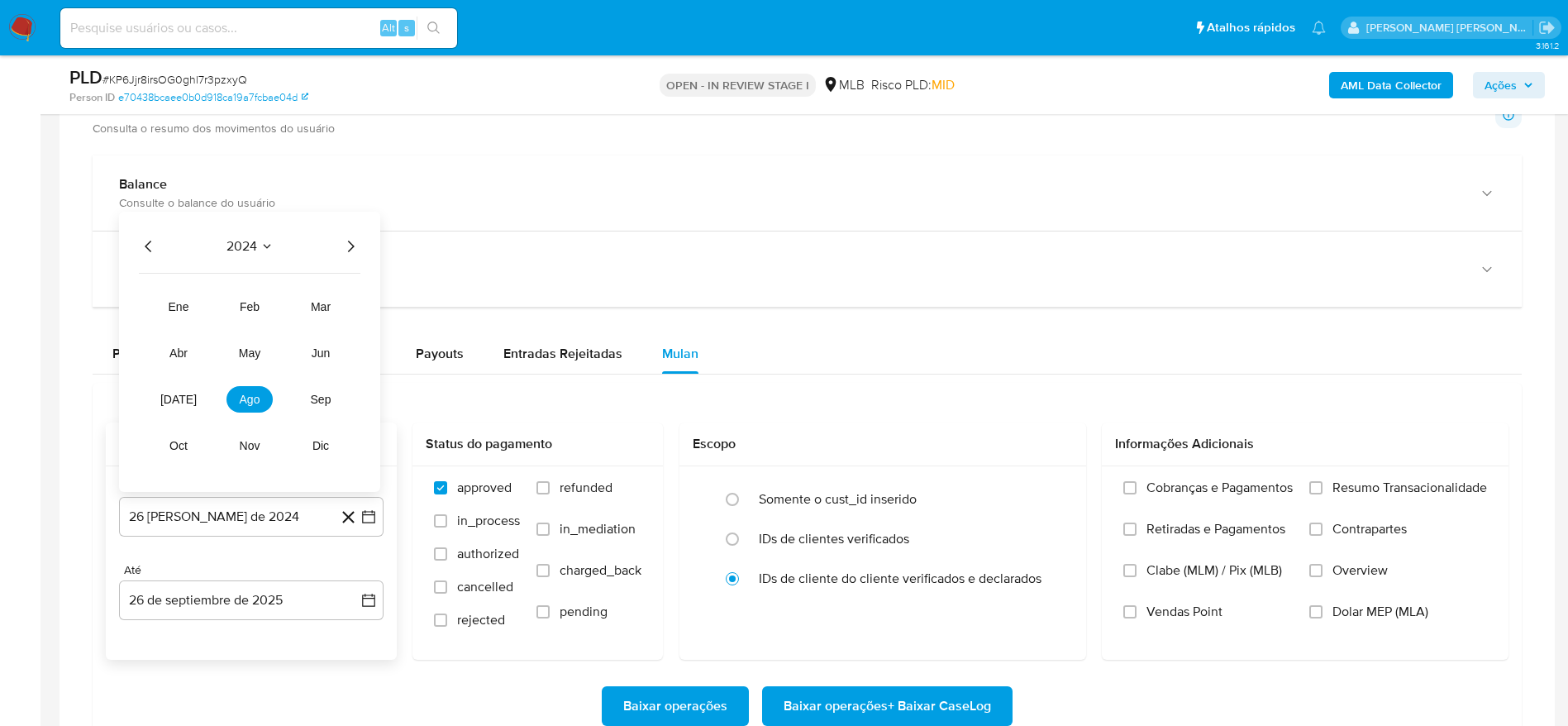
click at [359, 245] on icon "Año siguiente" at bounding box center [351, 246] width 20 height 20
click at [246, 393] on span "ago" at bounding box center [250, 399] width 21 height 13
click at [284, 318] on button "1" at bounding box center [284, 326] width 27 height 27
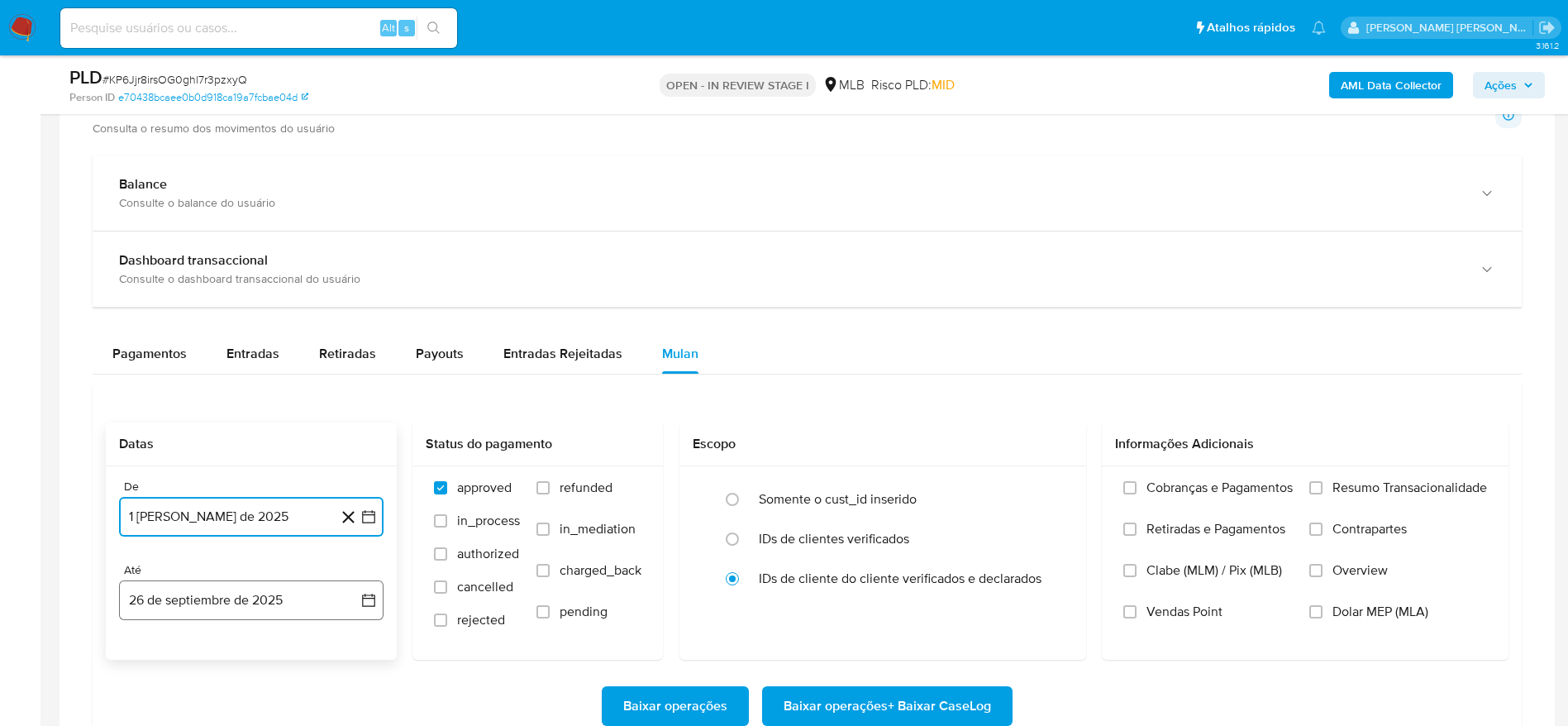
click at [220, 591] on button "26 de septiembre de 2025" at bounding box center [252, 601] width 265 height 40
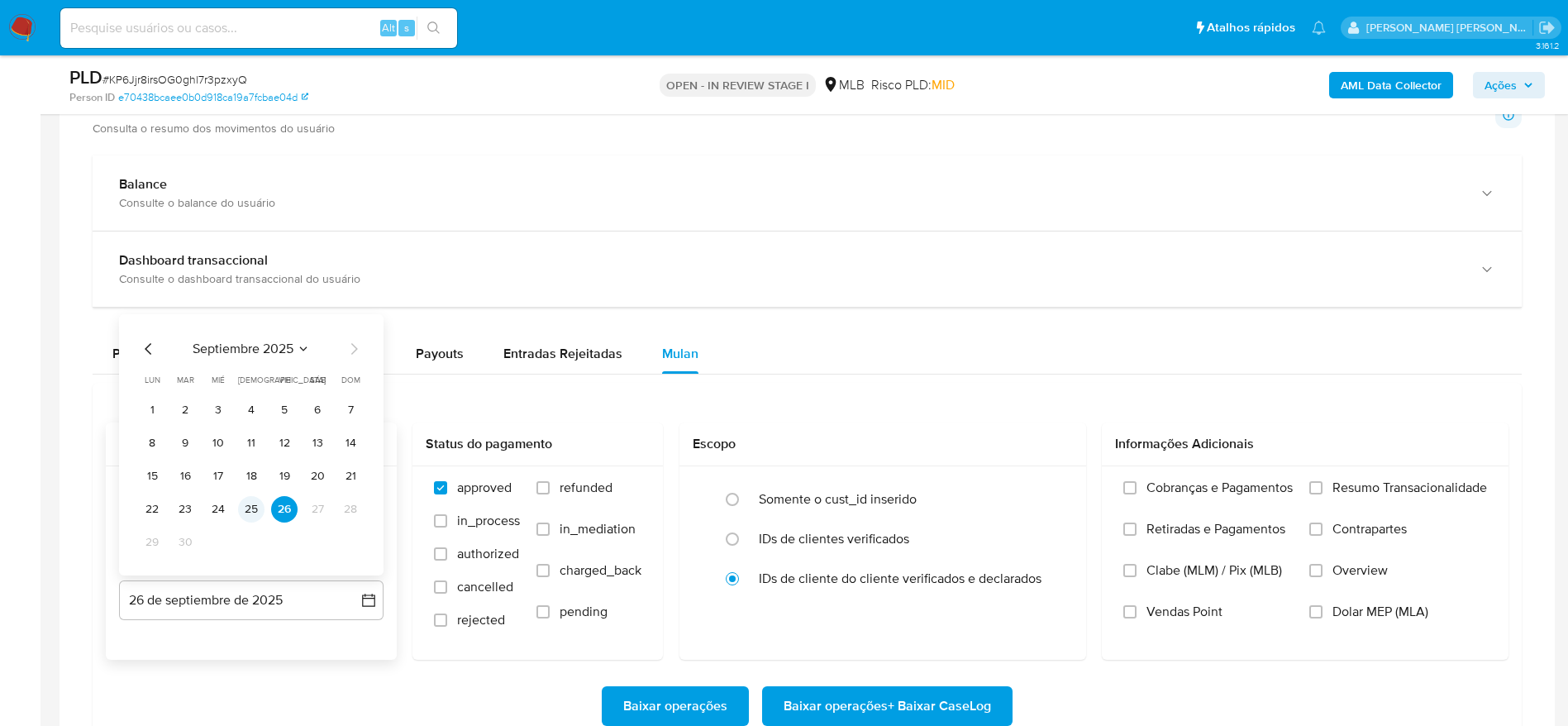
click at [252, 504] on button "25" at bounding box center [251, 509] width 27 height 27
click at [1365, 483] on span "Resumo Transacionalidade" at bounding box center [1409, 487] width 155 height 17
click at [1322, 483] on input "Resumo Transacionalidade" at bounding box center [1315, 487] width 13 height 13
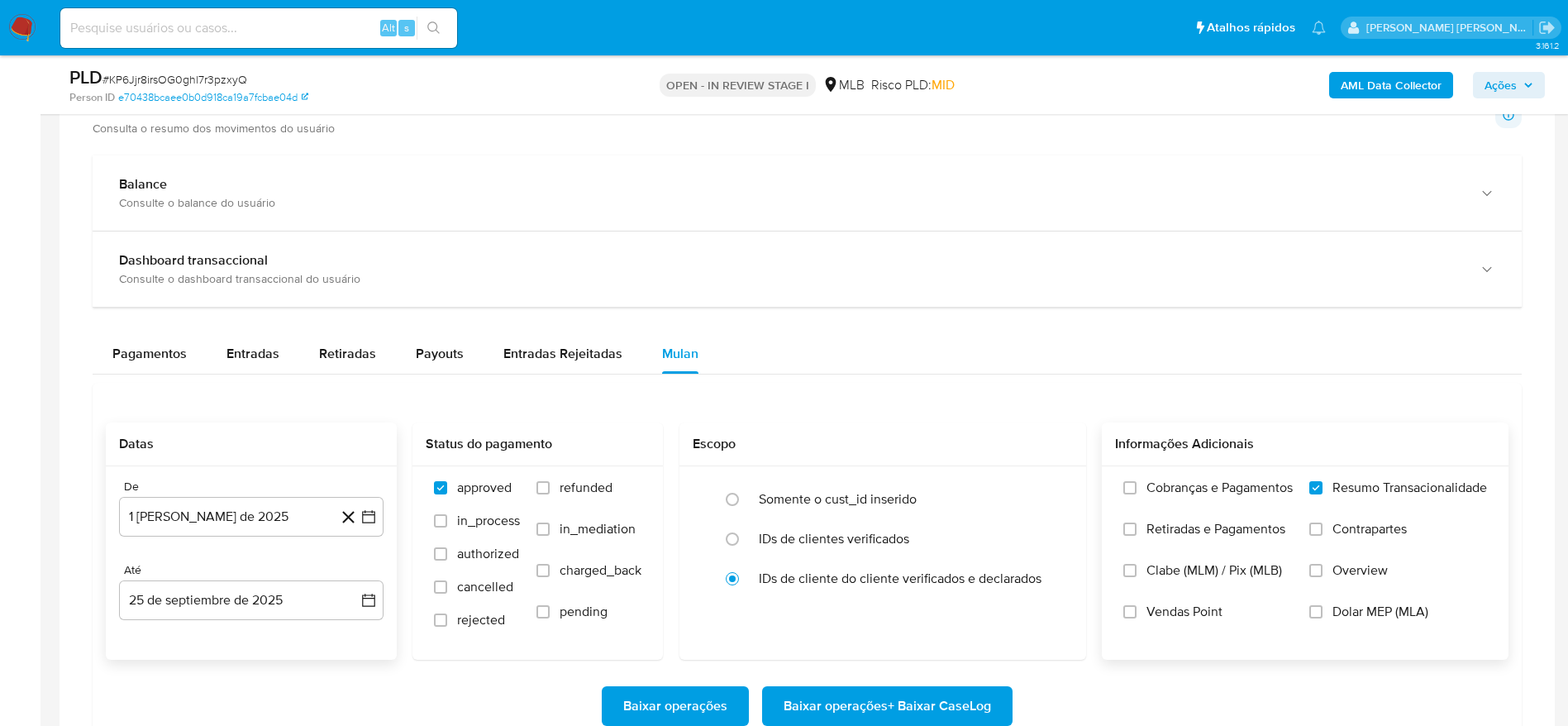
click at [919, 701] on span "Baixar operações + Baixar CaseLog" at bounding box center [887, 705] width 207 height 37
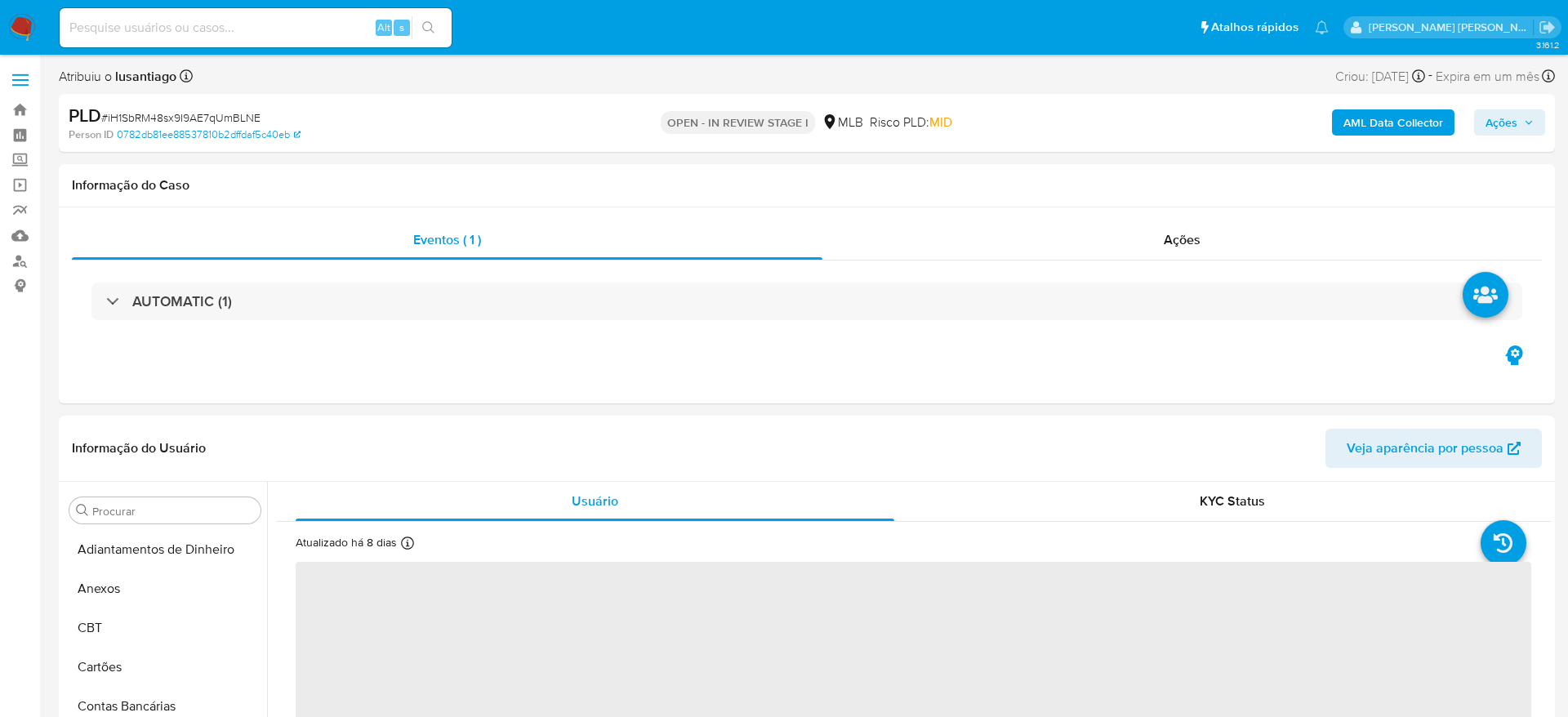
select select "10"
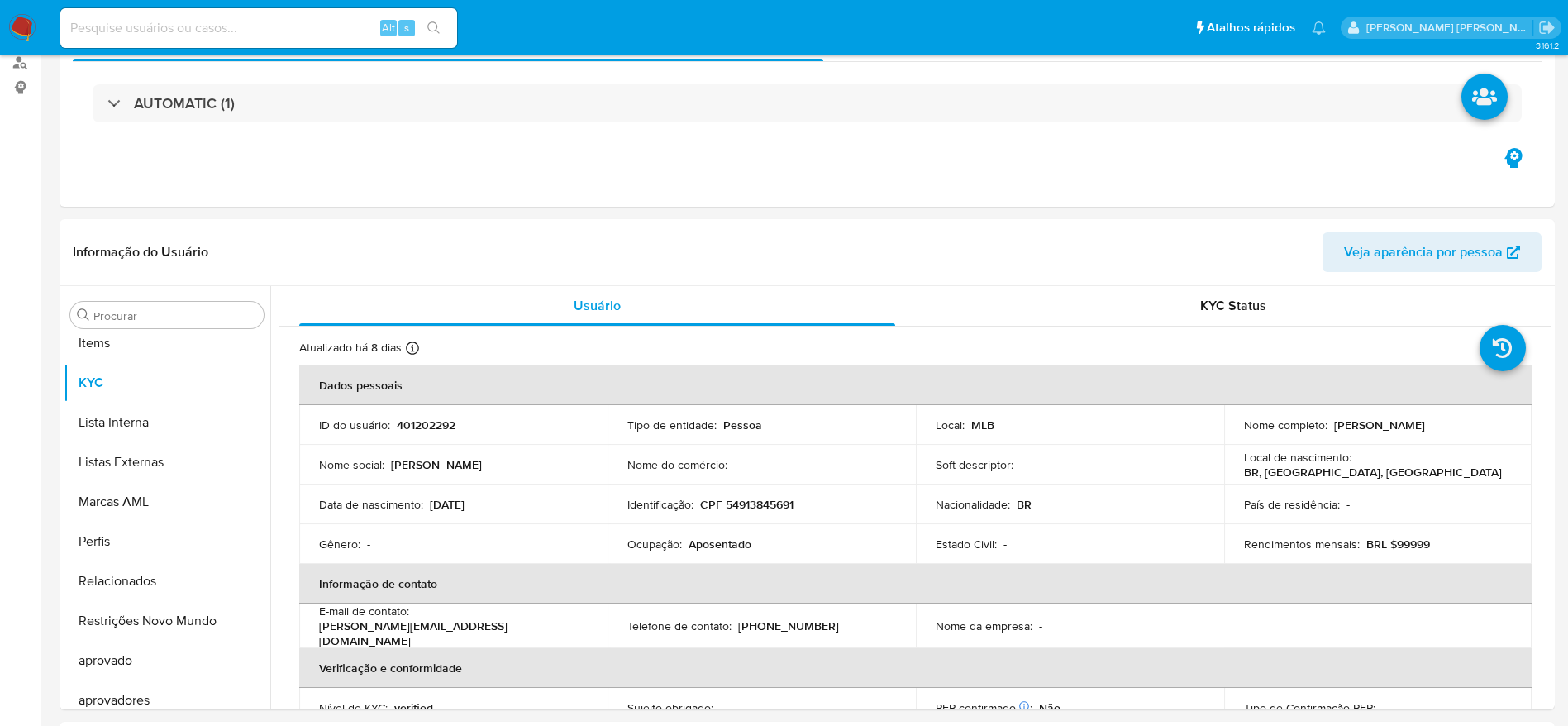
scroll to position [857, 0]
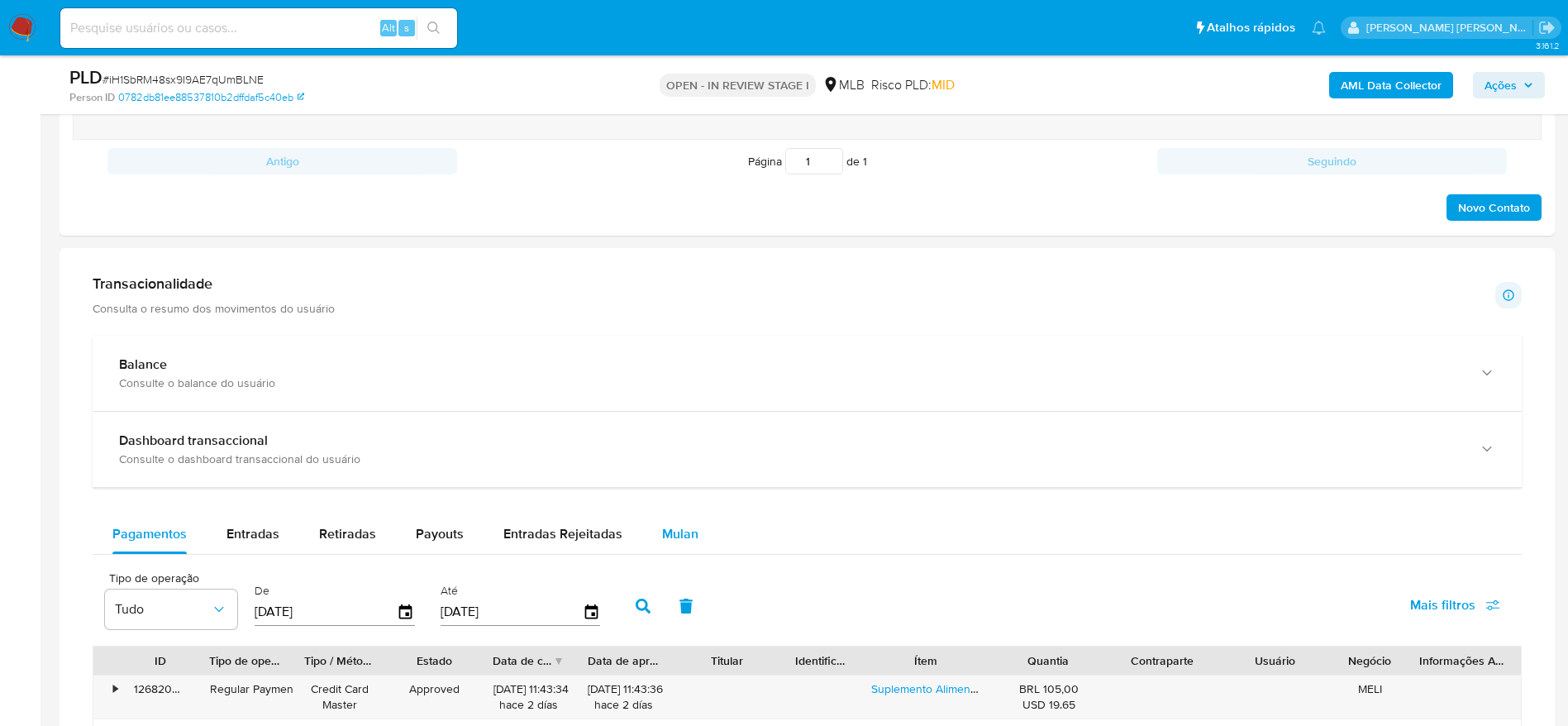
drag, startPoint x: 676, startPoint y: 526, endPoint x: 642, endPoint y: 520, distance: 34.5
click at [679, 526] on span "Mulan" at bounding box center [679, 533] width 37 height 19
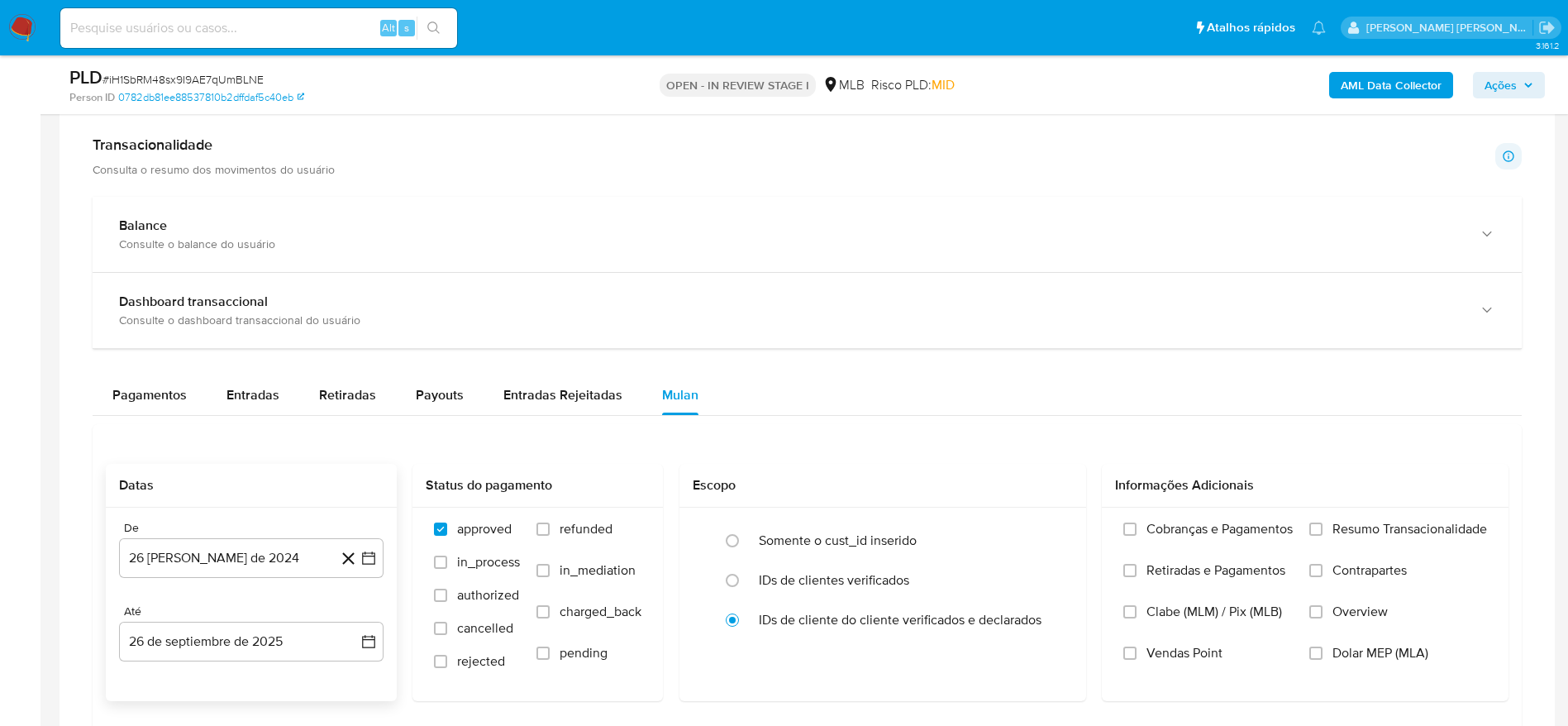
scroll to position [1240, 0]
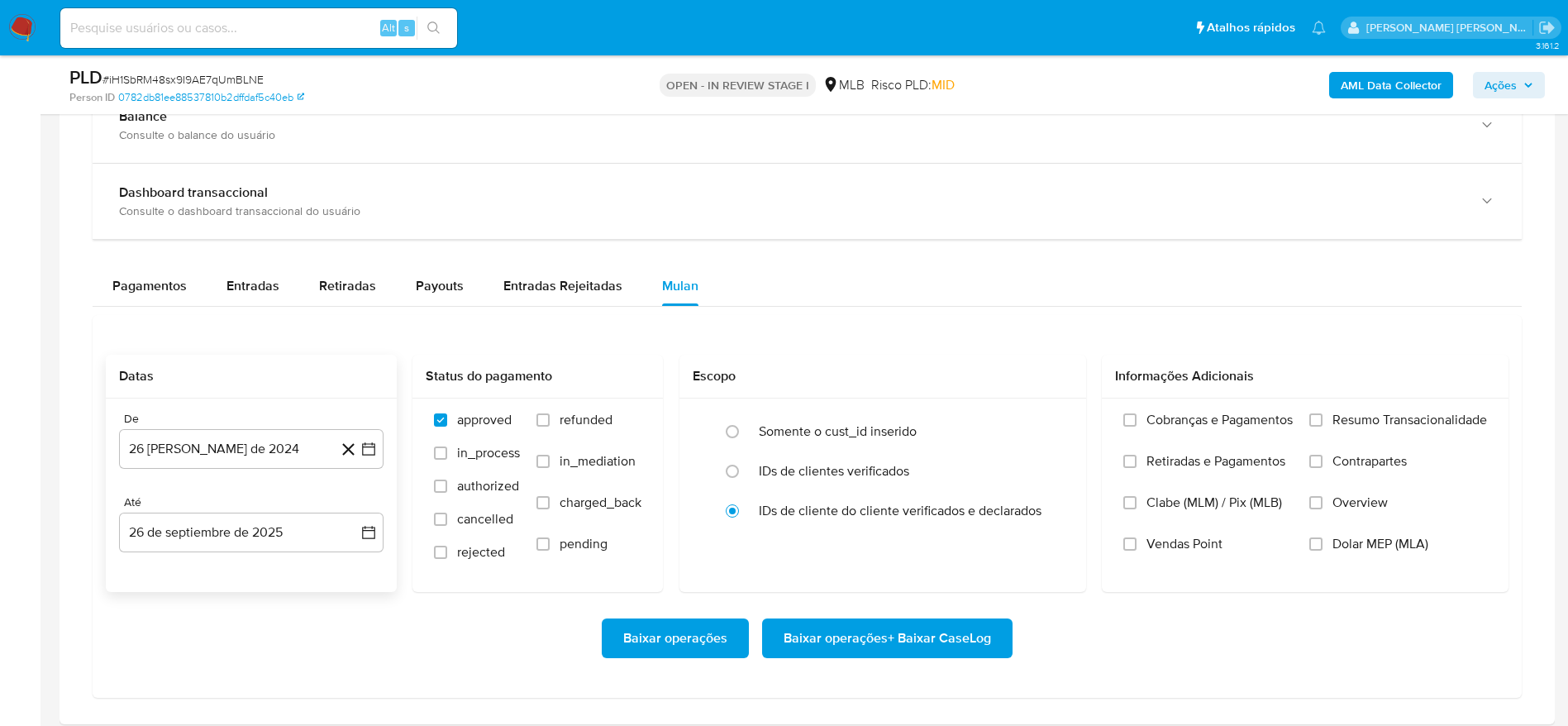
drag, startPoint x: 267, startPoint y: 451, endPoint x: 283, endPoint y: 497, distance: 48.7
click at [267, 452] on button "26 [PERSON_NAME] de 2024" at bounding box center [252, 448] width 265 height 40
click at [264, 194] on span "agosto 2024" at bounding box center [243, 198] width 75 height 17
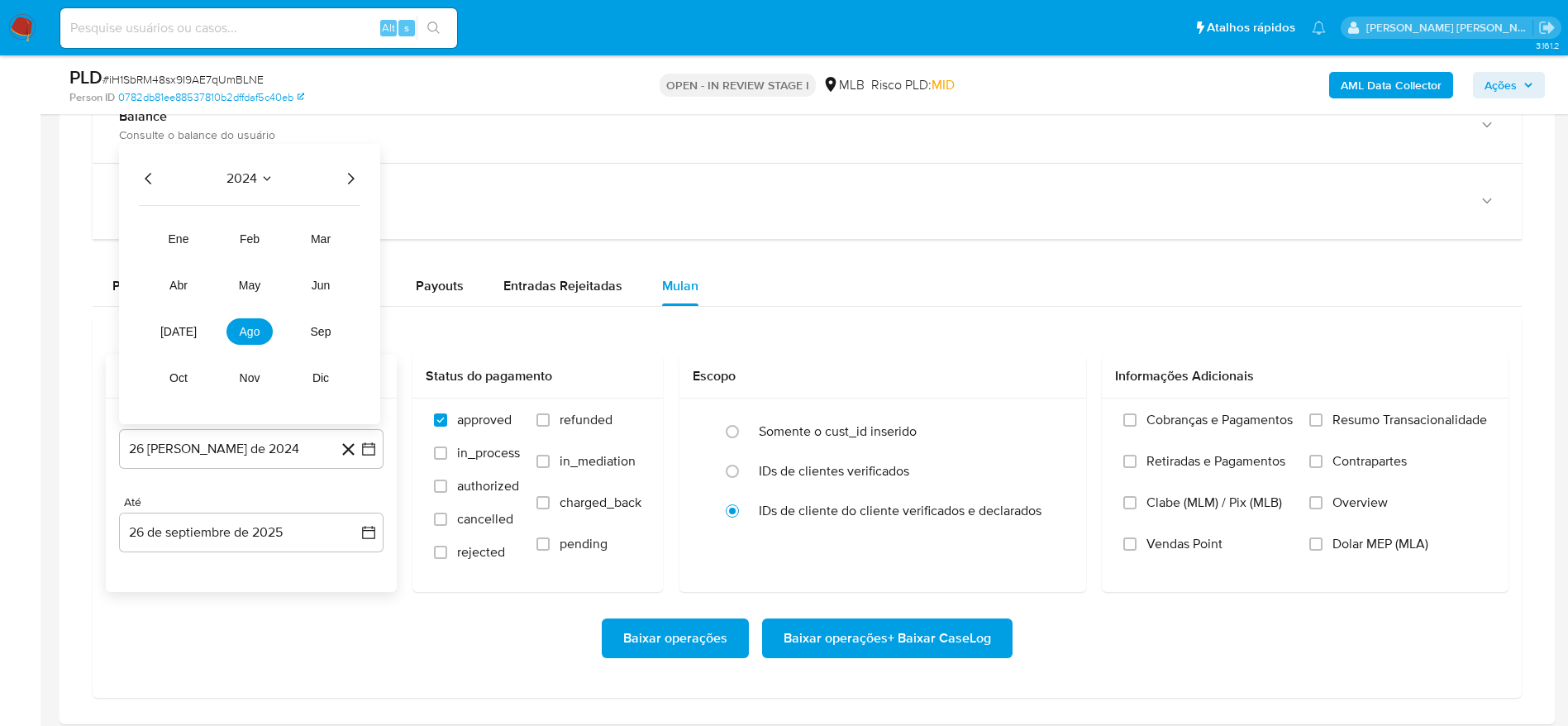
click at [350, 185] on icon "Año siguiente" at bounding box center [351, 179] width 20 height 20
click at [258, 335] on button "ago" at bounding box center [249, 331] width 46 height 27
click at [278, 262] on button "1" at bounding box center [284, 259] width 27 height 27
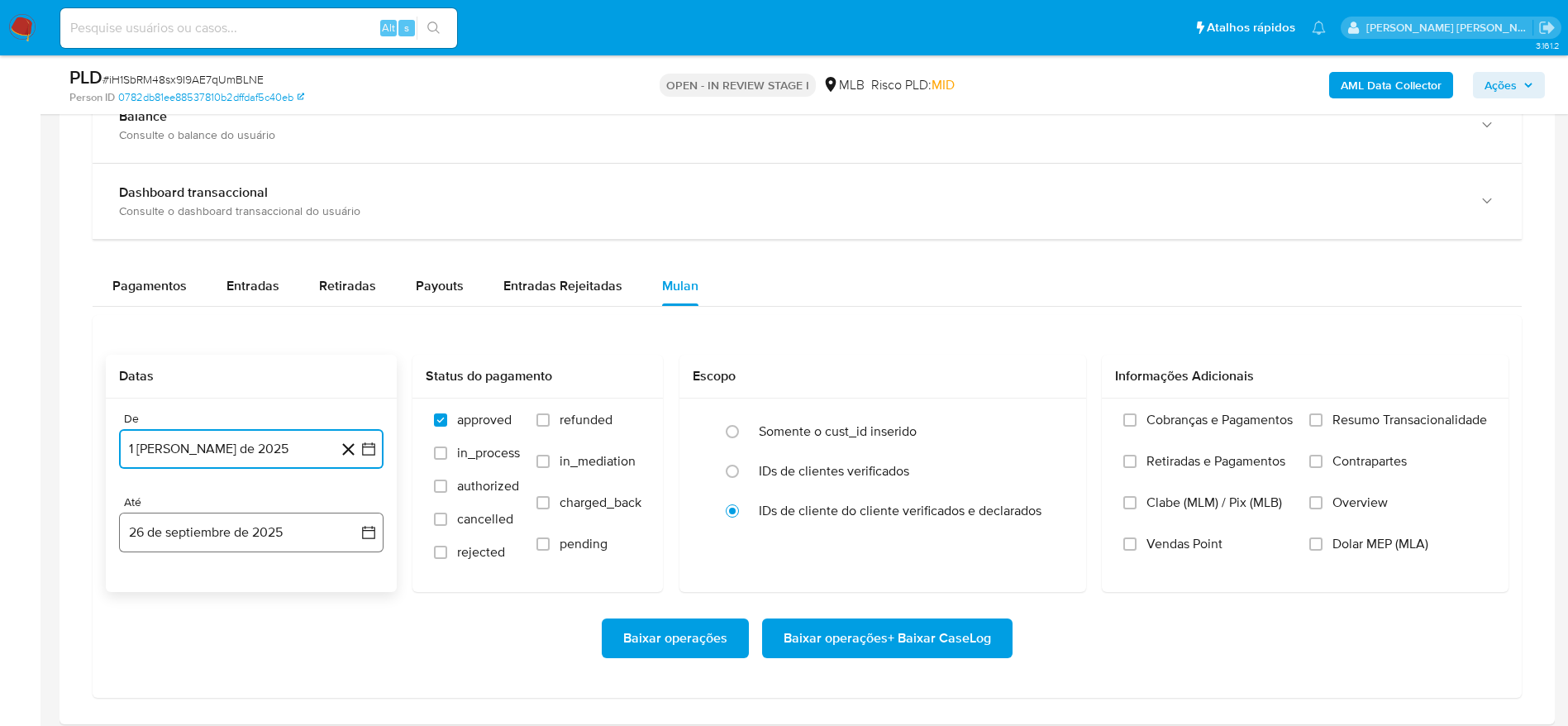
click at [200, 524] on button "26 de septiembre de 2025" at bounding box center [252, 532] width 265 height 40
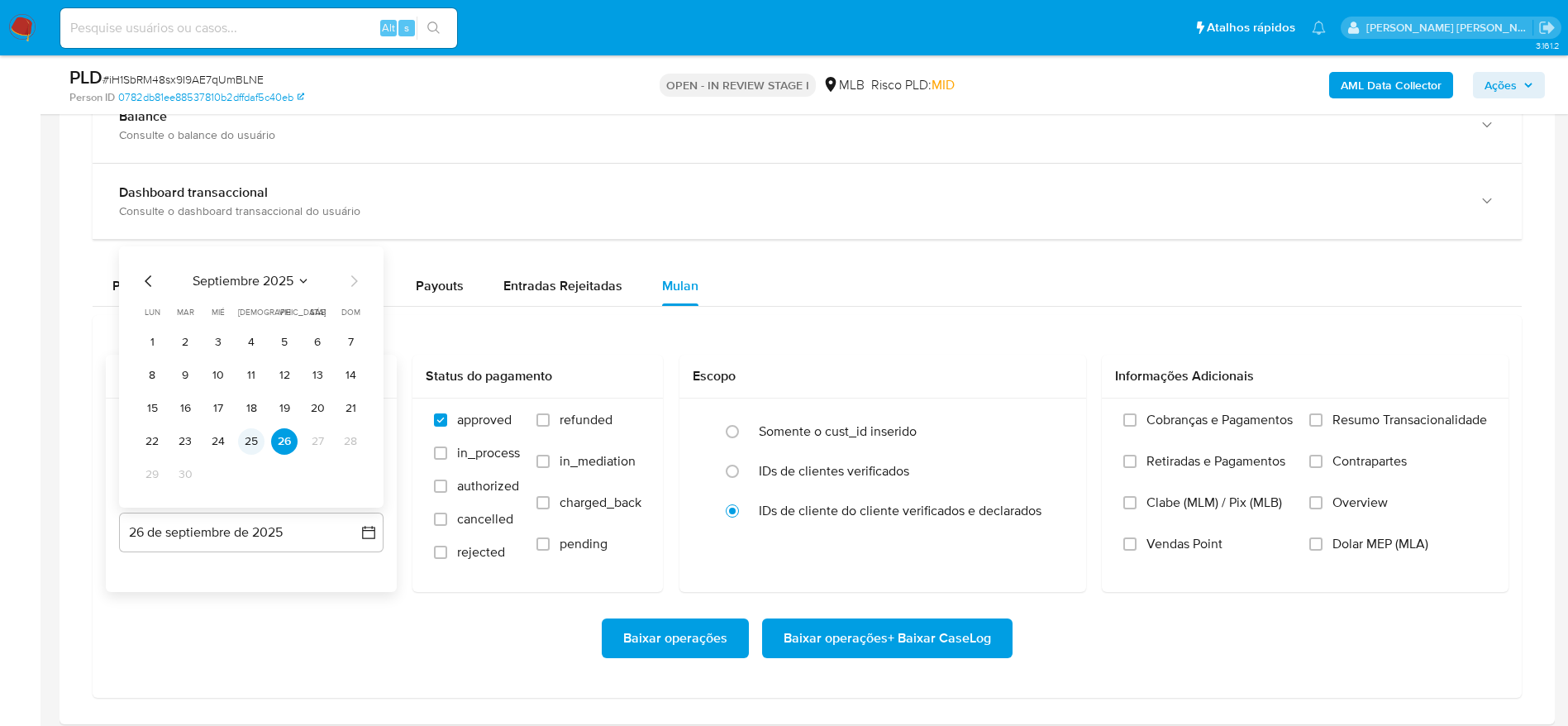
click at [246, 439] on button "25" at bounding box center [251, 442] width 27 height 27
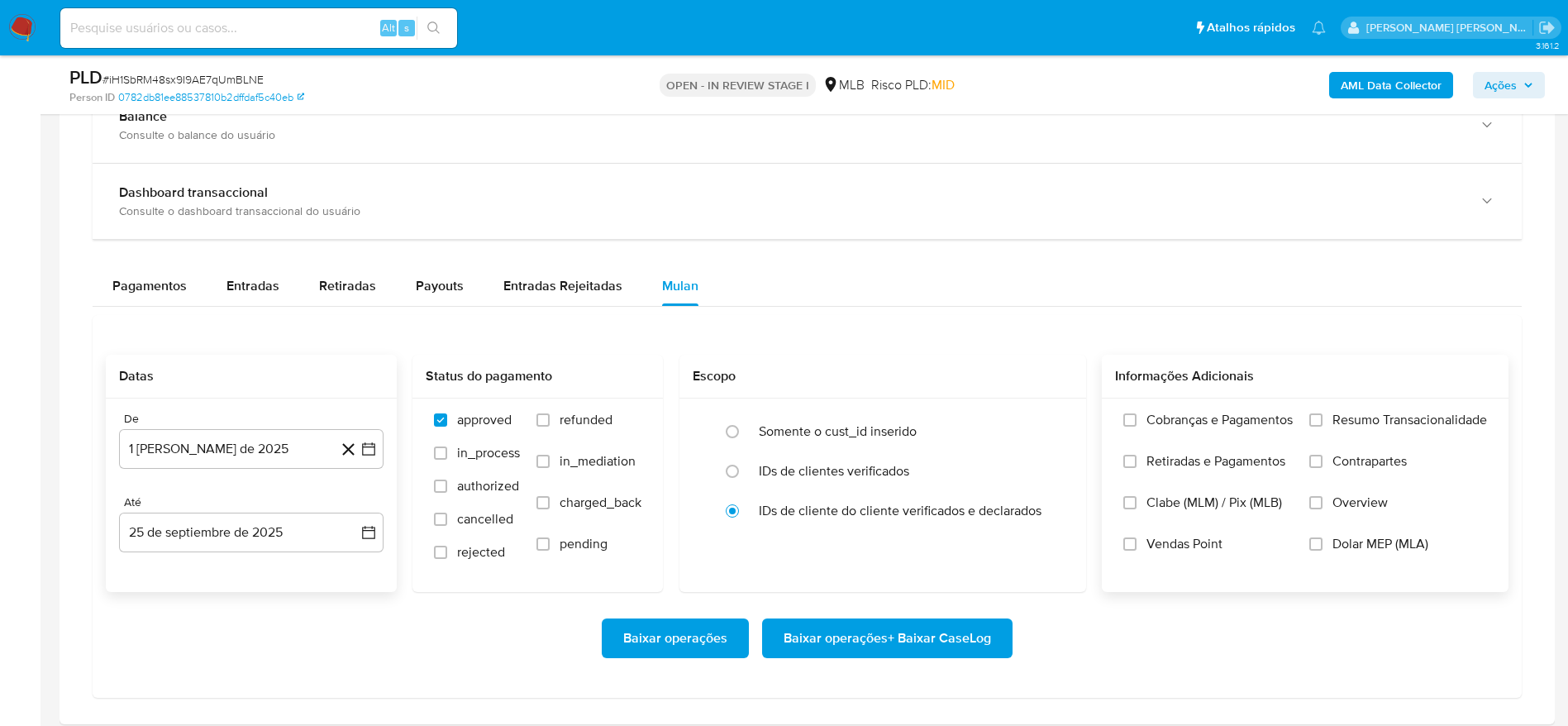
click at [1424, 417] on span "Resumo Transacionalidade" at bounding box center [1409, 420] width 155 height 17
click at [1322, 417] on input "Resumo Transacionalidade" at bounding box center [1315, 419] width 13 height 13
click at [895, 637] on span "Baixar operações + Baixar CaseLog" at bounding box center [887, 638] width 207 height 37
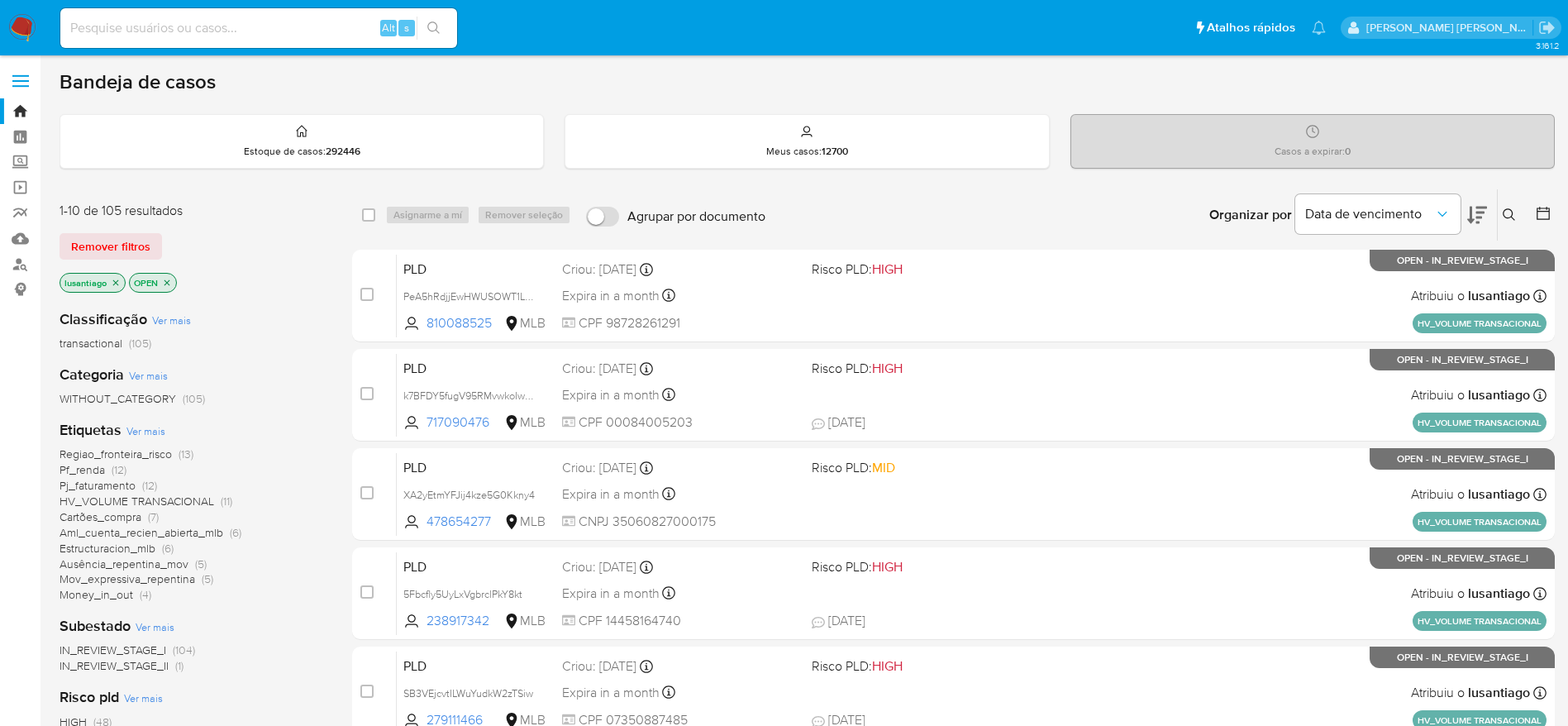
click at [232, 13] on div "Alt s" at bounding box center [259, 28] width 397 height 40
click at [233, 18] on input at bounding box center [259, 29] width 397 height 22
paste input "269814679"
type input "269814679"
click at [438, 22] on icon "search-icon" at bounding box center [433, 28] width 13 height 13
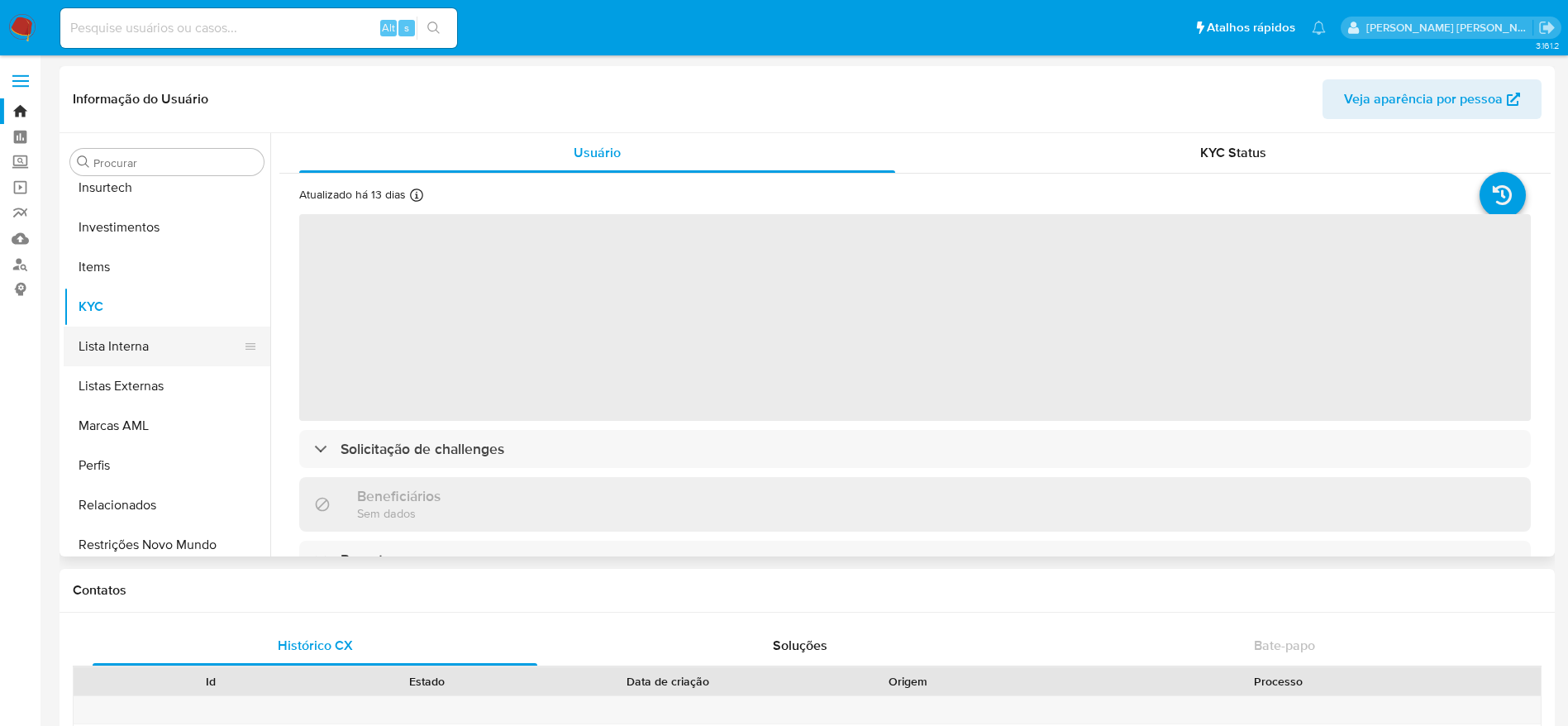
scroll to position [609, 0]
select select "10"
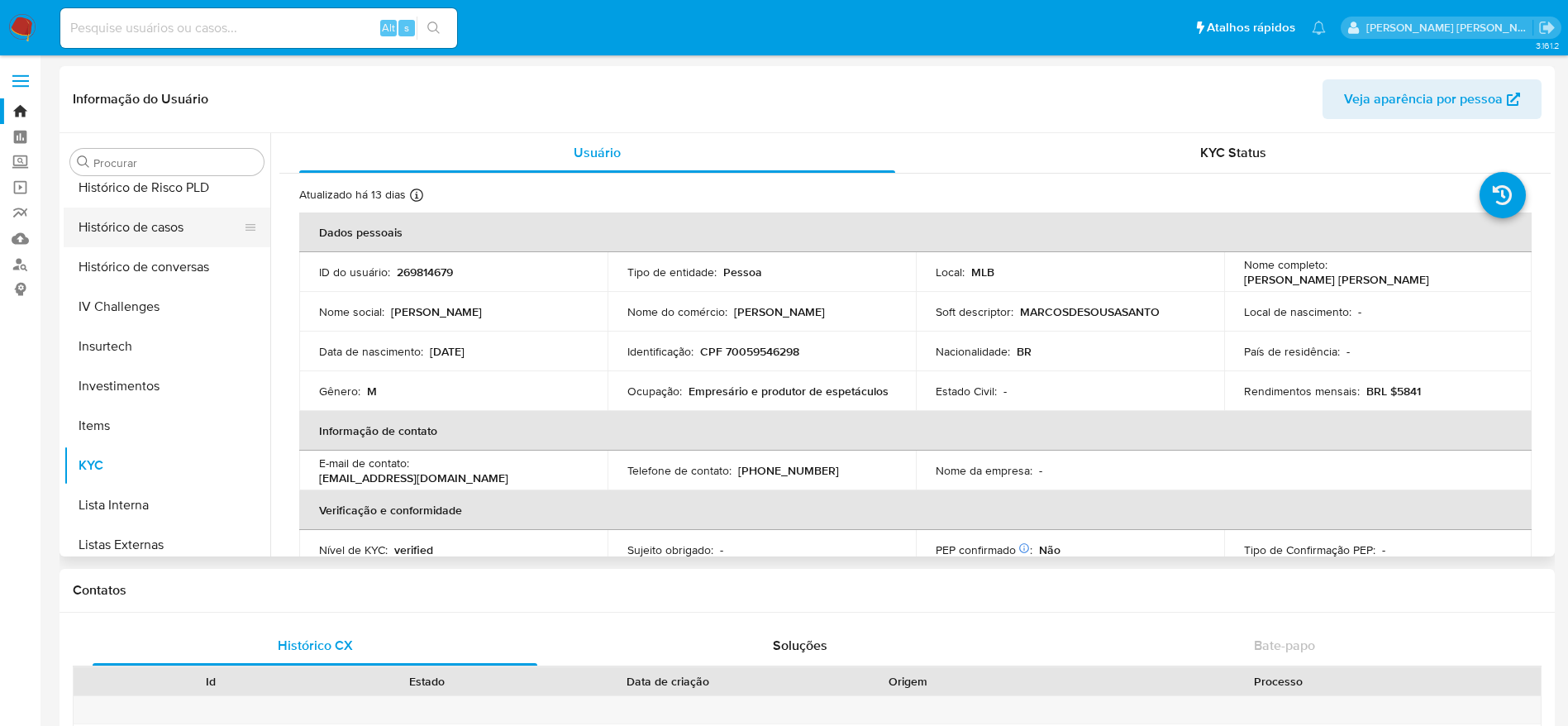
click at [136, 225] on button "Histórico de casos" at bounding box center [160, 227] width 194 height 40
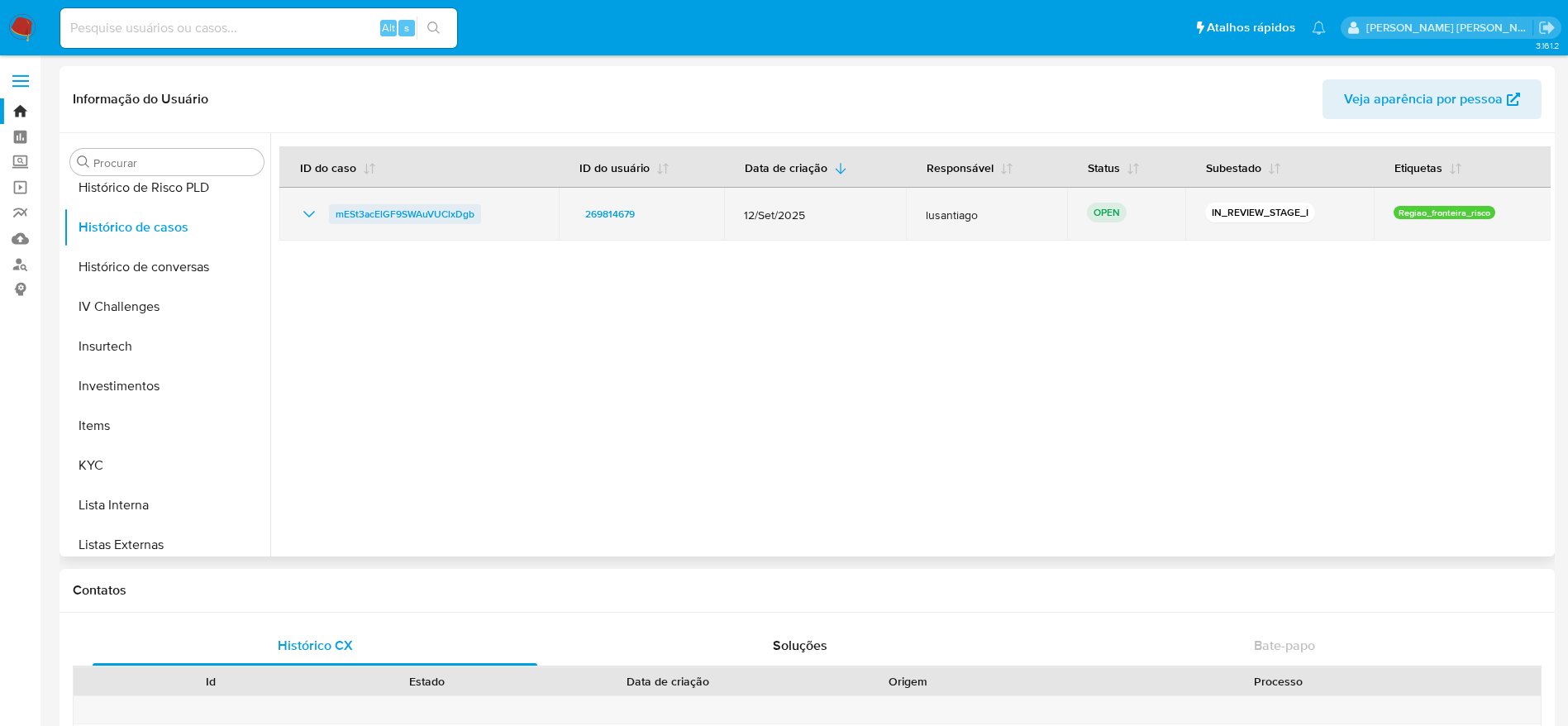
click at [373, 215] on span "mESt3acElGF9SWAuVUClxDgb" at bounding box center [405, 214] width 139 height 20
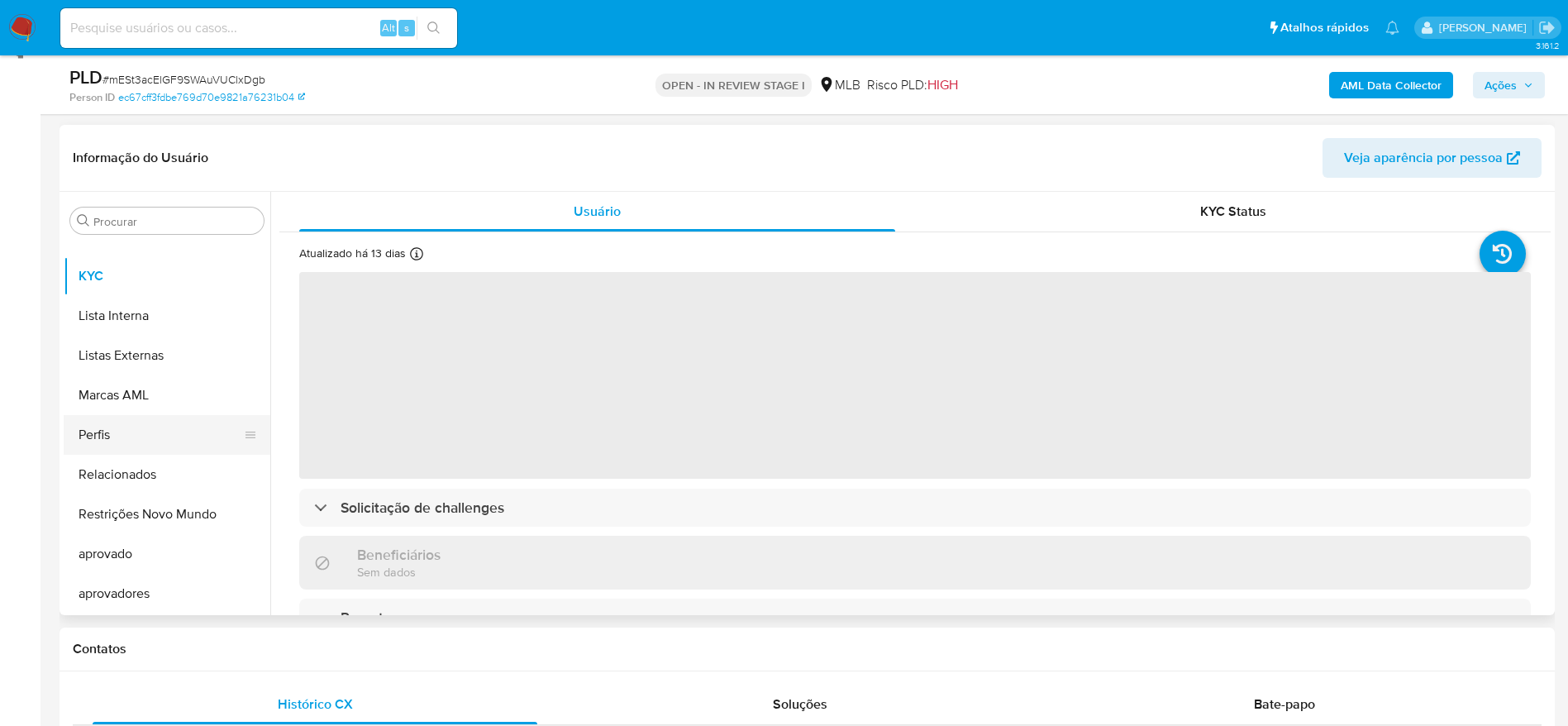
scroll to position [248, 0]
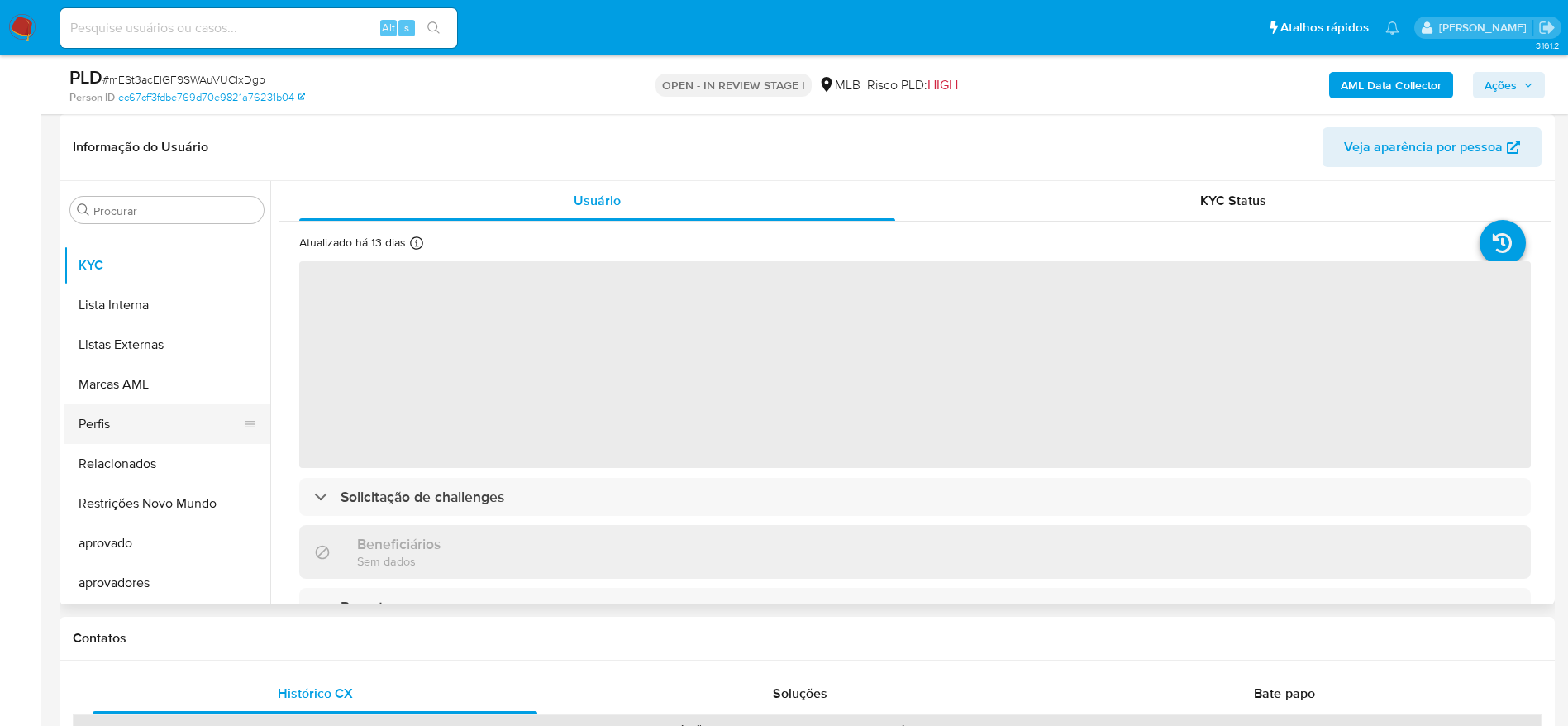
select select "10"
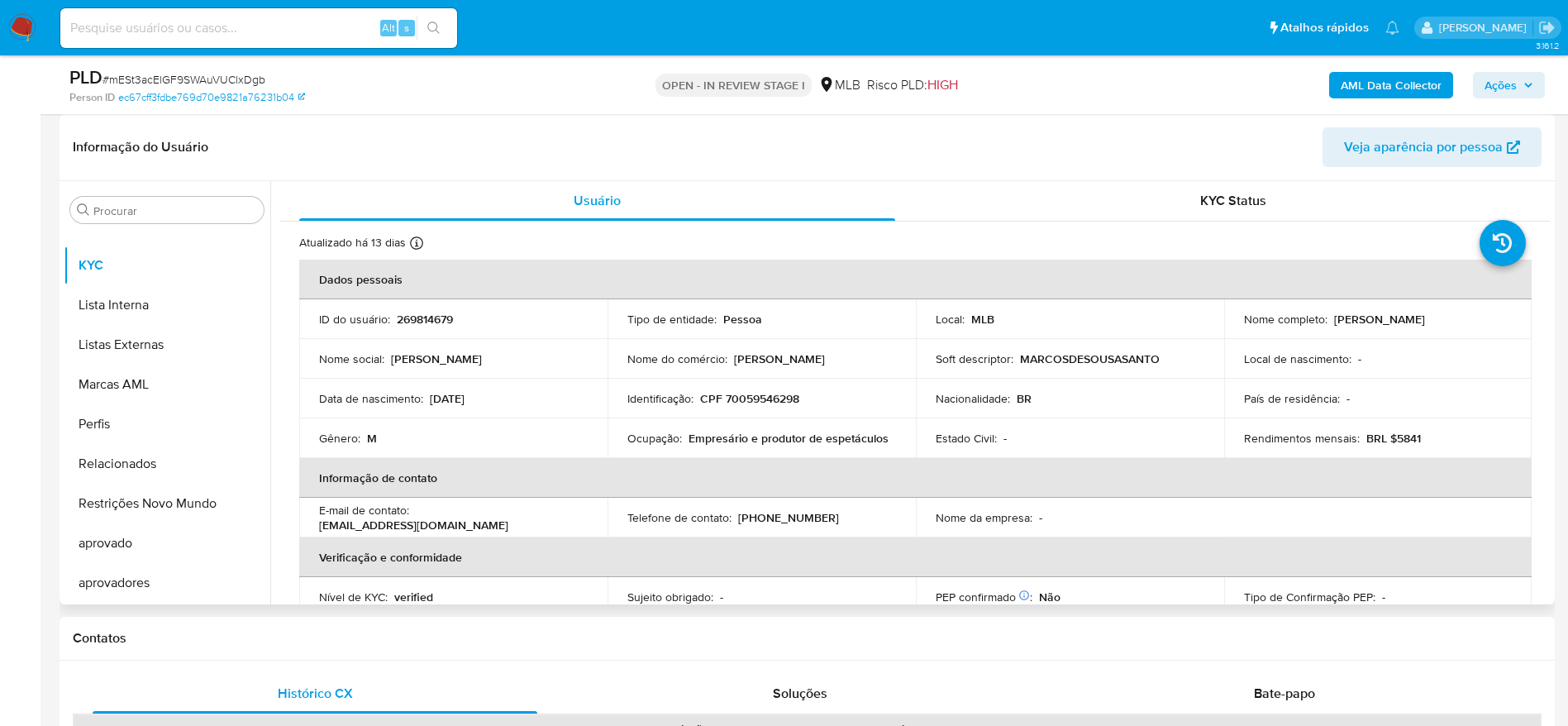
click at [761, 403] on p "CPF 70059546298" at bounding box center [749, 398] width 99 height 15
copy p "70059546298"
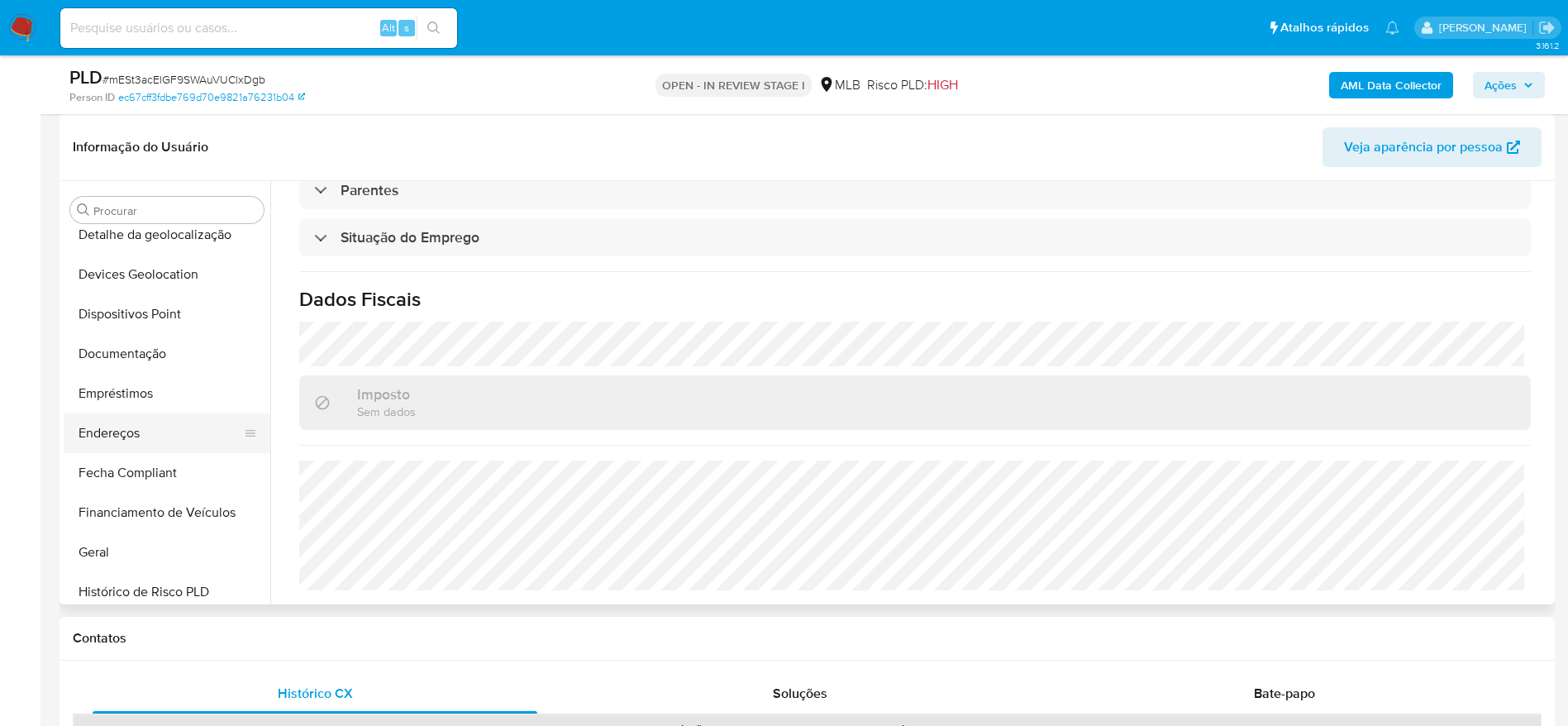
scroll to position [237, 0]
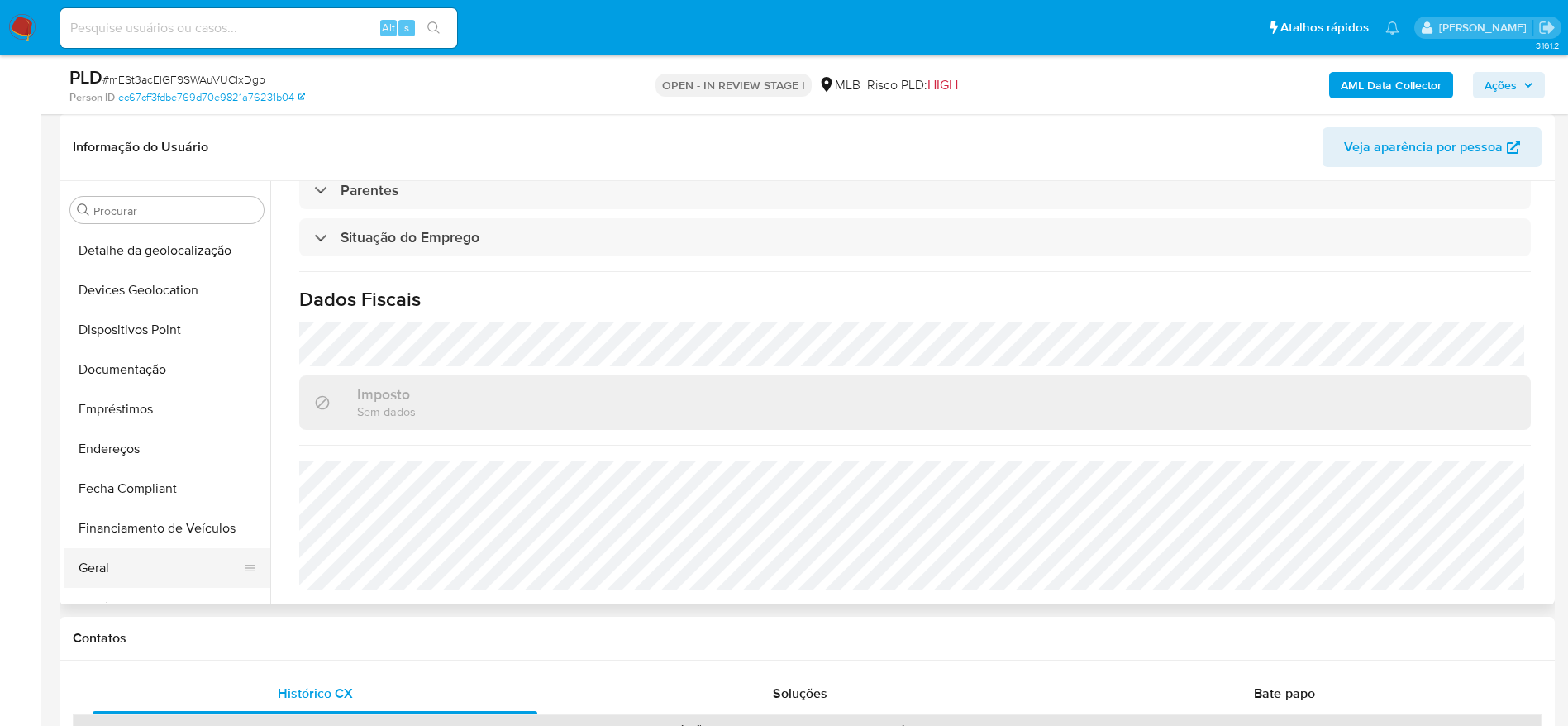
drag, startPoint x: 110, startPoint y: 586, endPoint x: 109, endPoint y: 575, distance: 11.0
click at [109, 586] on button "Geral" at bounding box center [160, 568] width 194 height 40
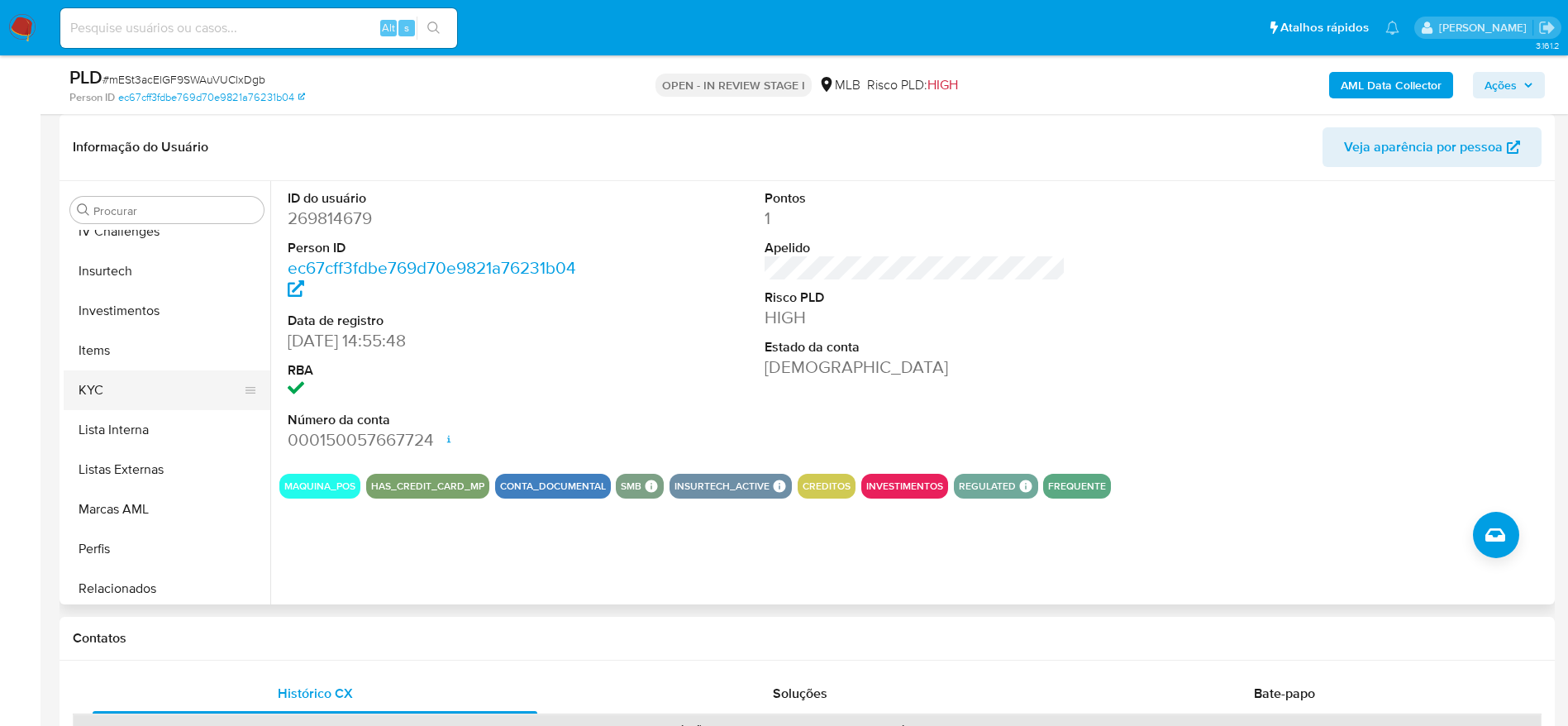
scroll to position [733, 0]
click at [126, 393] on button "KYC" at bounding box center [160, 389] width 194 height 40
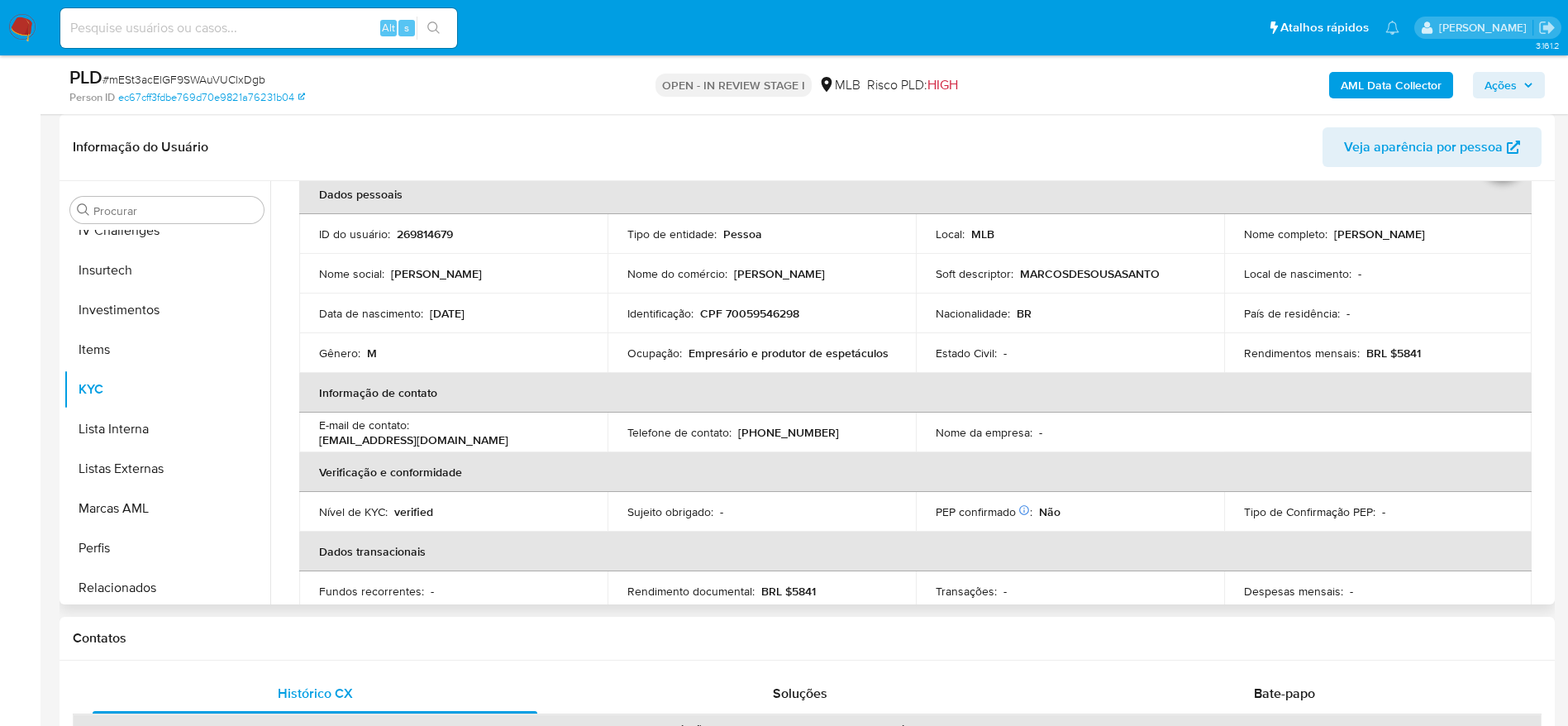
scroll to position [124, 0]
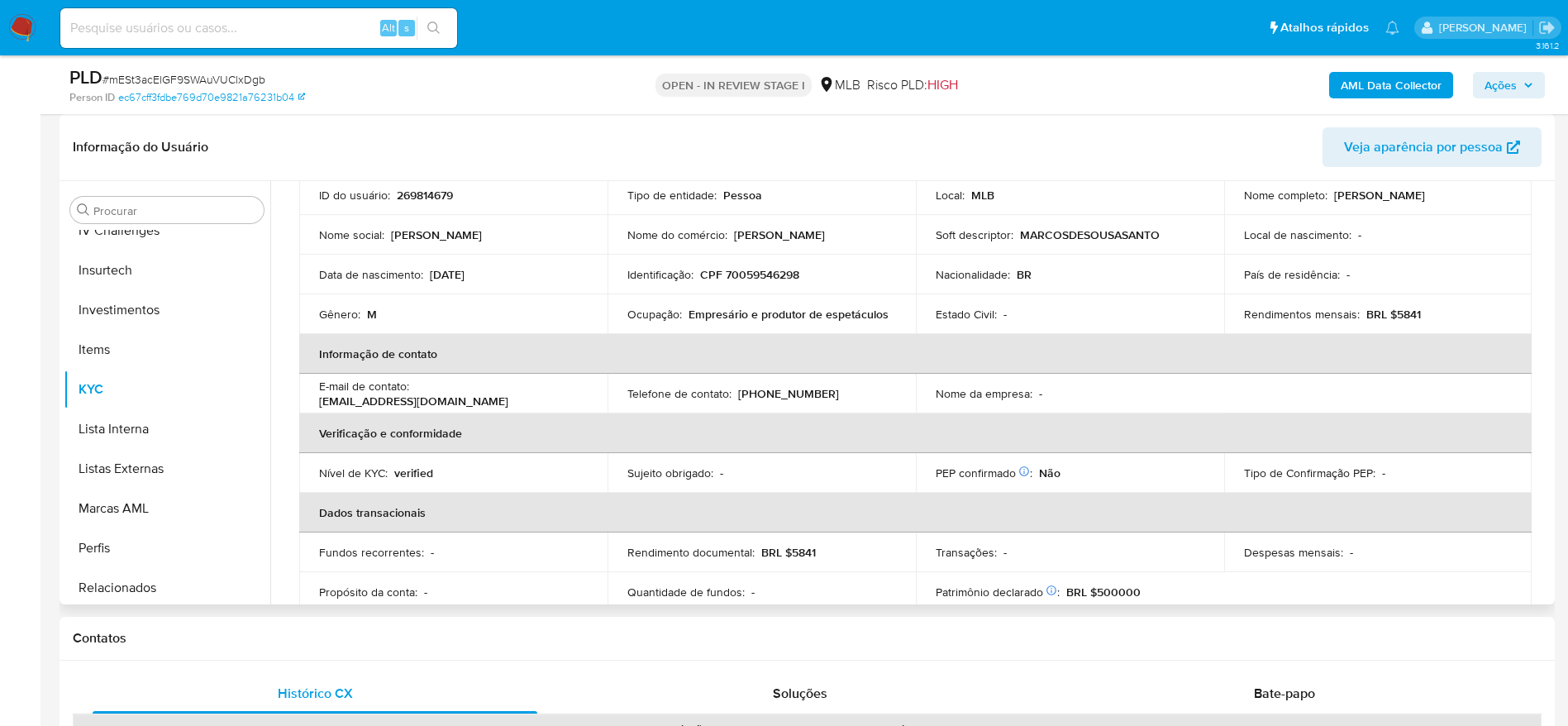
drag, startPoint x: 1543, startPoint y: 292, endPoint x: 1544, endPoint y: 256, distance: 36.0
click at [1544, 256] on div "Usuário KYC Status Atualizado há 13 dias Criado: [DATE] 15:55:49 Atualizado: [D…" at bounding box center [910, 392] width 1281 height 424
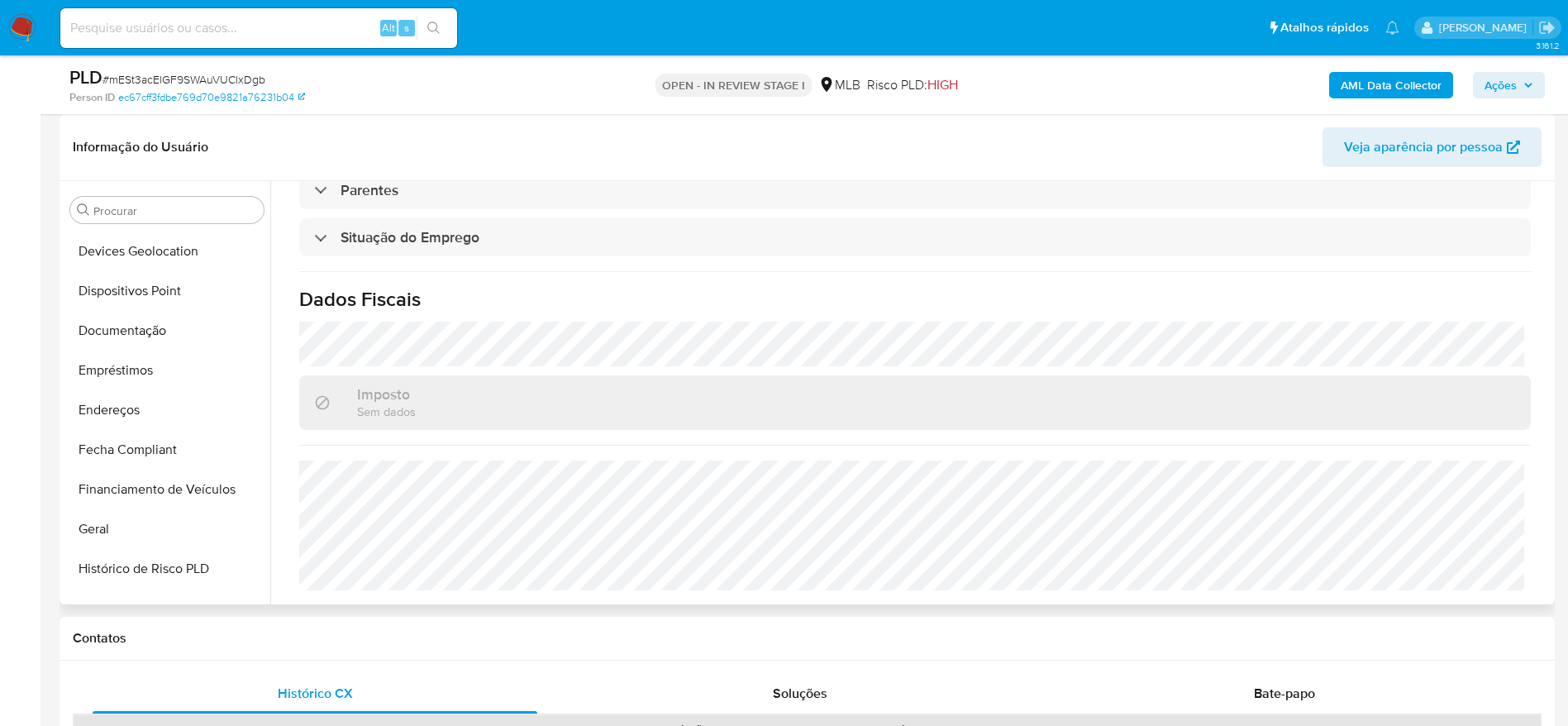
scroll to position [237, 0]
click at [129, 444] on button "Endereços" at bounding box center [160, 448] width 194 height 40
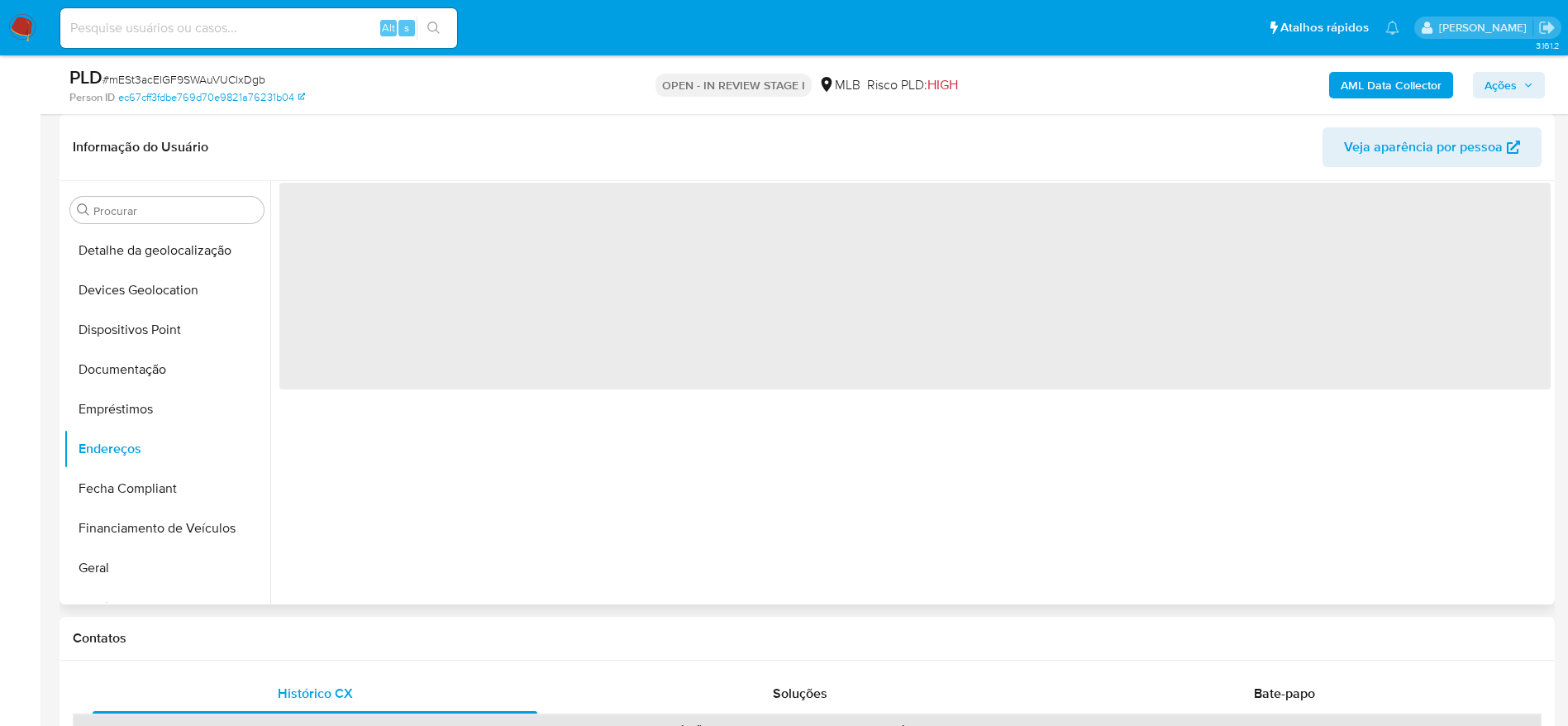
scroll to position [0, 0]
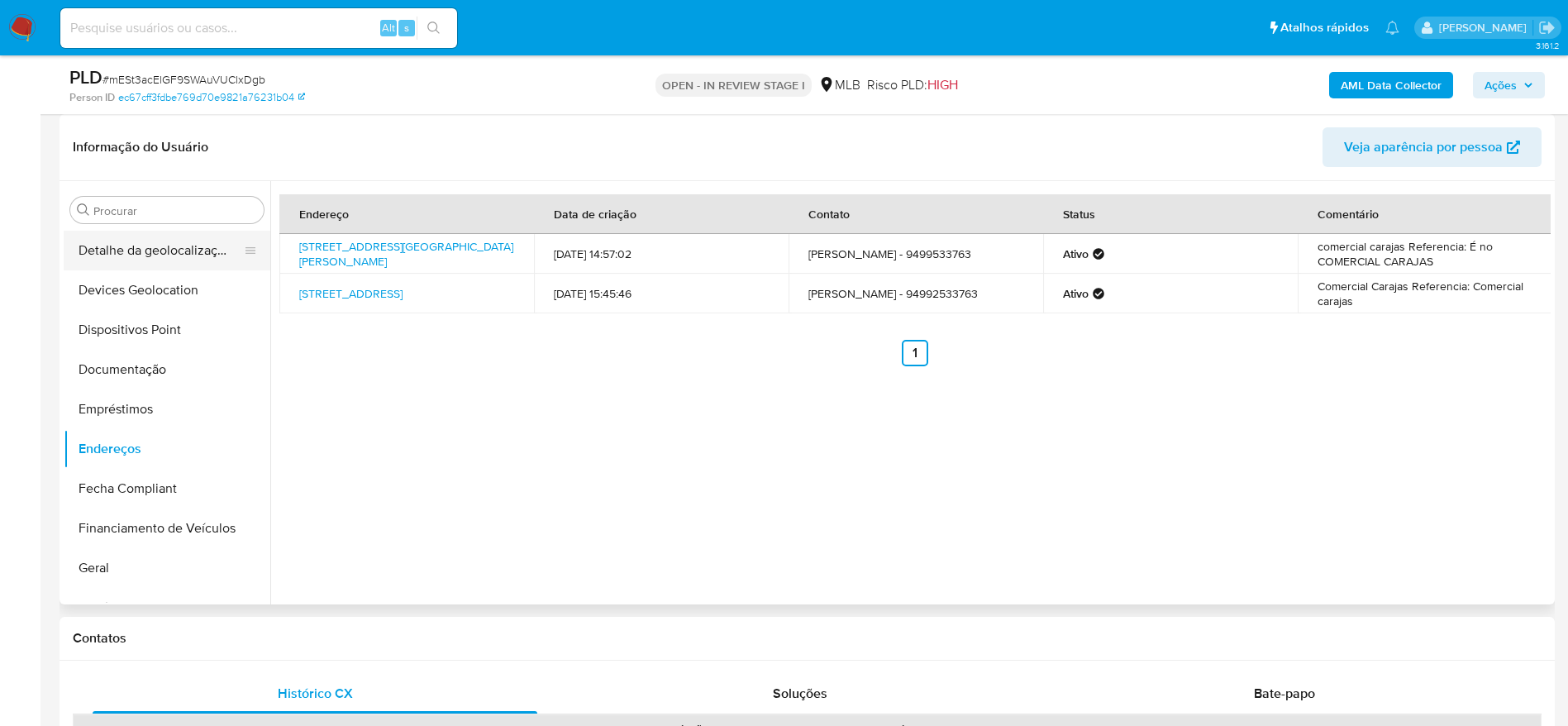
click at [180, 246] on button "Detalhe da geolocalização" at bounding box center [160, 251] width 194 height 40
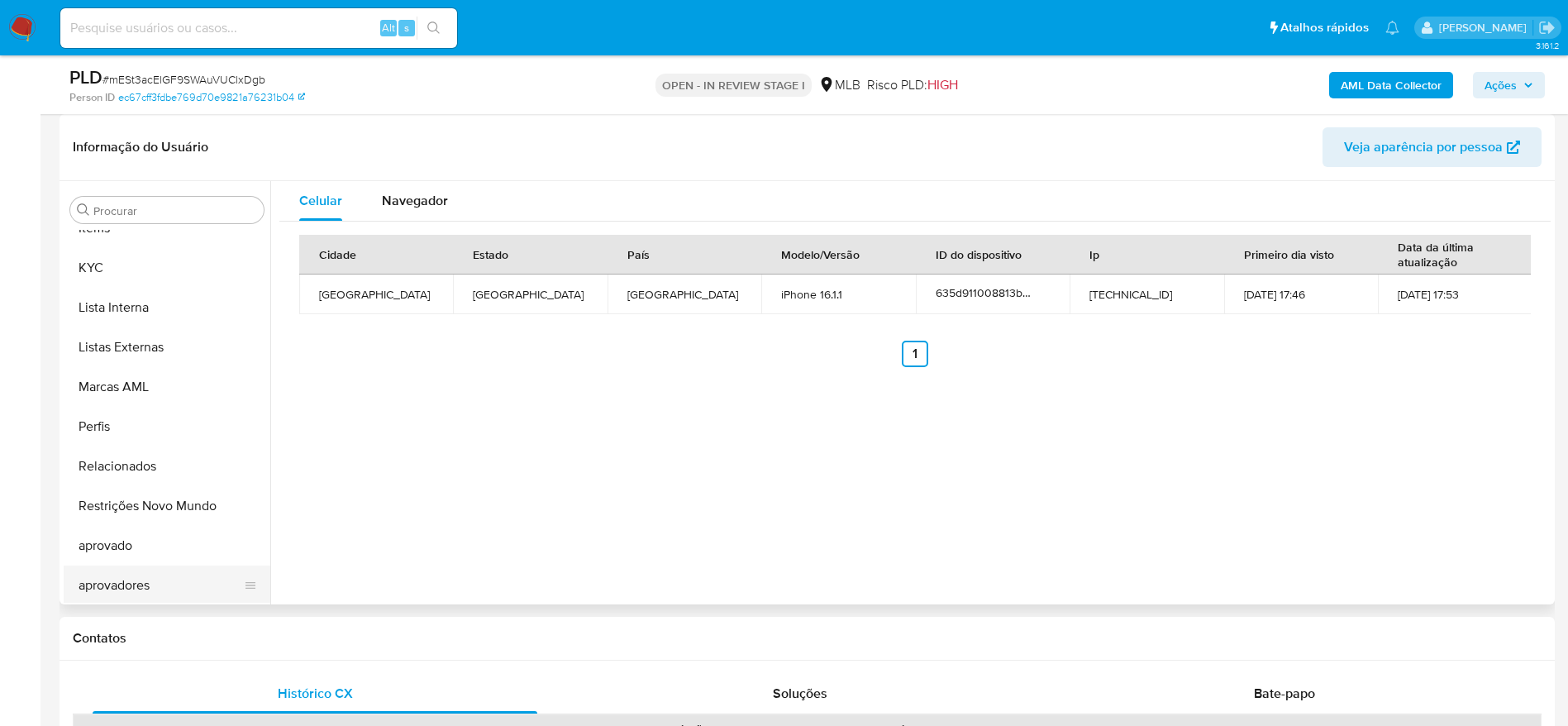
scroll to position [857, 0]
click at [144, 594] on button "aprovadores" at bounding box center [160, 583] width 194 height 40
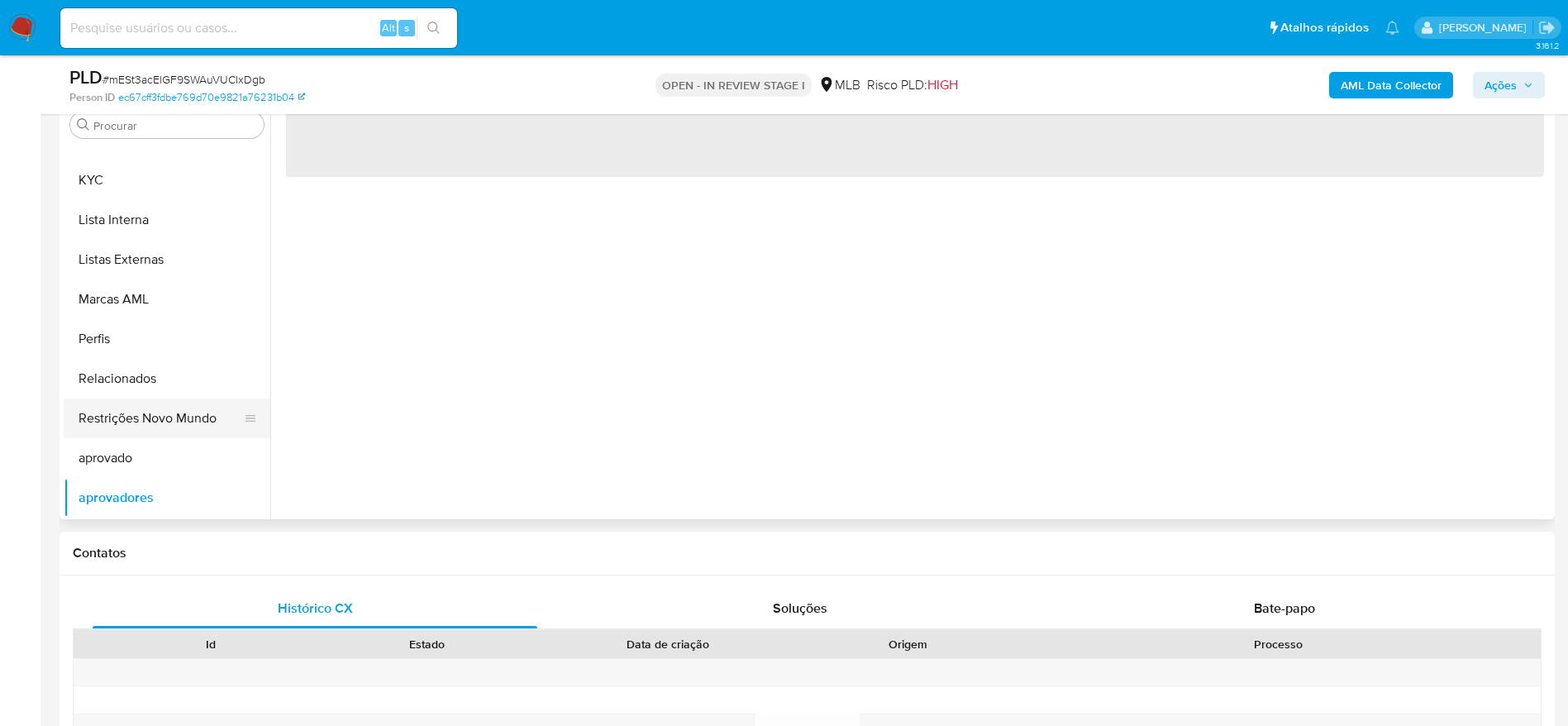
scroll to position [372, 0]
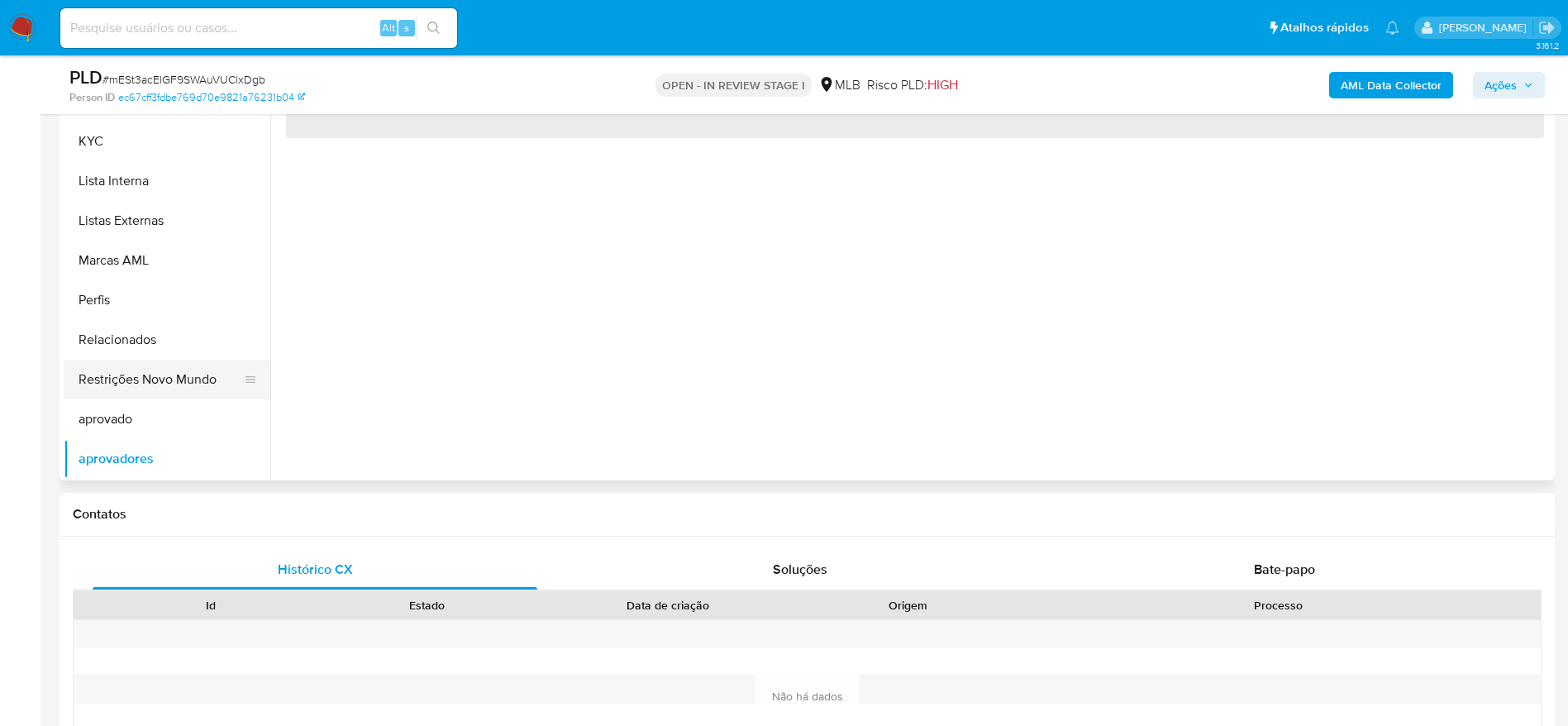
click at [147, 395] on button "Restrições Novo Mundo" at bounding box center [160, 379] width 194 height 40
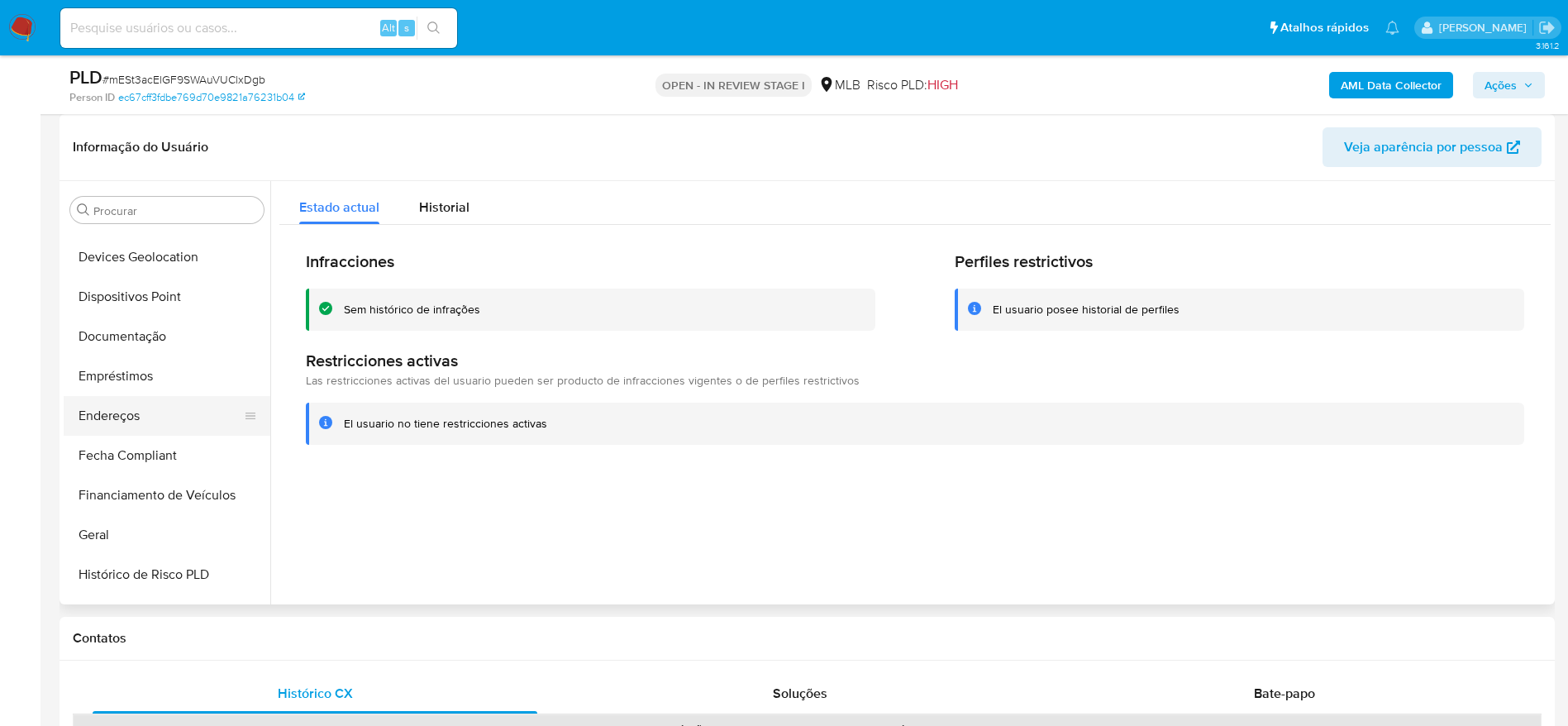
scroll to position [237, 0]
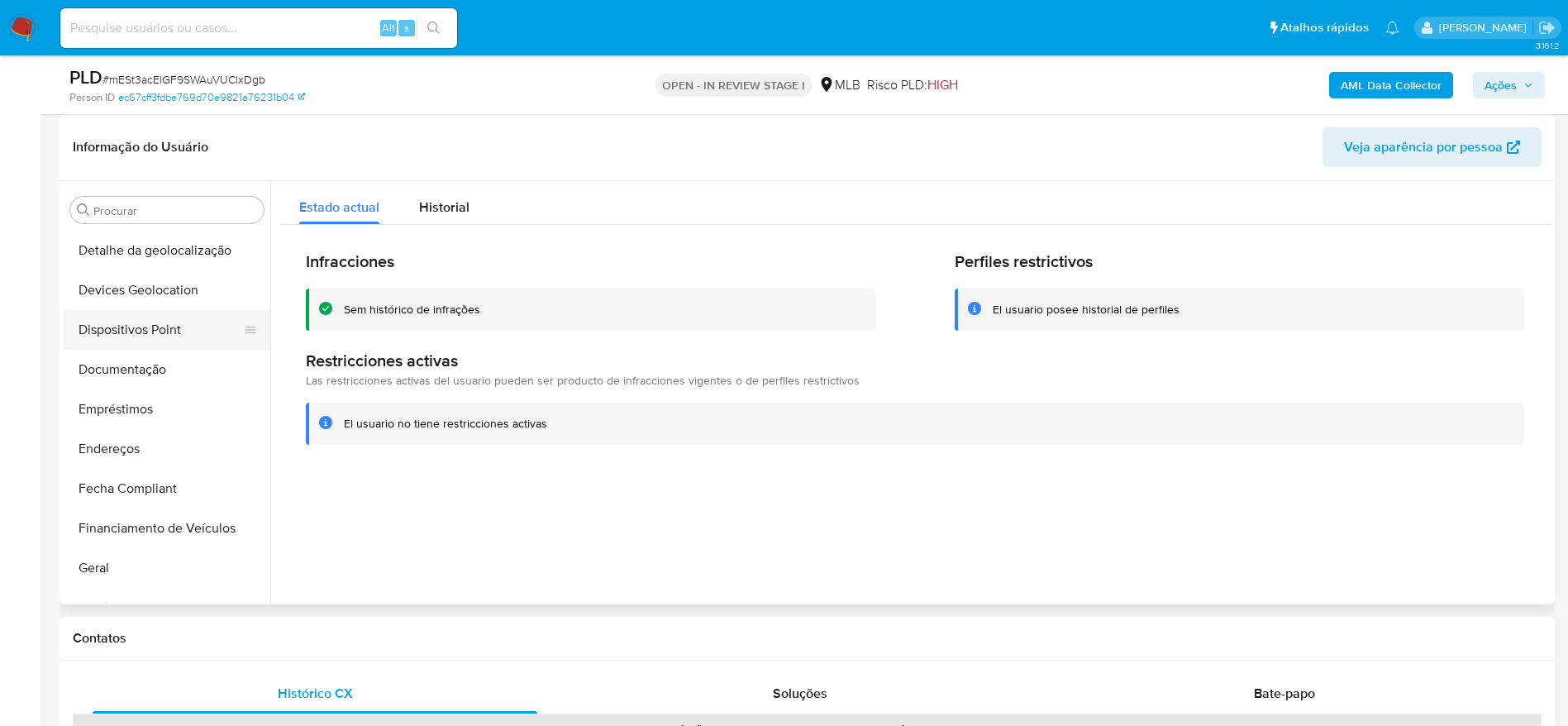
click at [144, 322] on button "Dispositivos Point" at bounding box center [160, 330] width 194 height 40
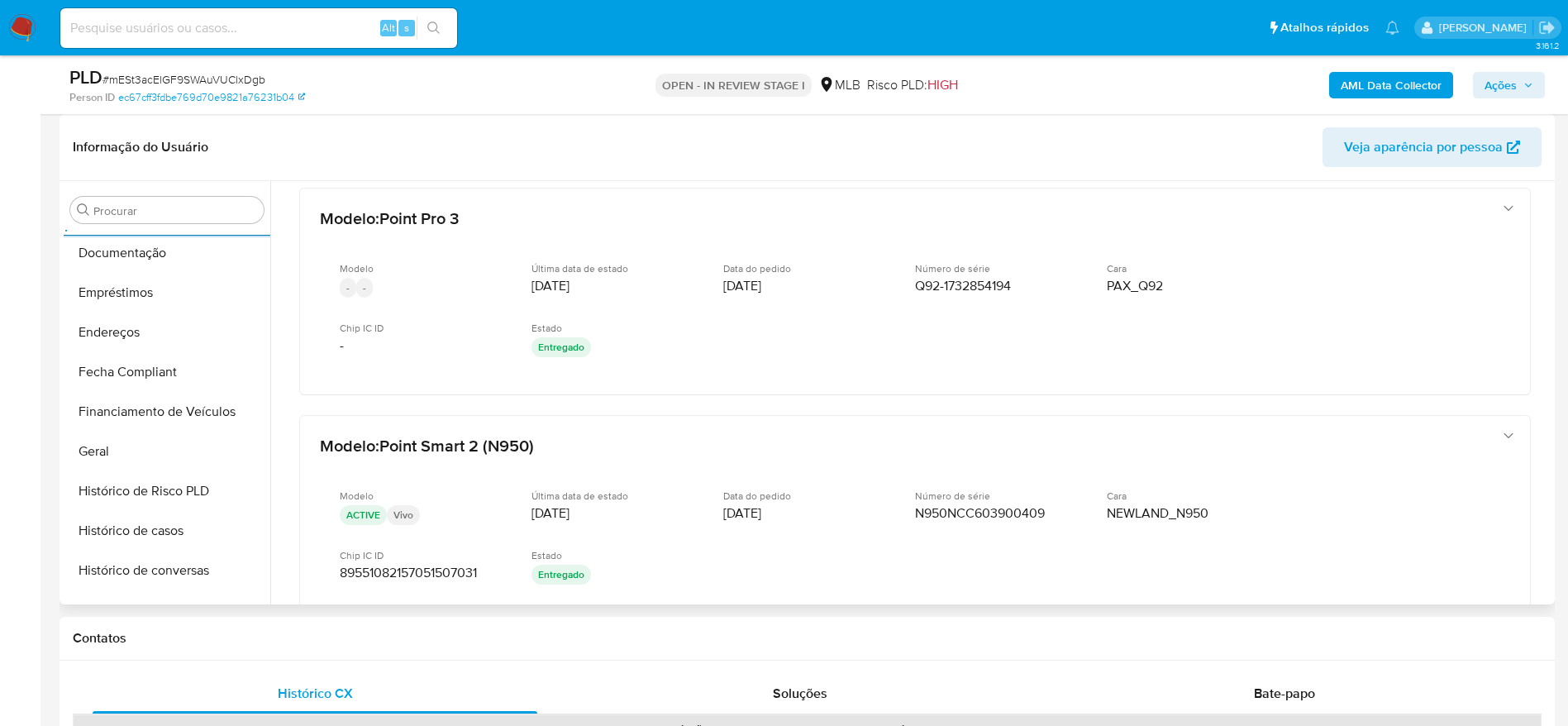
scroll to position [857, 0]
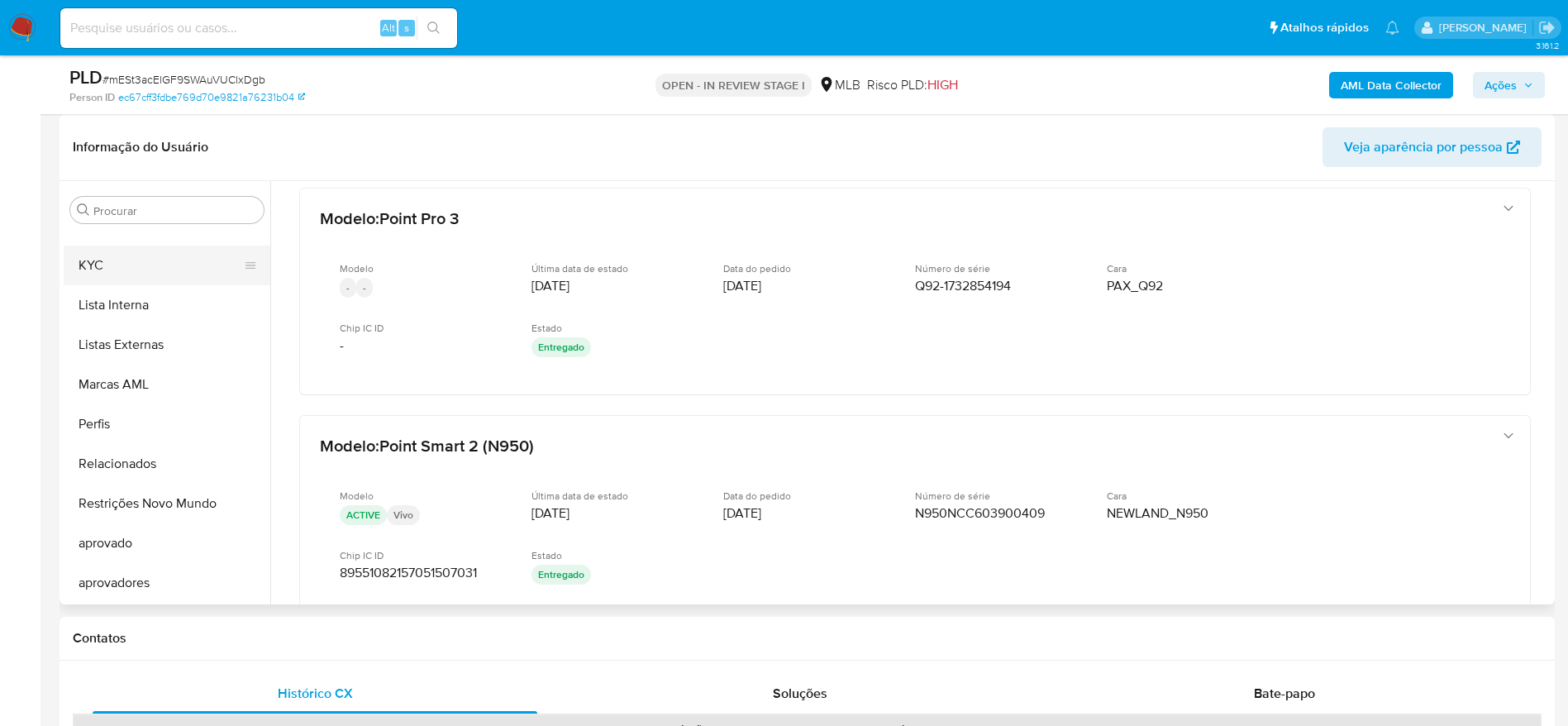
click at [131, 256] on button "KYC" at bounding box center [160, 266] width 194 height 40
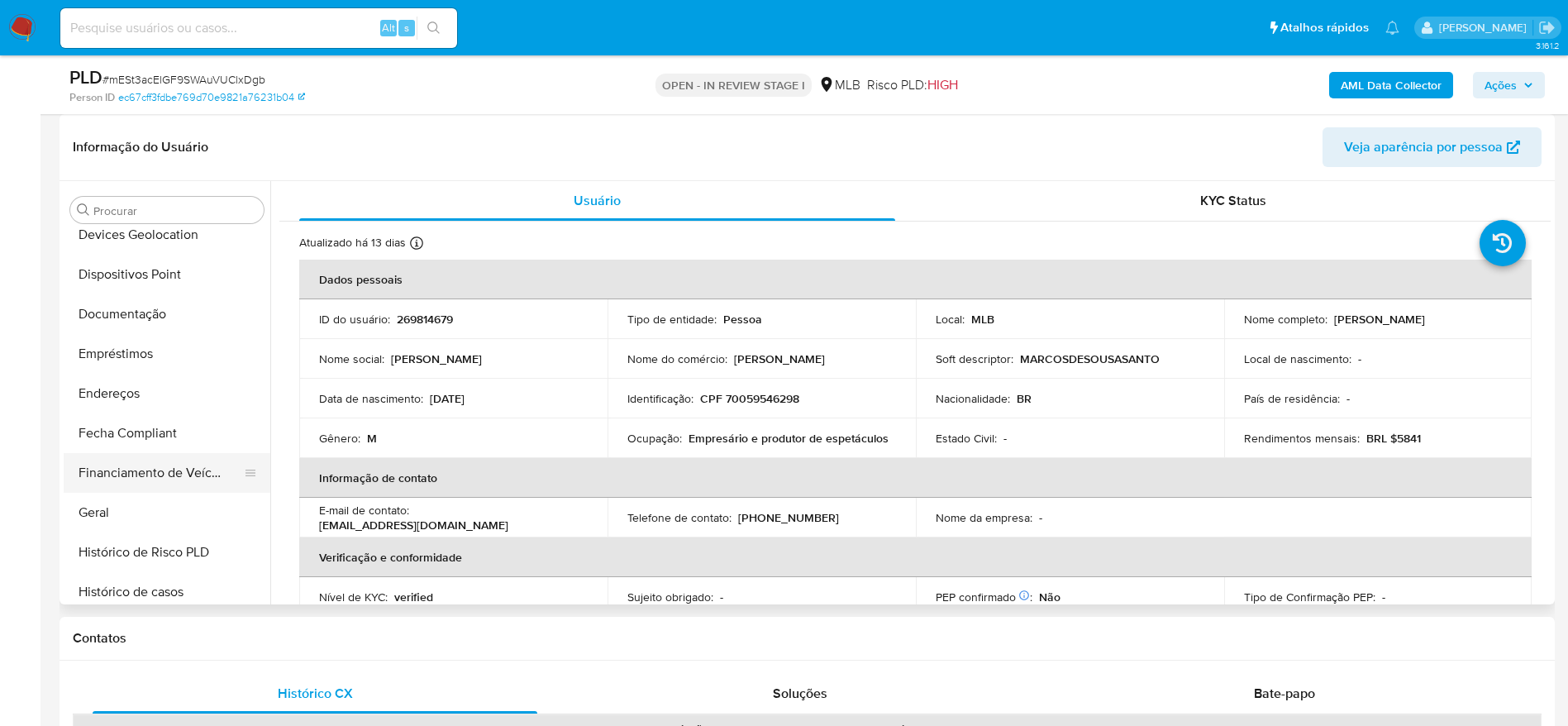
scroll to position [237, 0]
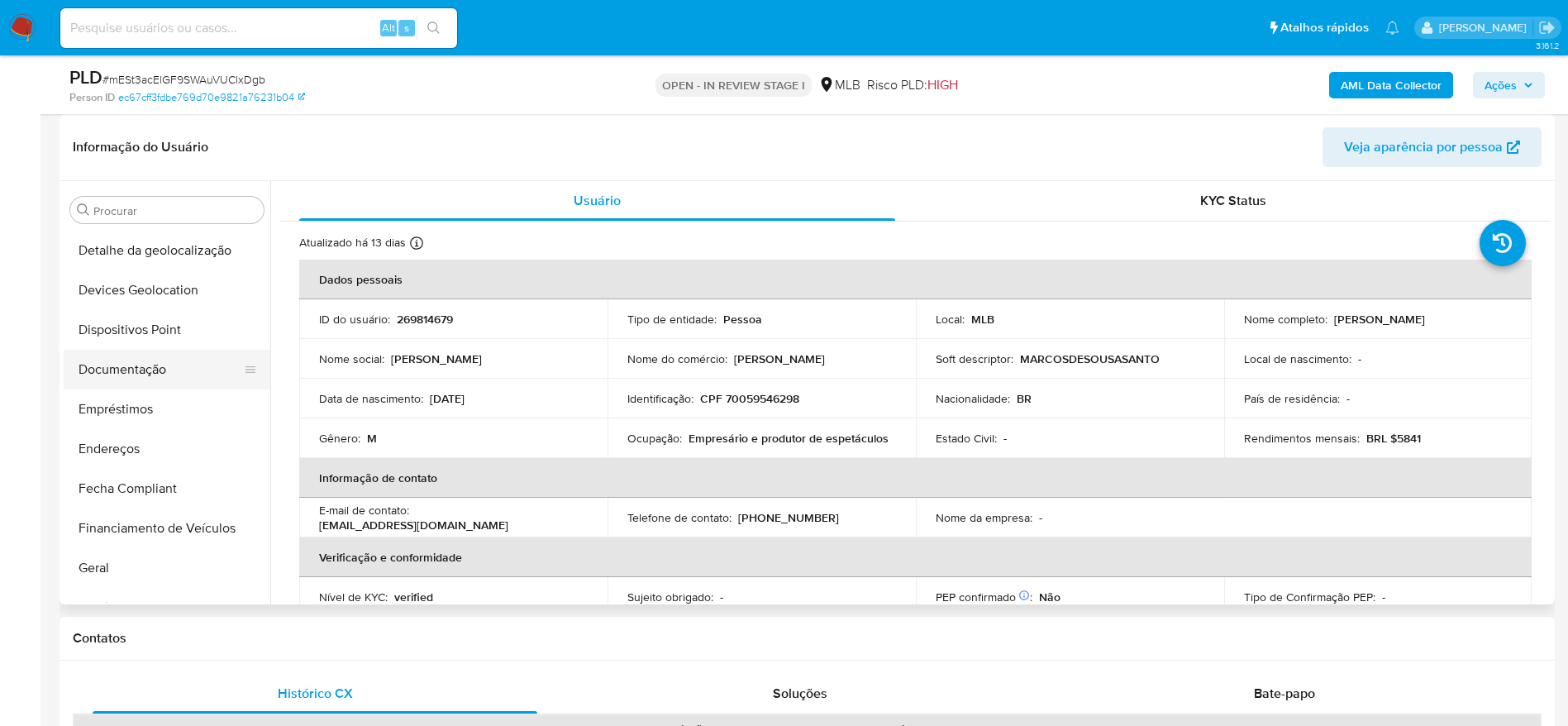
click at [154, 370] on button "Documentação" at bounding box center [160, 369] width 194 height 40
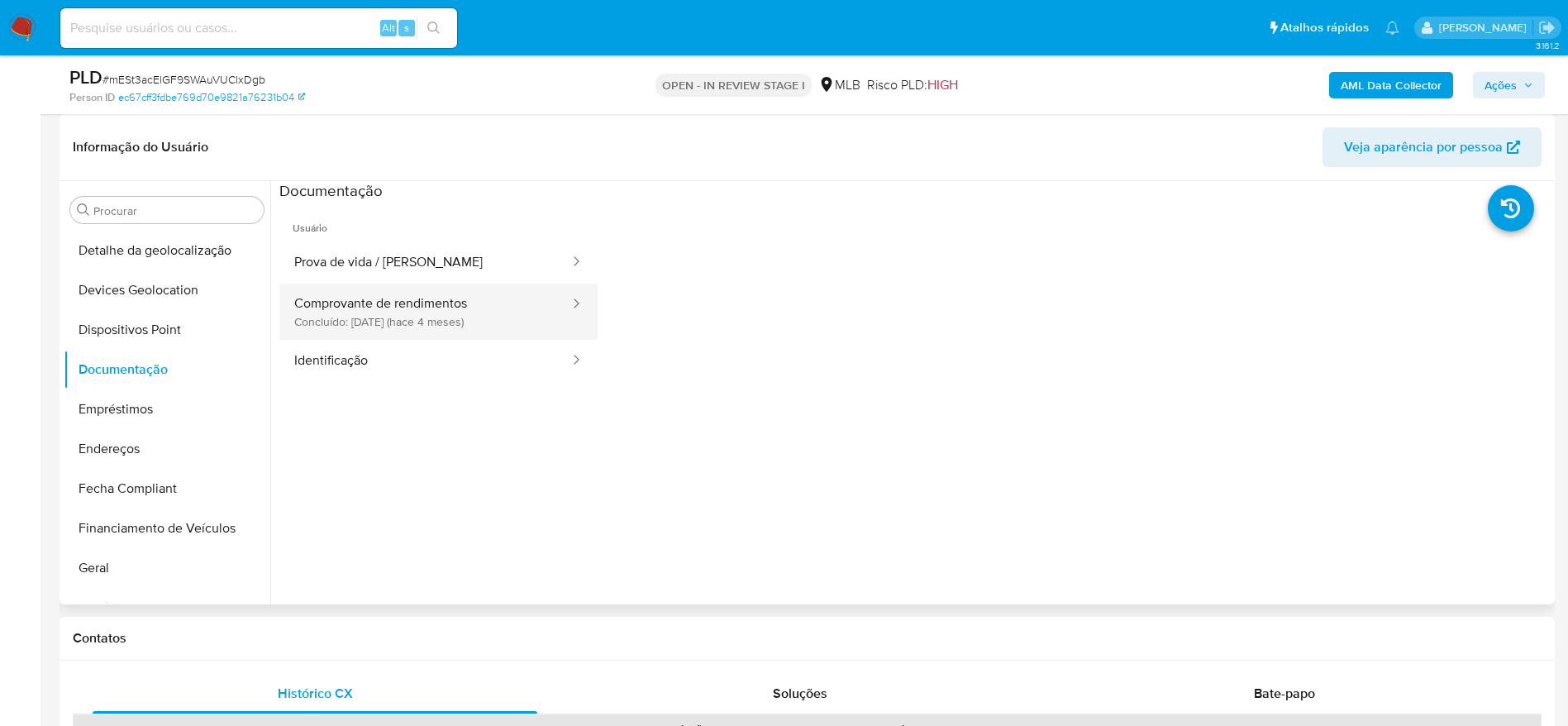
click at [413, 311] on button "Comprovante de rendimentos Concluído: [DATE] (hace 4 meses)" at bounding box center [425, 311] width 291 height 56
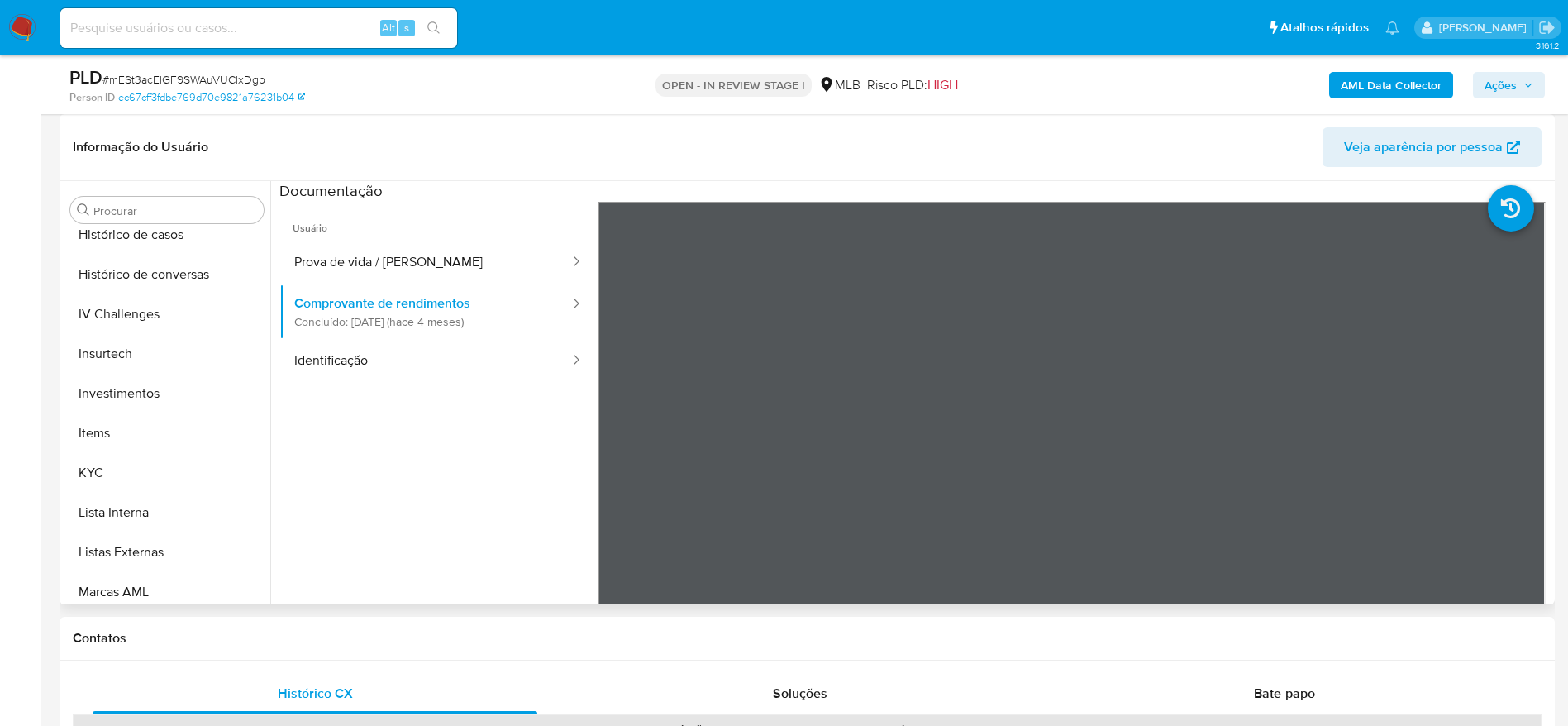
scroll to position [733, 0]
click at [130, 404] on button "KYC" at bounding box center [160, 389] width 194 height 40
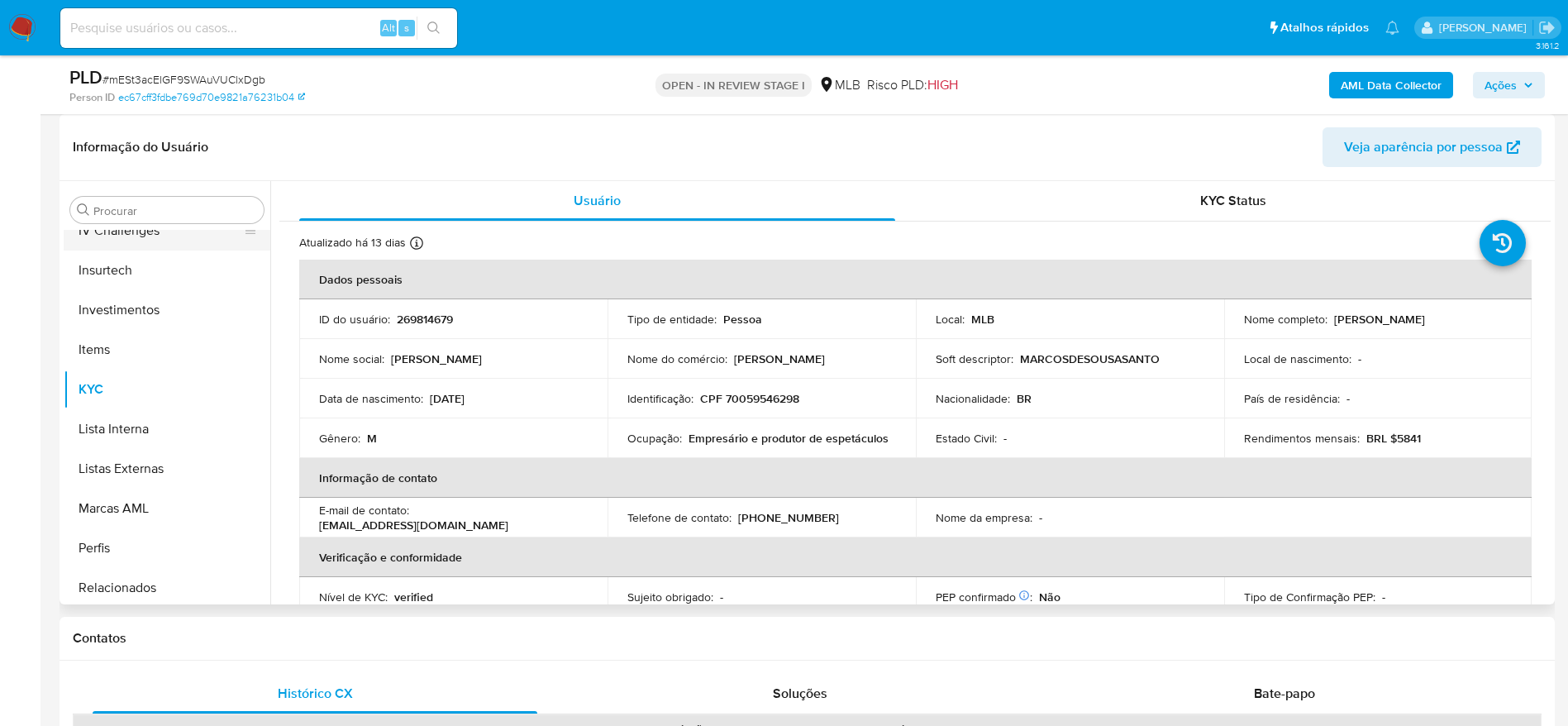
scroll to position [485, 0]
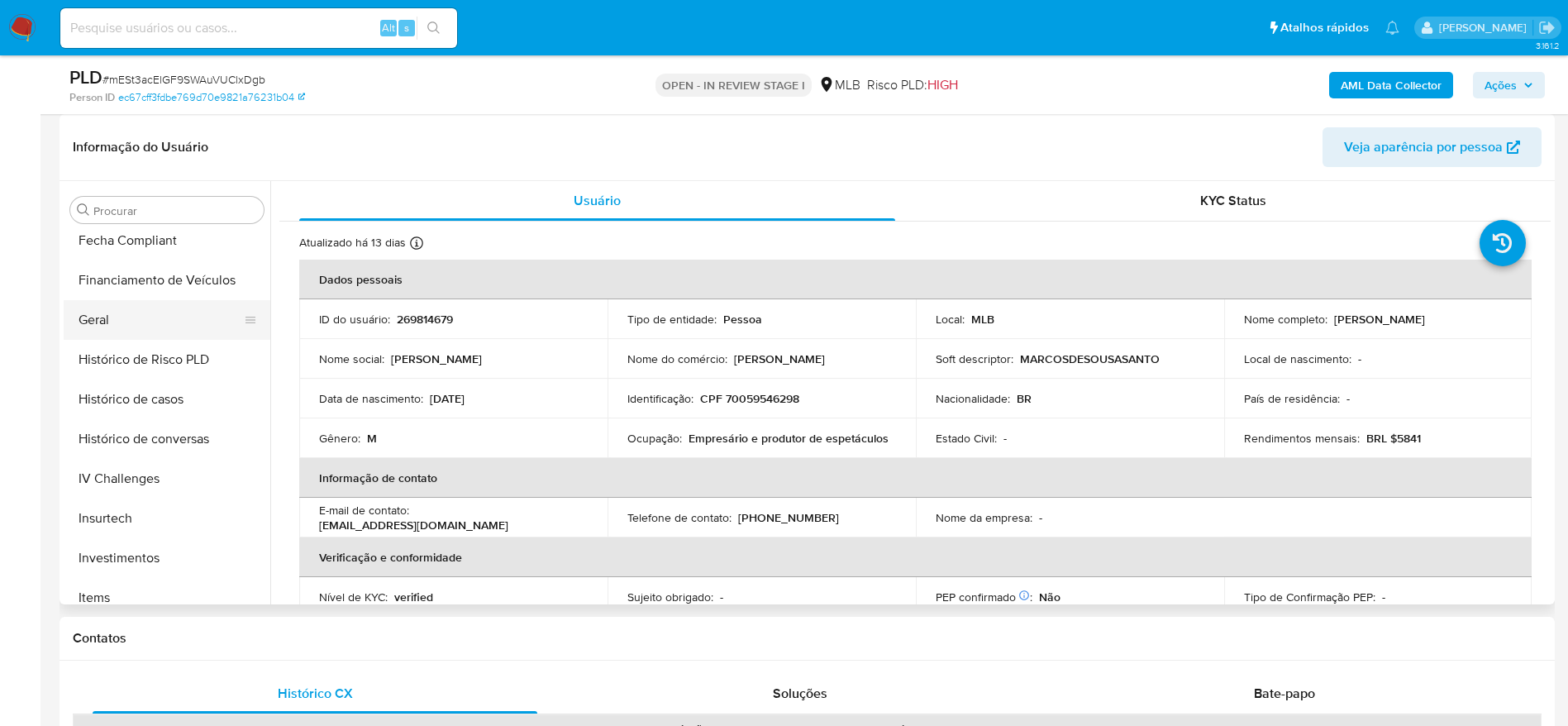
click at [127, 328] on button "Geral" at bounding box center [160, 320] width 194 height 40
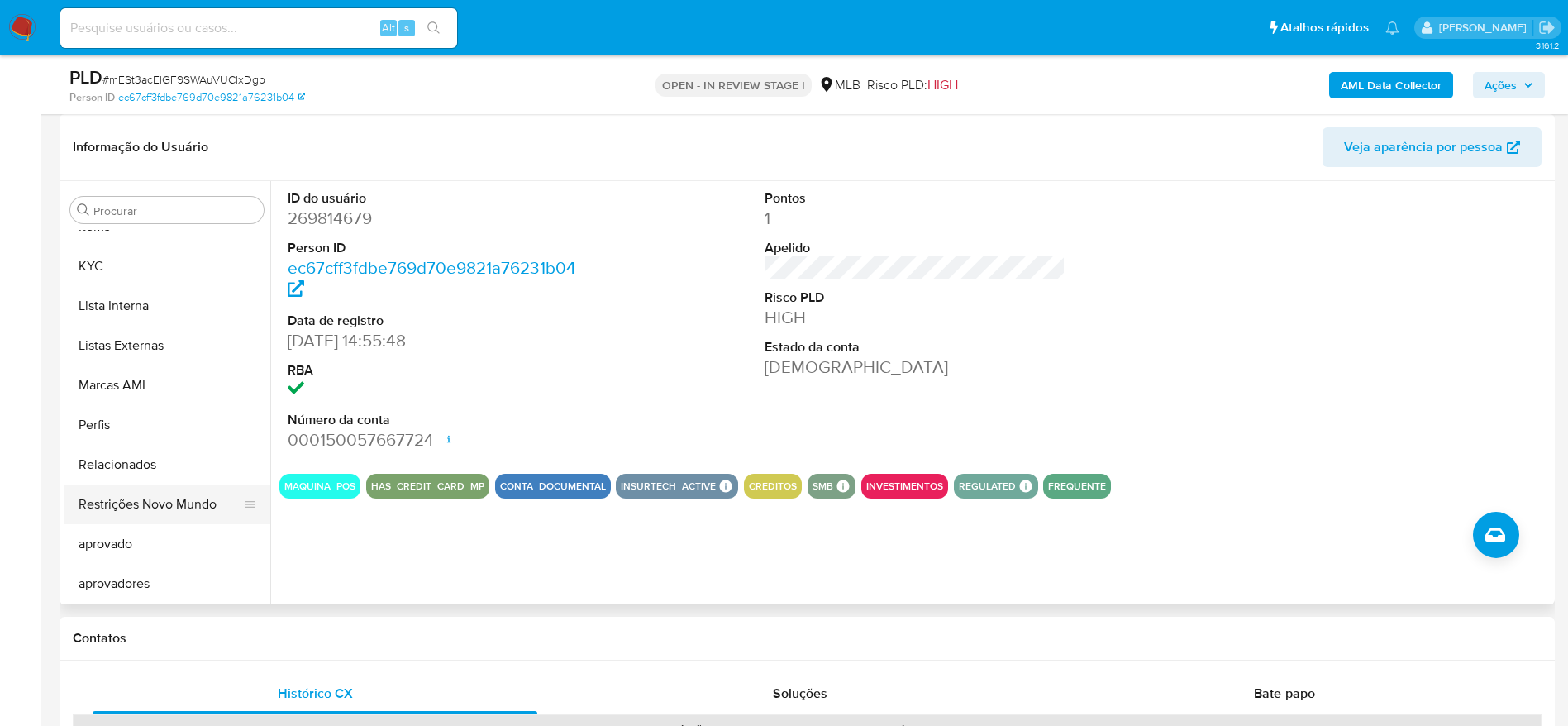
scroll to position [857, 0]
click at [124, 271] on button "KYC" at bounding box center [160, 266] width 194 height 40
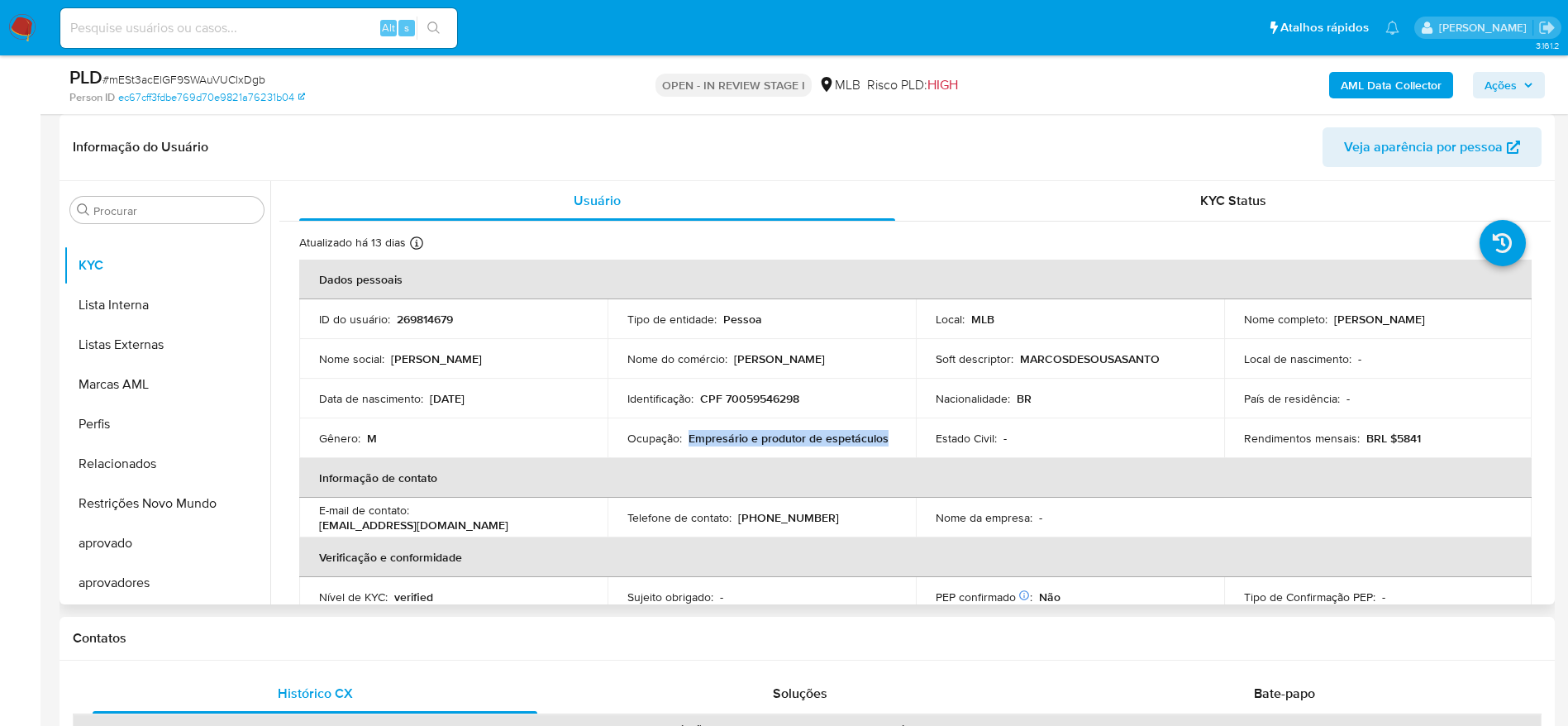
drag, startPoint x: 884, startPoint y: 439, endPoint x: 687, endPoint y: 441, distance: 197.0
click at [688, 441] on p "Empresário e produtor de espetáculos" at bounding box center [788, 438] width 200 height 15
copy p "Empresário e produtor de espetáculos"
